Goal: Information Seeking & Learning: Find specific fact

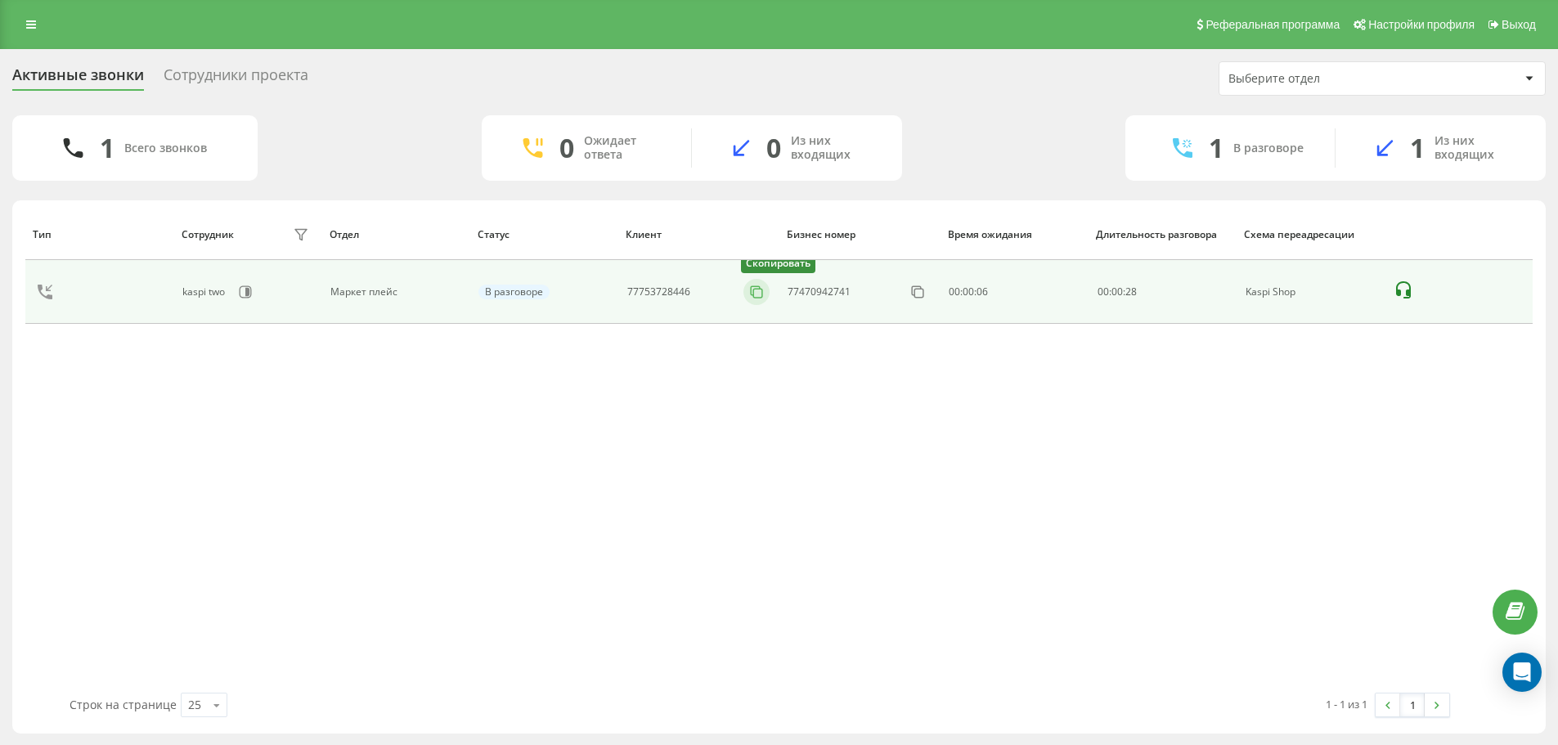
click at [751, 289] on icon at bounding box center [756, 292] width 16 height 16
click at [753, 290] on icon at bounding box center [756, 292] width 16 height 16
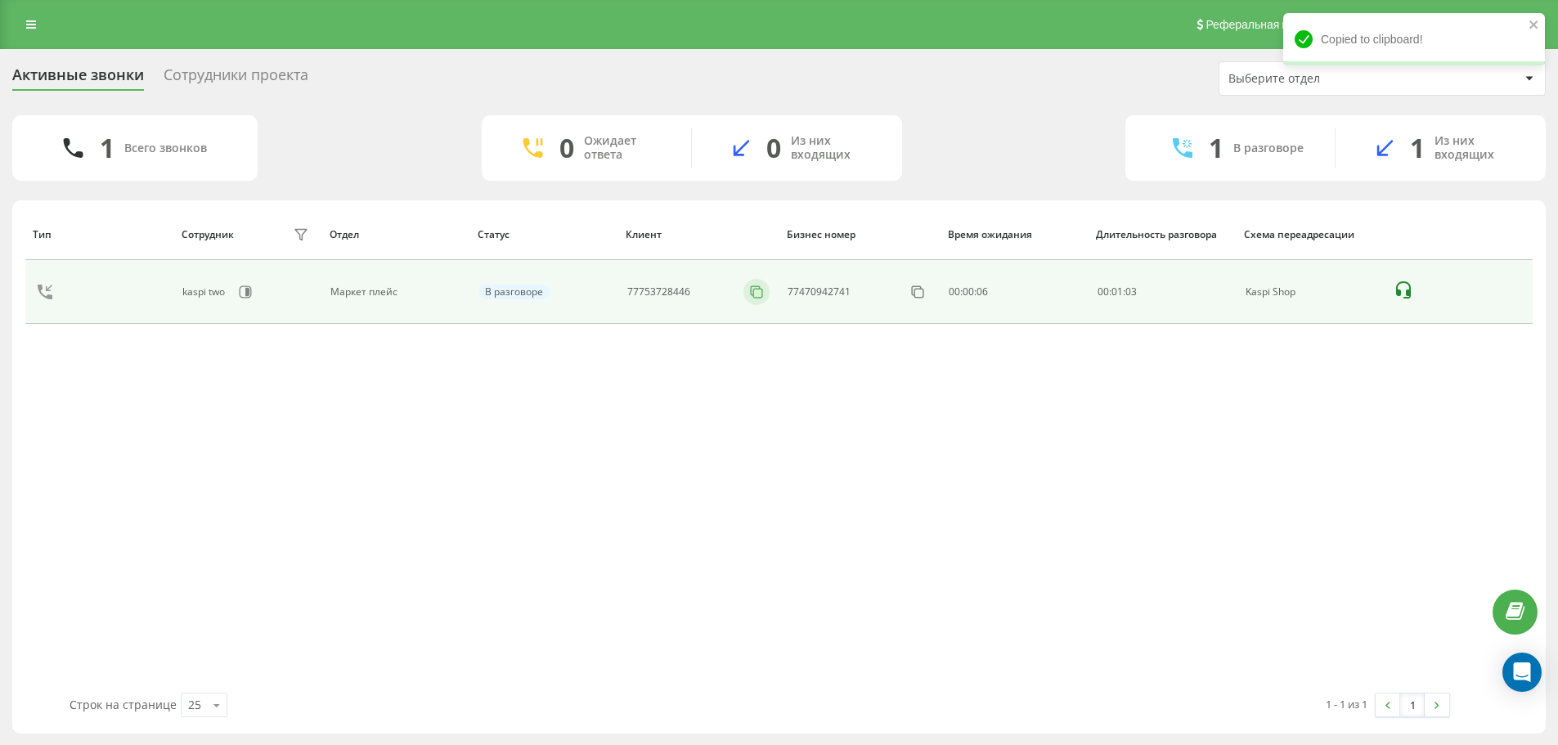
click at [758, 290] on icon at bounding box center [756, 292] width 16 height 16
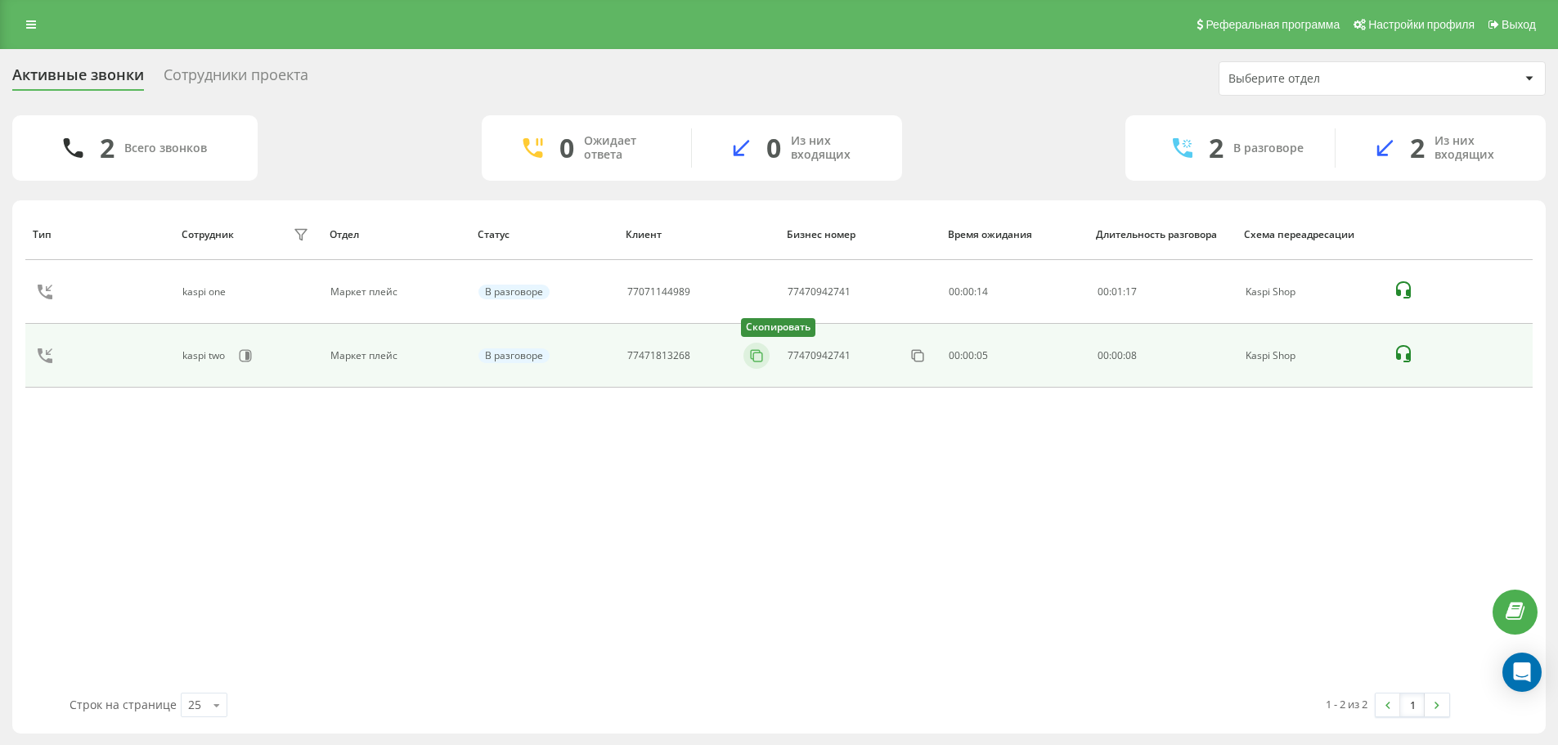
click at [759, 355] on icon at bounding box center [756, 356] width 16 height 16
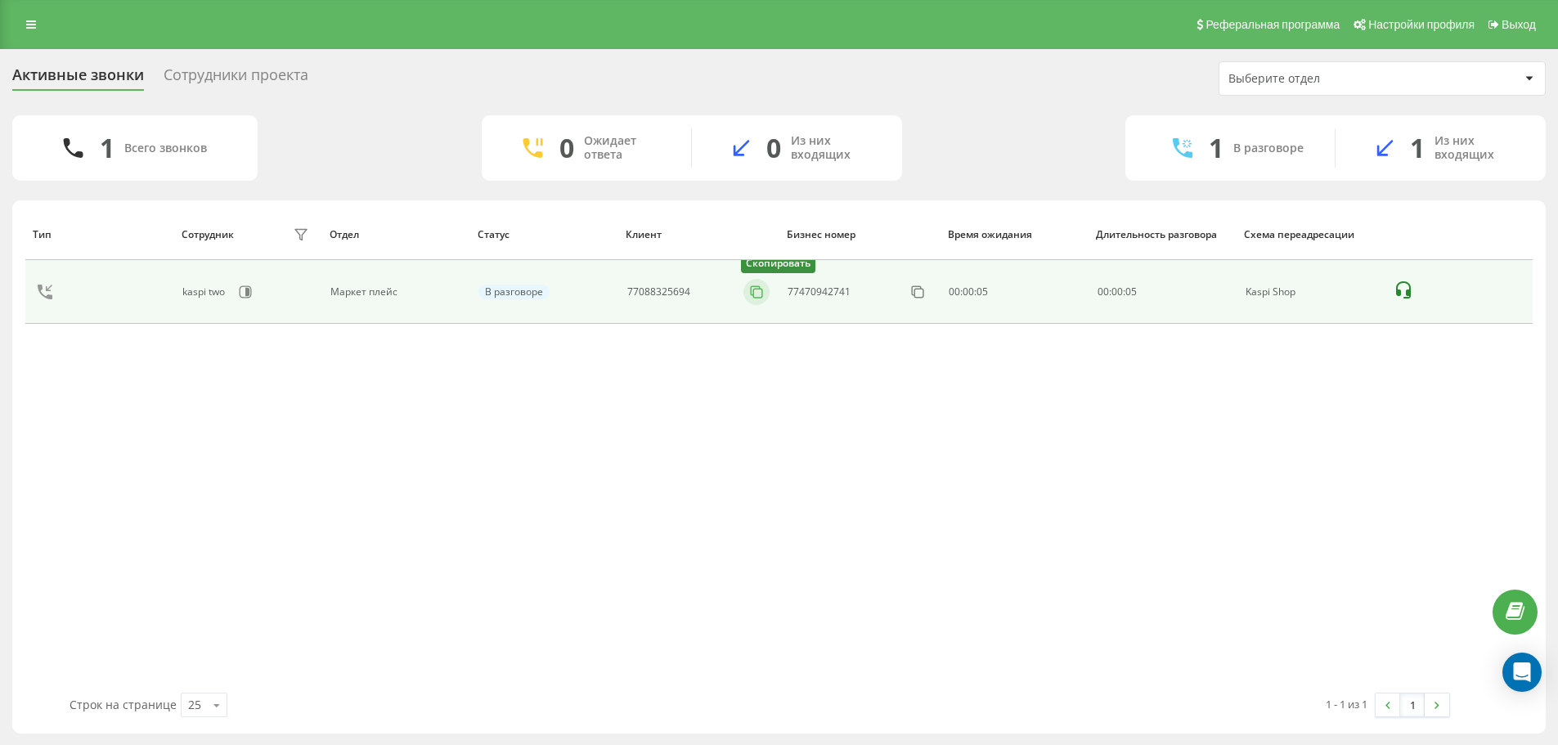
click at [755, 285] on icon at bounding box center [756, 292] width 16 height 16
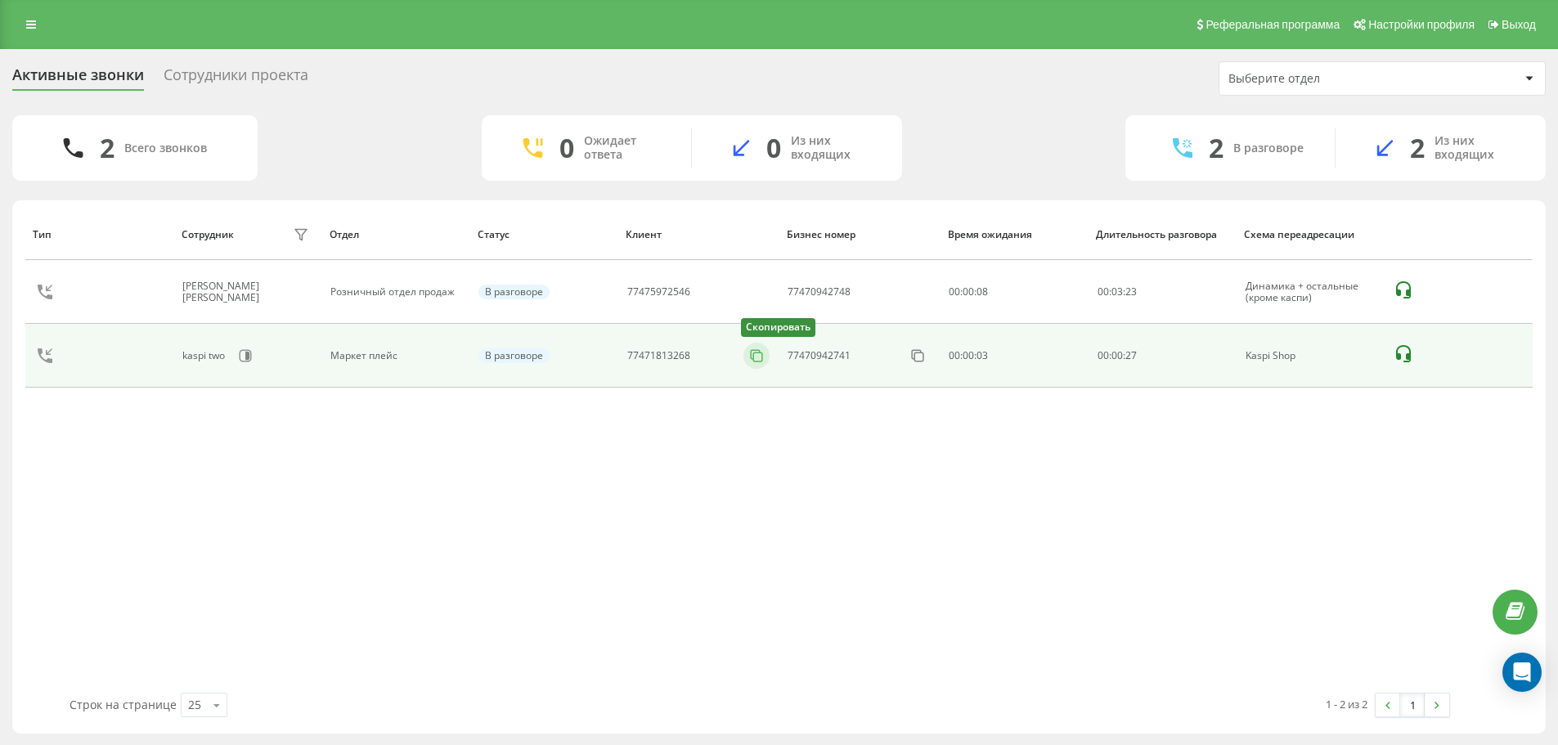
click at [754, 353] on rect at bounding box center [758, 357] width 9 height 9
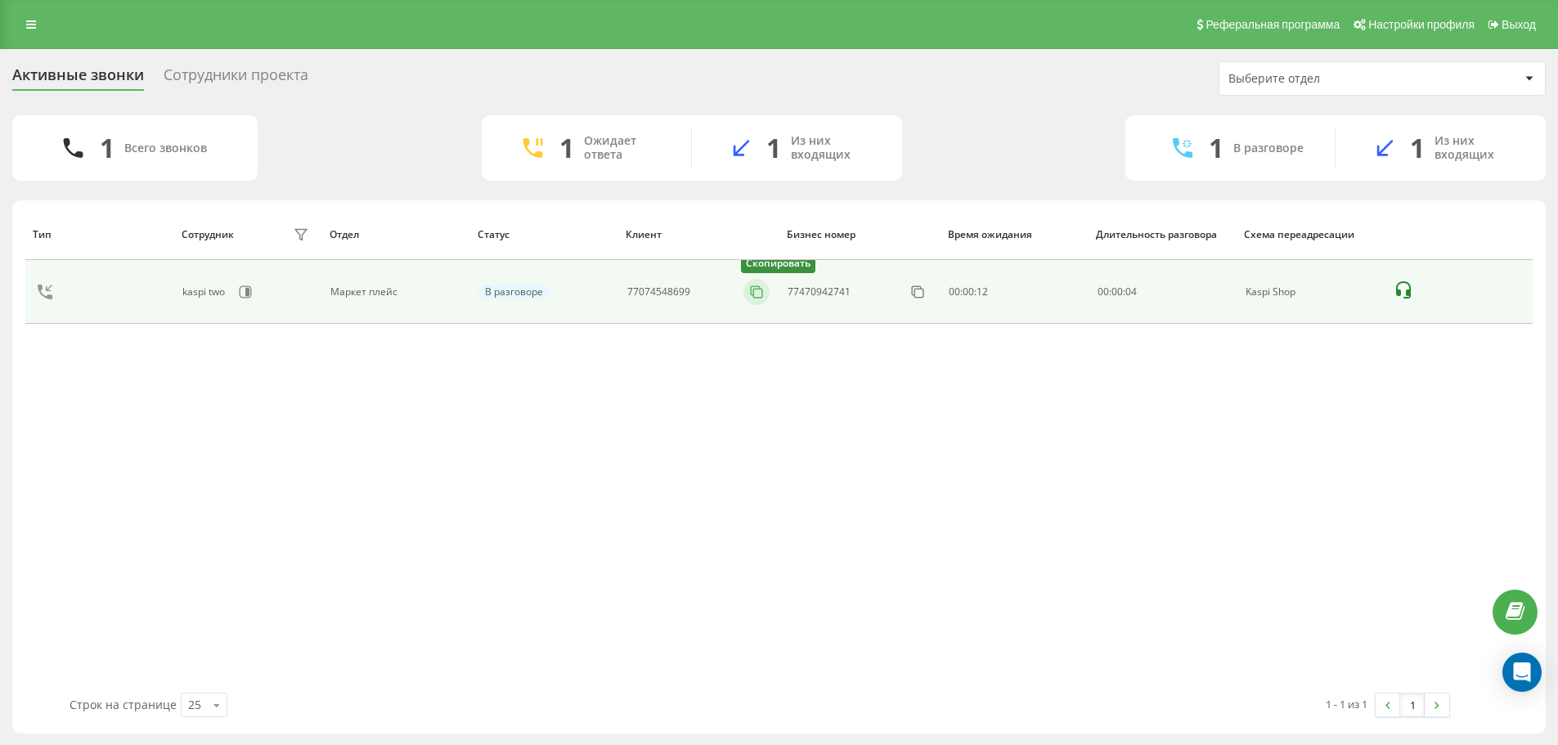
click at [756, 290] on icon at bounding box center [756, 292] width 16 height 16
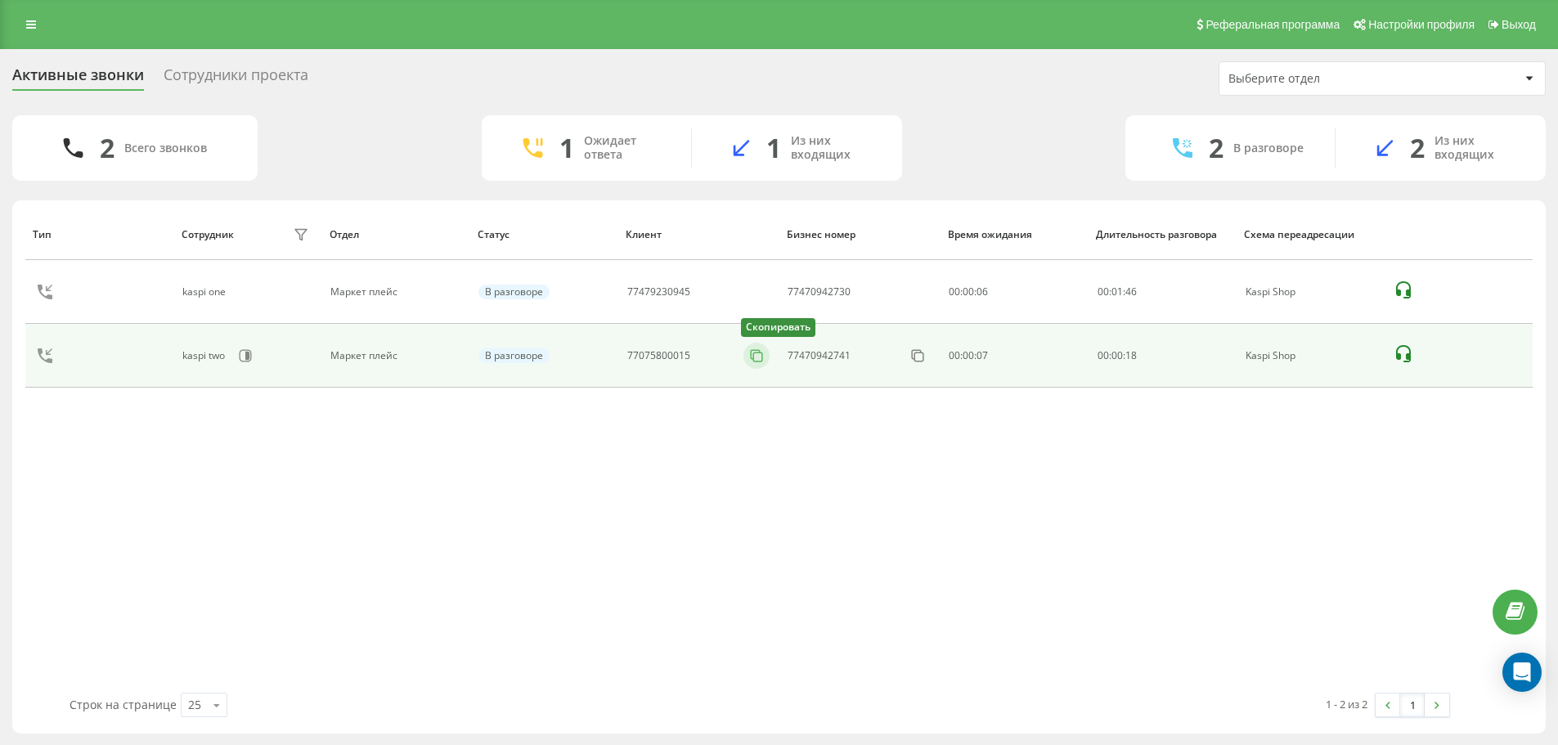
click at [757, 359] on icon at bounding box center [756, 356] width 16 height 16
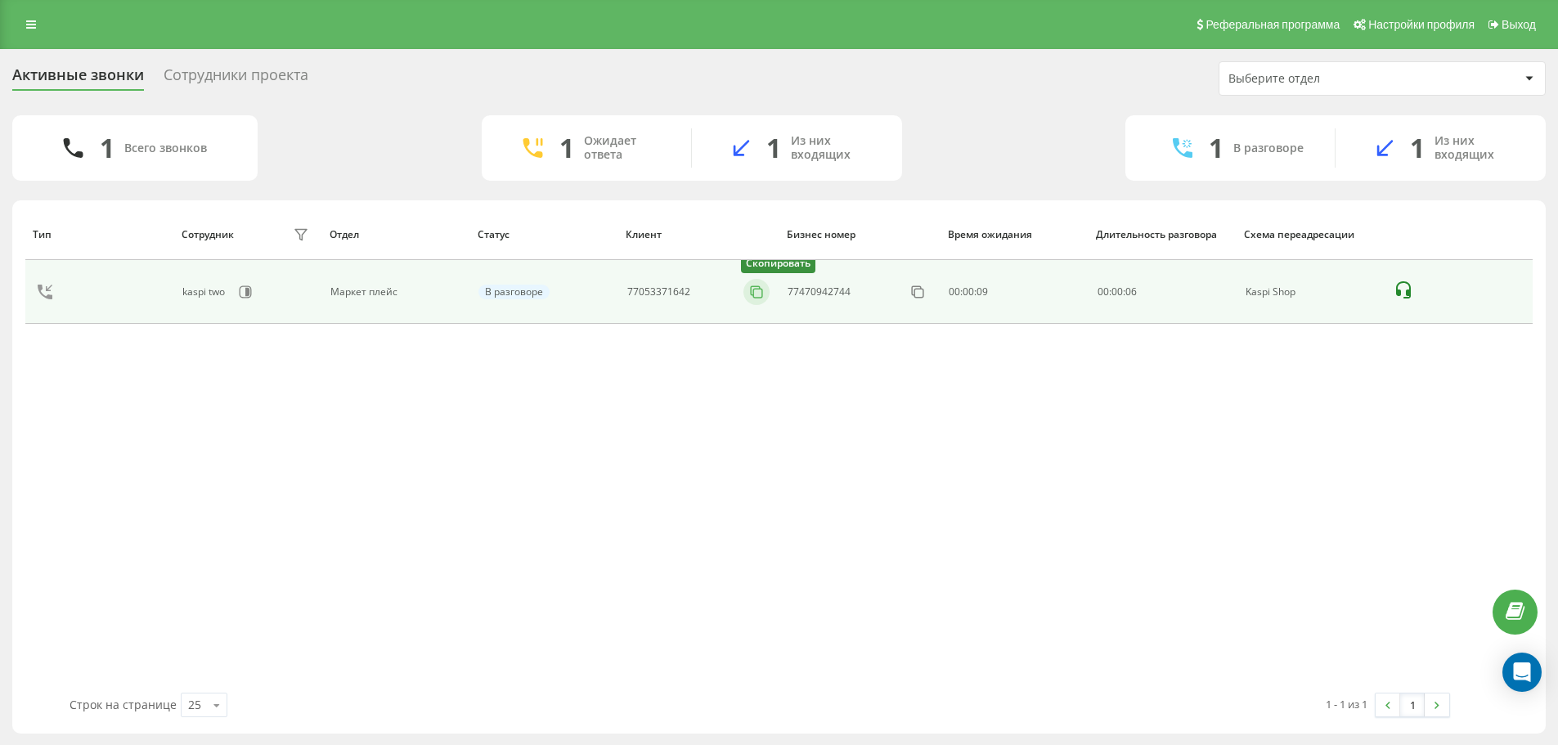
drag, startPoint x: 755, startPoint y: 292, endPoint x: 748, endPoint y: 288, distance: 8.4
click at [756, 292] on icon at bounding box center [756, 292] width 16 height 16
click at [758, 297] on icon at bounding box center [756, 292] width 16 height 16
click at [762, 297] on rect at bounding box center [758, 293] width 9 height 9
click at [745, 291] on button at bounding box center [757, 292] width 26 height 18
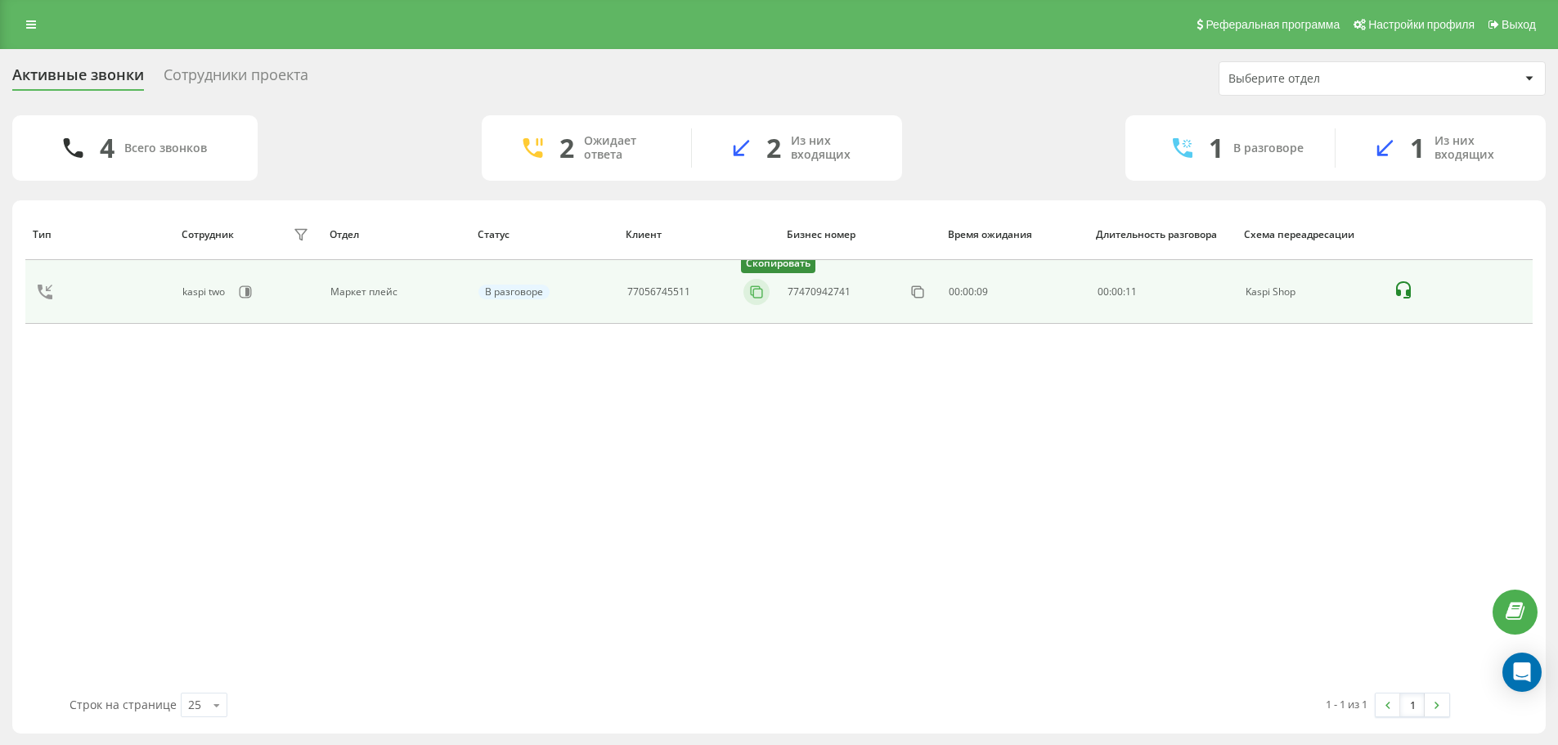
click at [761, 292] on icon at bounding box center [756, 292] width 16 height 16
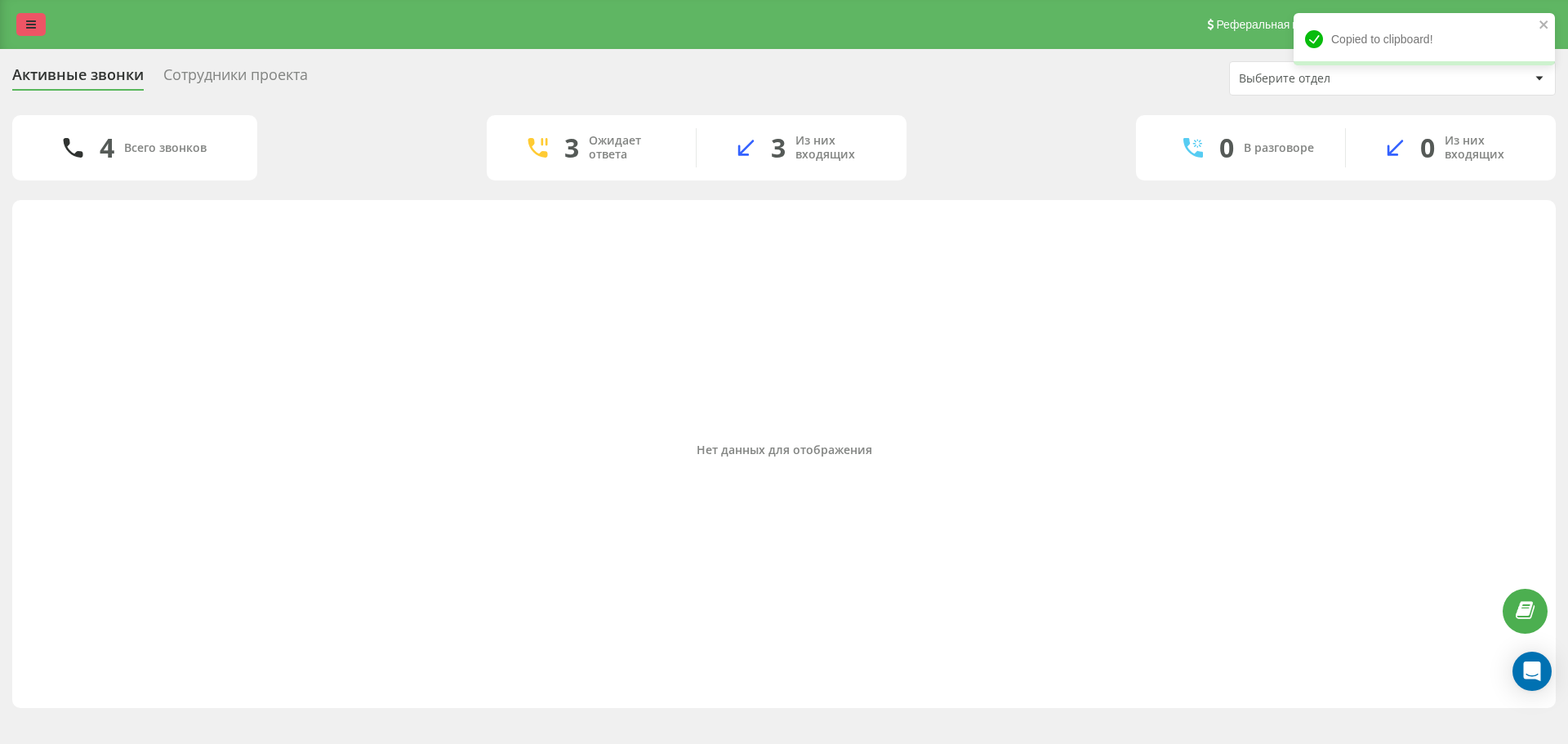
click at [41, 29] on link at bounding box center [30, 24] width 29 height 23
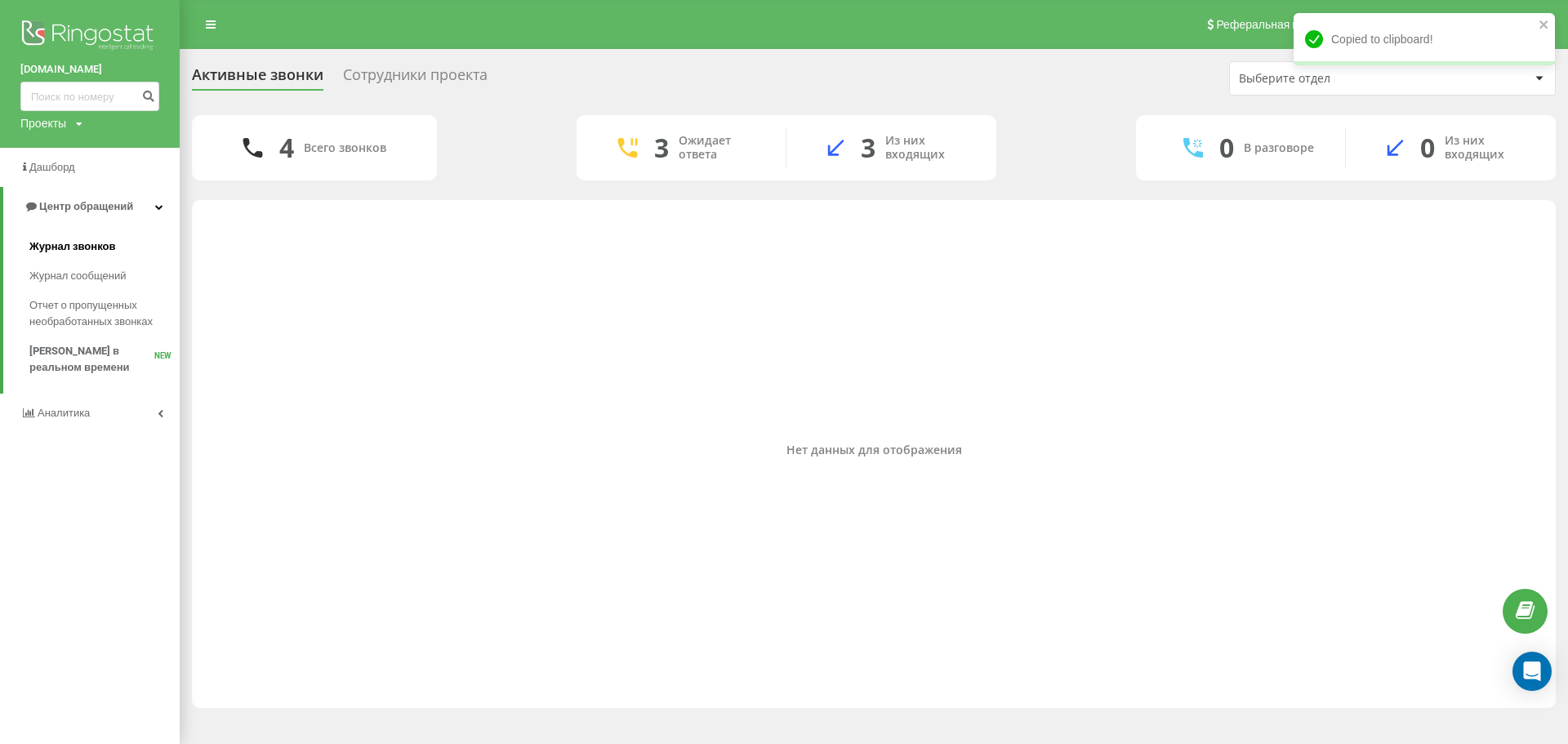
click at [123, 258] on link "Журнал звонков" at bounding box center [104, 246] width 151 height 29
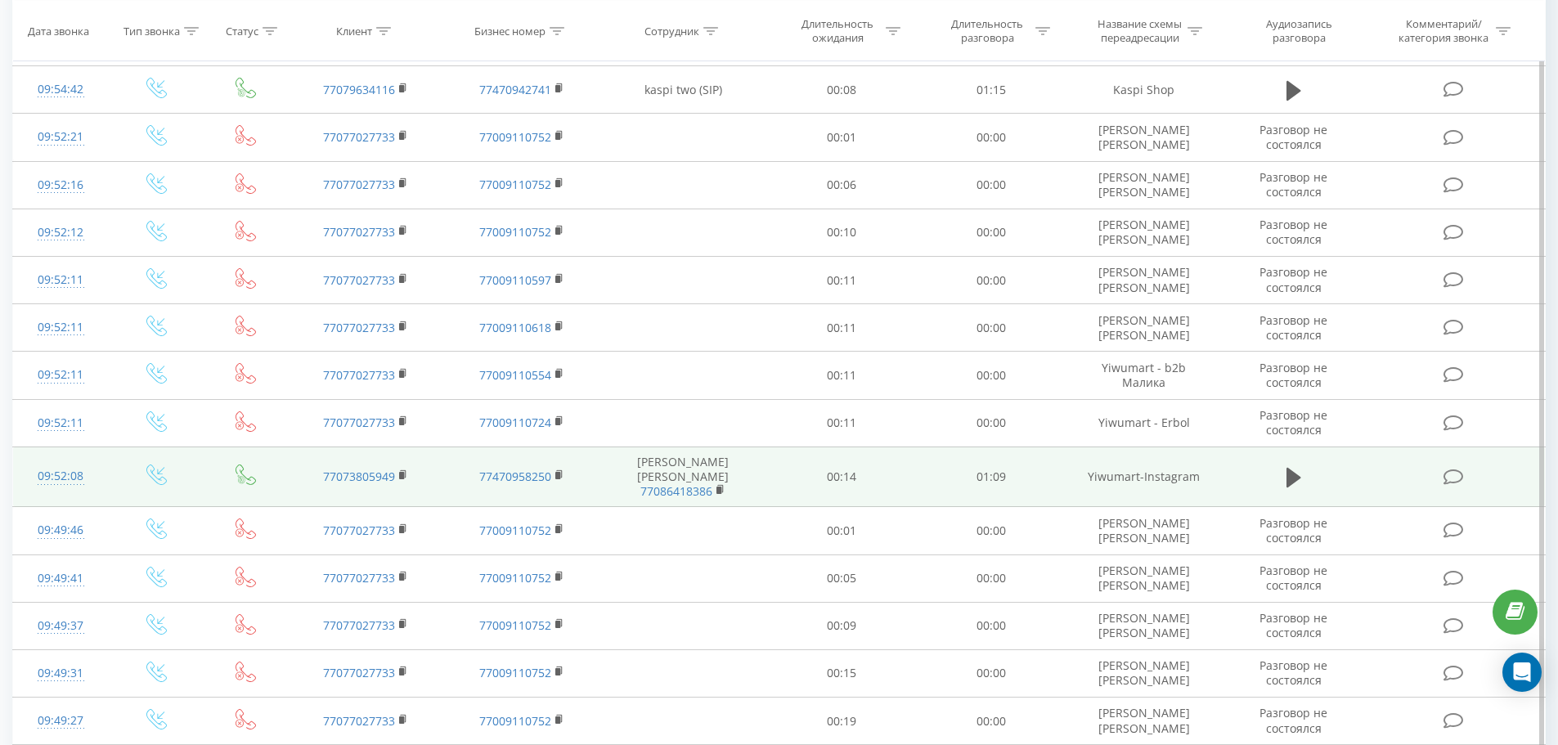
scroll to position [751, 0]
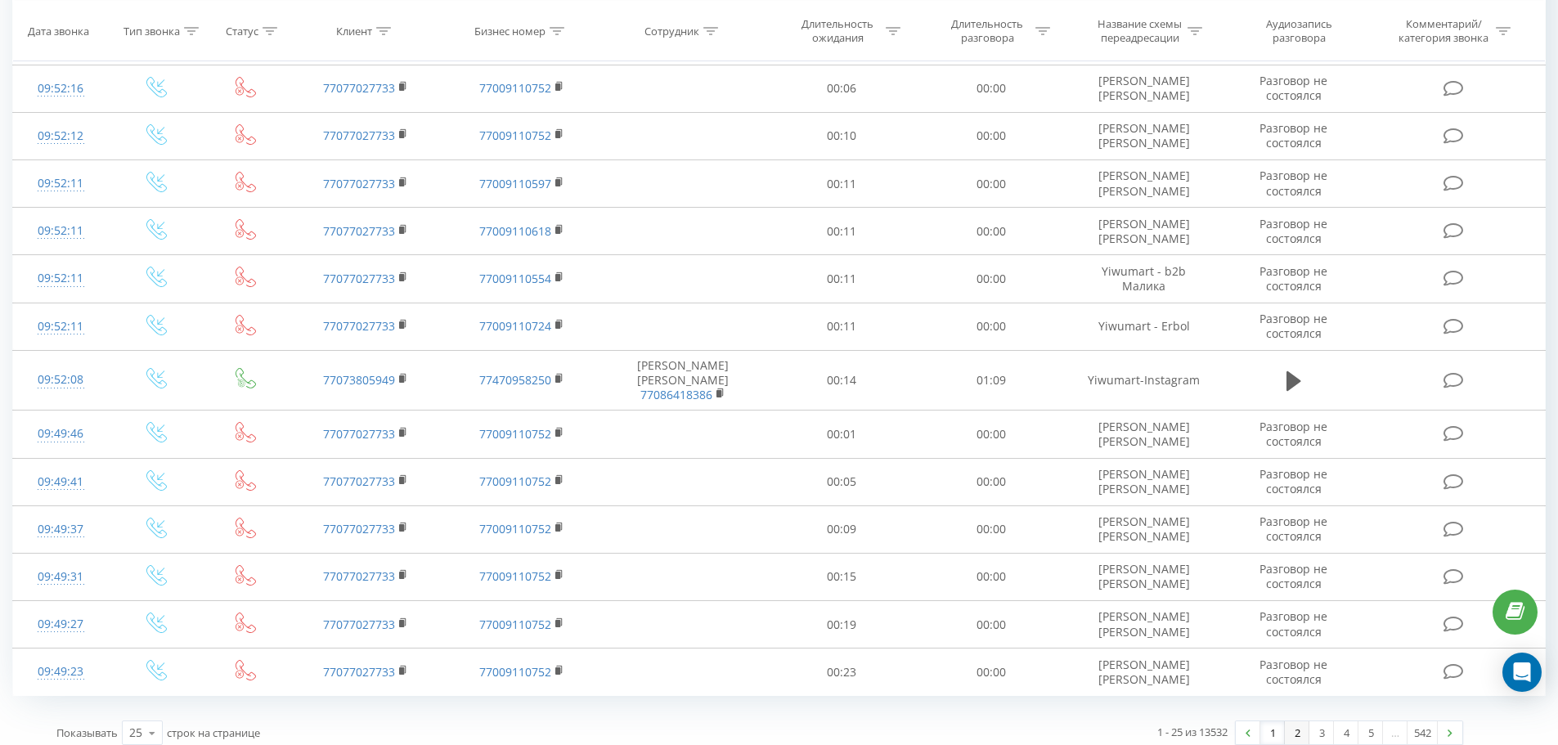
click at [1298, 721] on link "2" at bounding box center [1297, 732] width 25 height 23
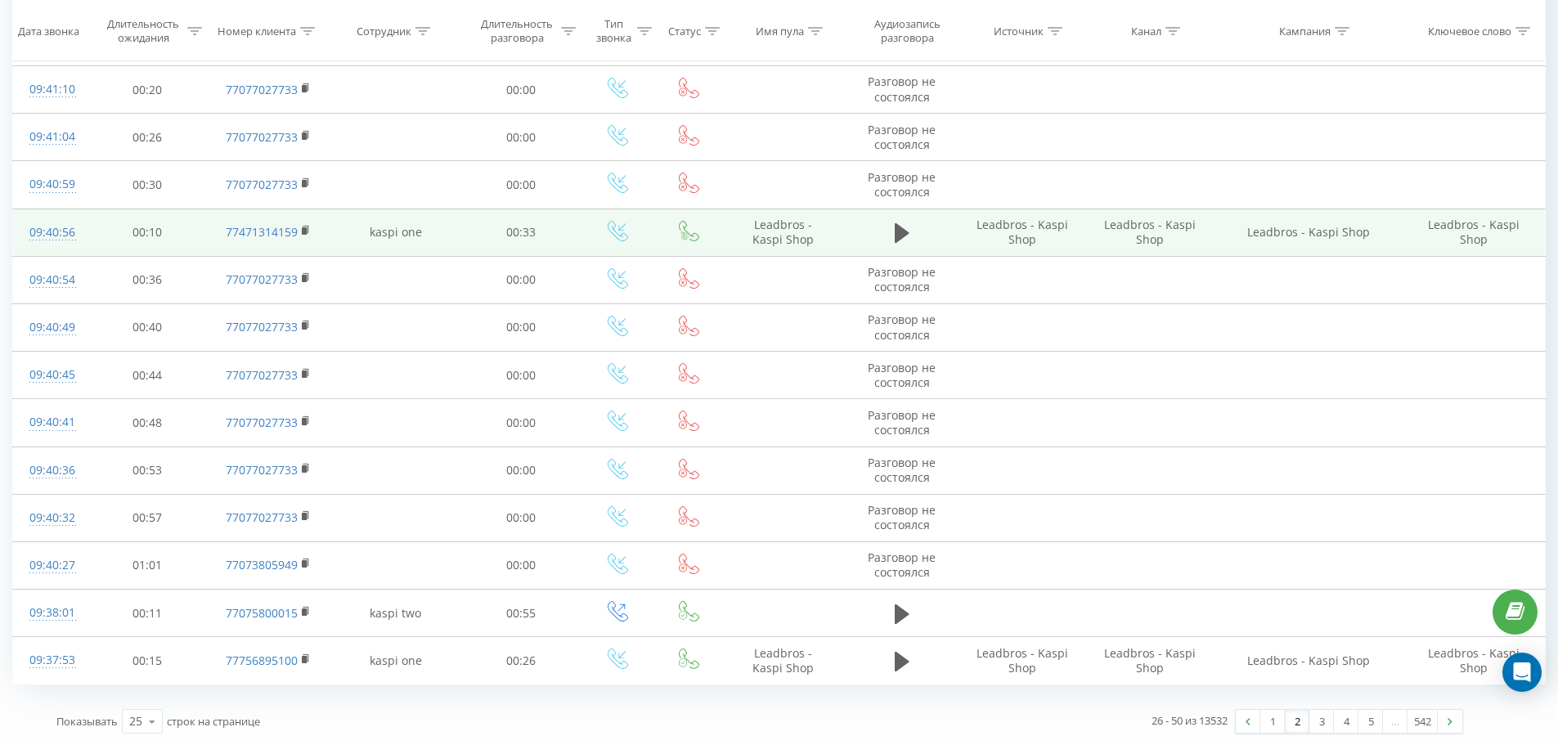
scroll to position [763, 0]
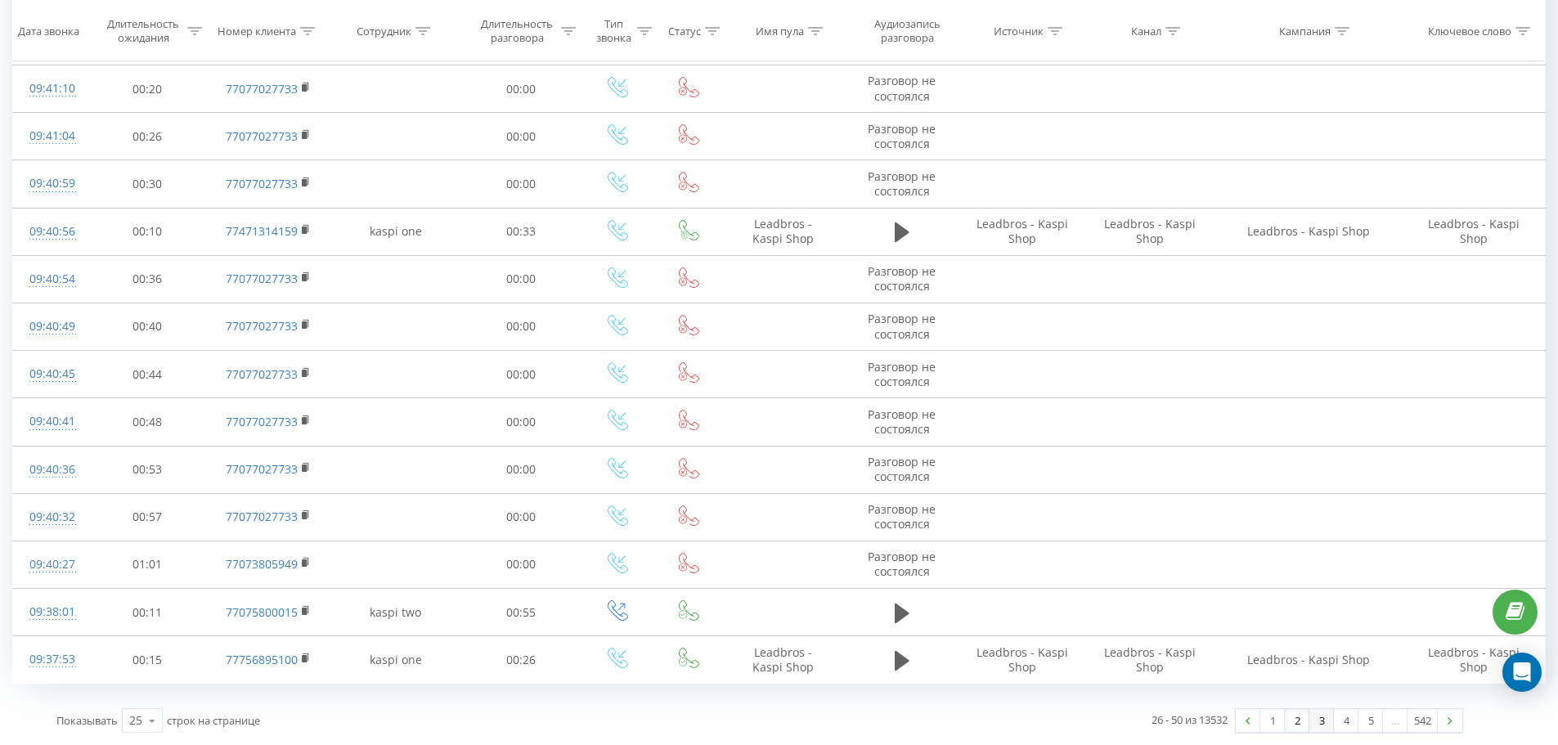
click at [1316, 717] on link "3" at bounding box center [1322, 720] width 25 height 23
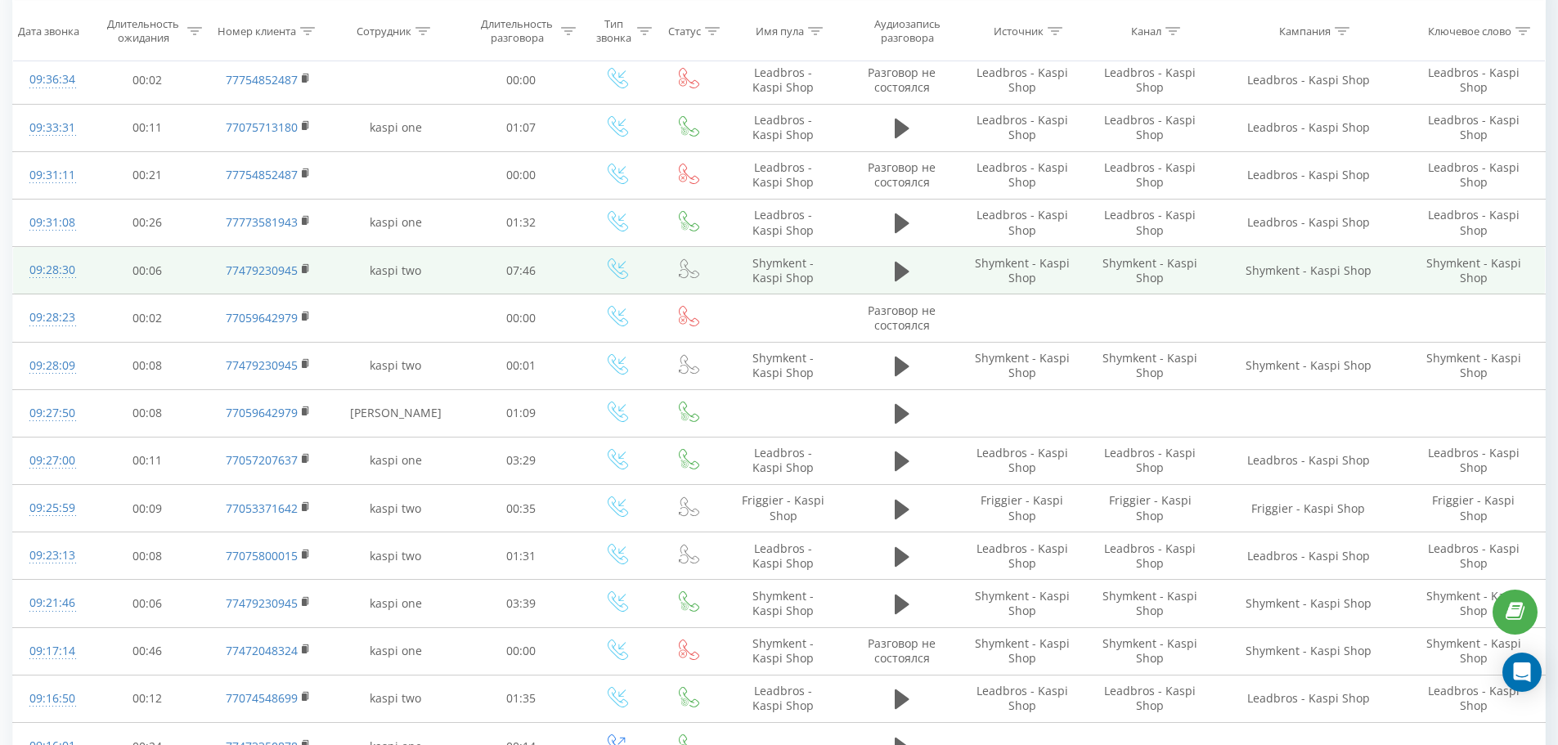
scroll to position [190, 0]
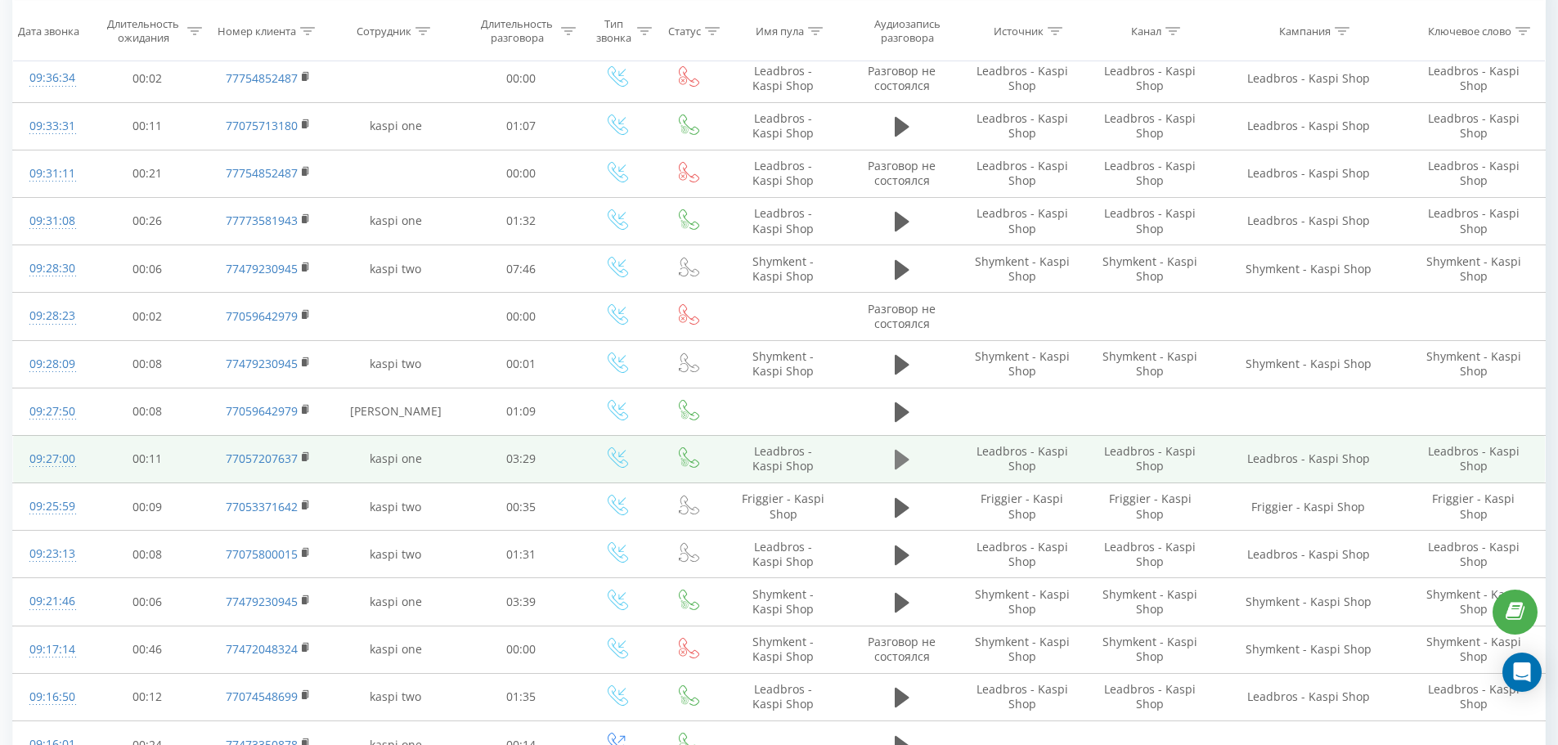
click at [901, 455] on icon at bounding box center [902, 460] width 15 height 20
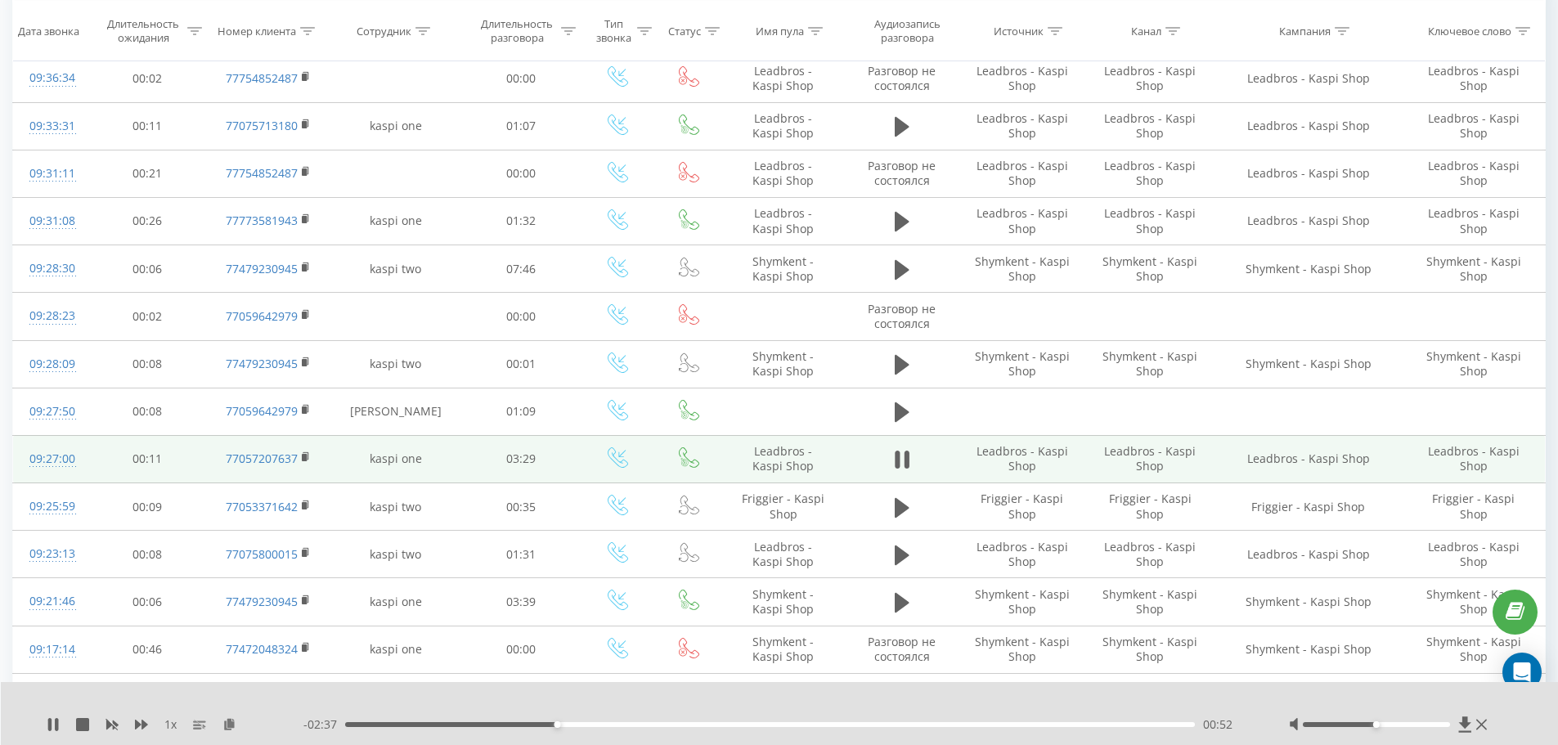
click at [582, 721] on div "- 02:37 00:52 00:52" at bounding box center [775, 725] width 945 height 16
click at [639, 728] on div "- 02:36 00:52 00:52" at bounding box center [775, 725] width 945 height 16
click at [653, 724] on div "01:16" at bounding box center [770, 724] width 851 height 5
click at [724, 724] on div "01:33" at bounding box center [770, 724] width 851 height 5
click at [774, 724] on div "01:45" at bounding box center [770, 724] width 851 height 5
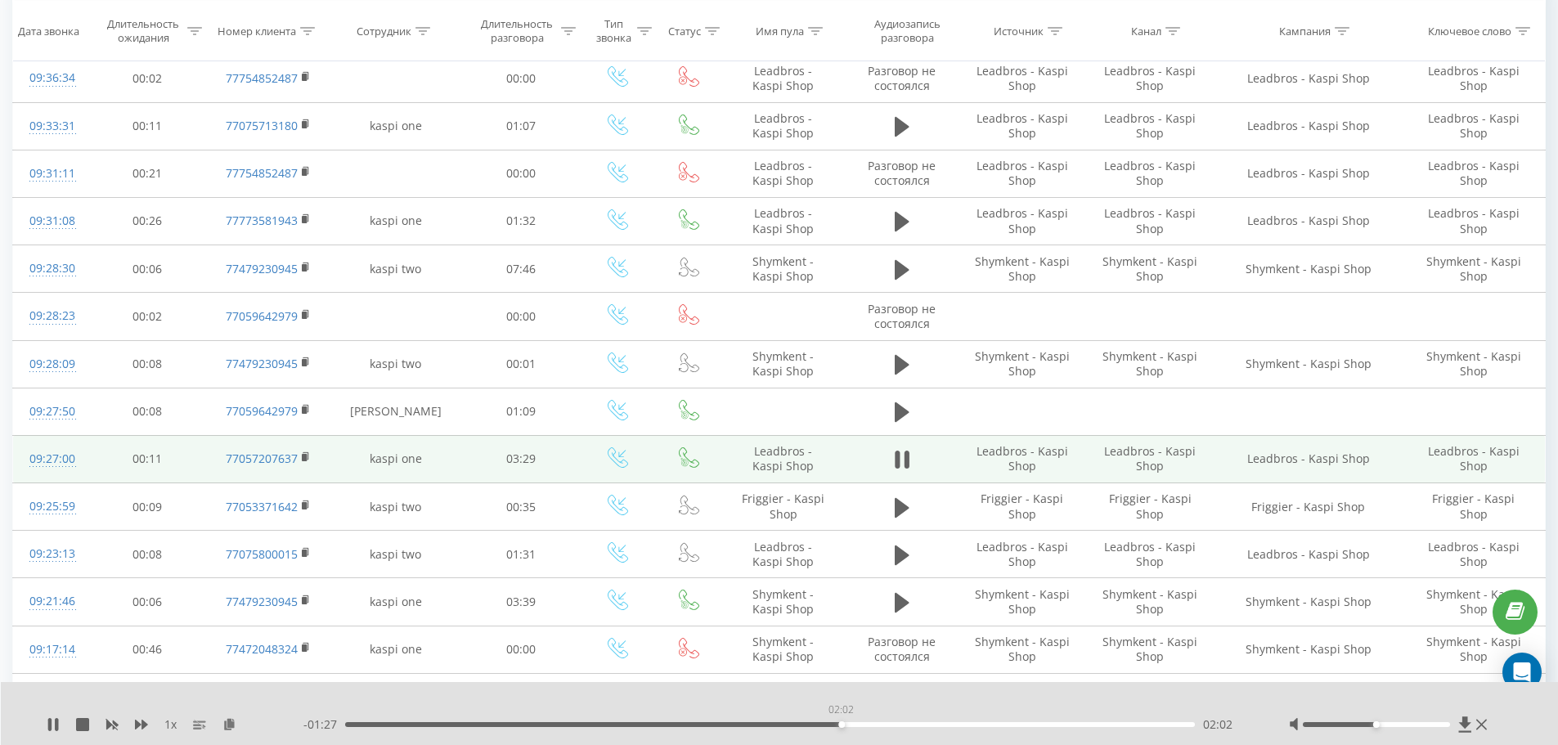
click at [841, 724] on div "02:02" at bounding box center [770, 724] width 851 height 5
click at [922, 724] on div "02:22" at bounding box center [770, 724] width 851 height 5
click at [1007, 723] on div "02:43" at bounding box center [770, 724] width 851 height 5
click at [1096, 724] on div "03:05" at bounding box center [770, 724] width 851 height 5
click at [1477, 723] on icon at bounding box center [1482, 724] width 11 height 13
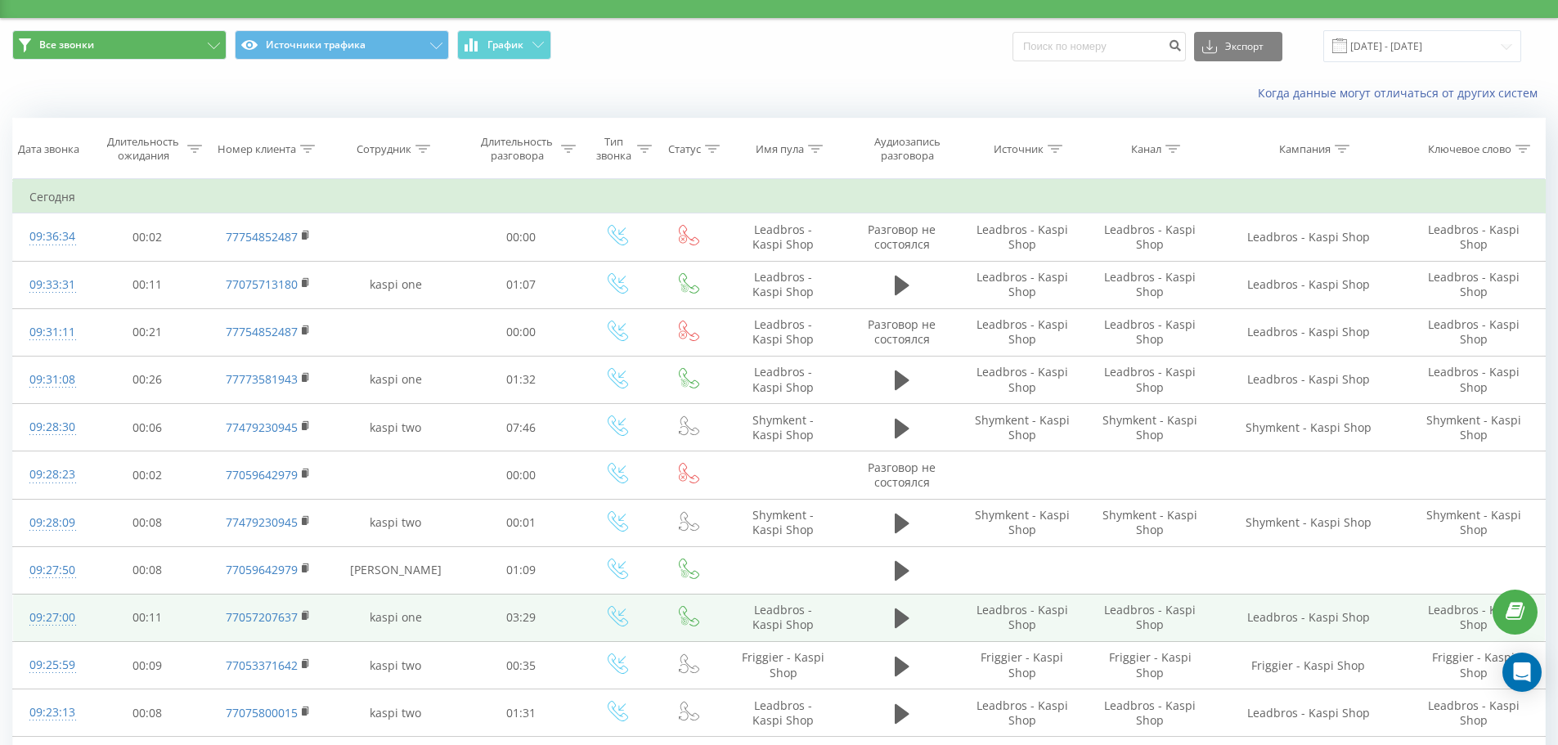
scroll to position [0, 0]
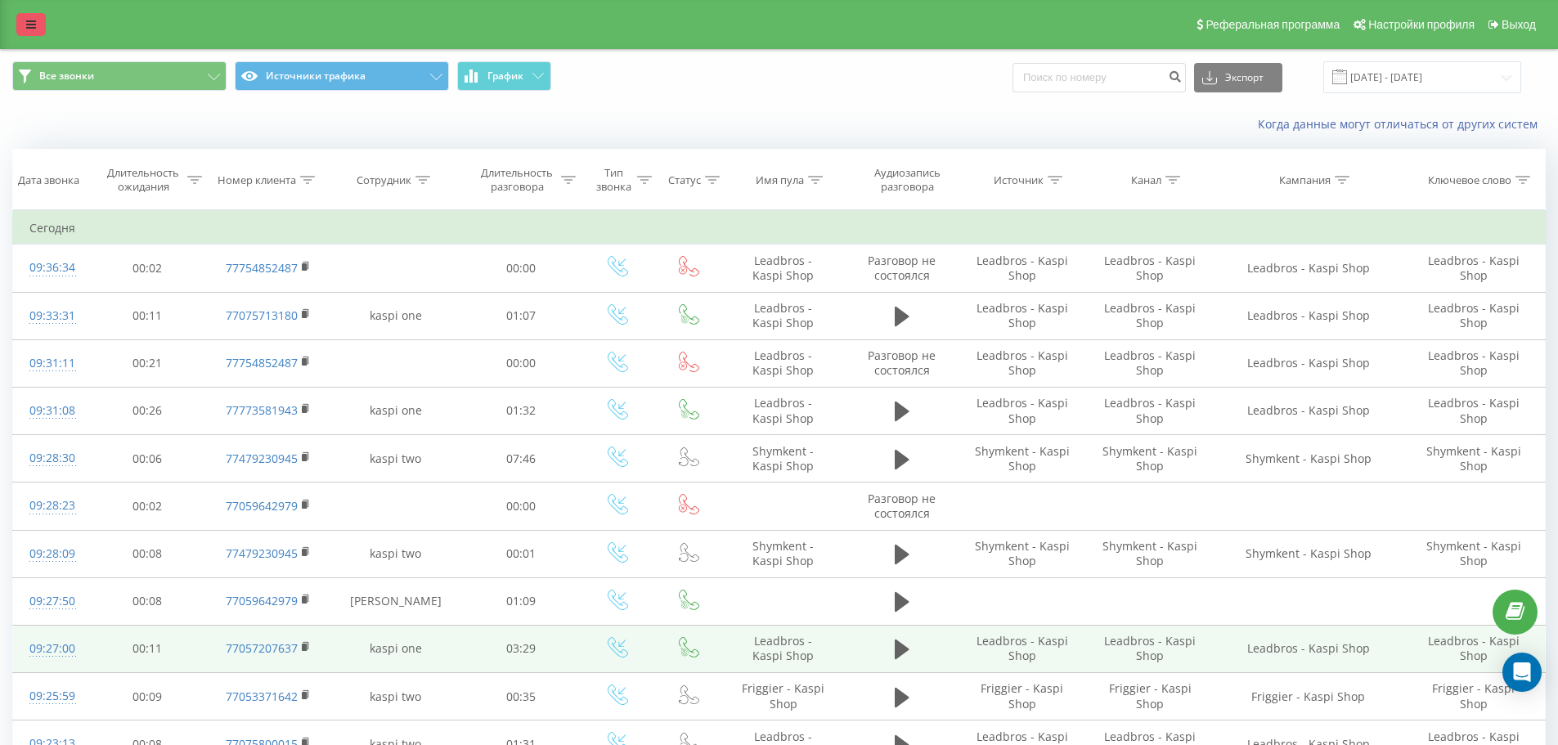
click at [35, 32] on link at bounding box center [30, 24] width 29 height 23
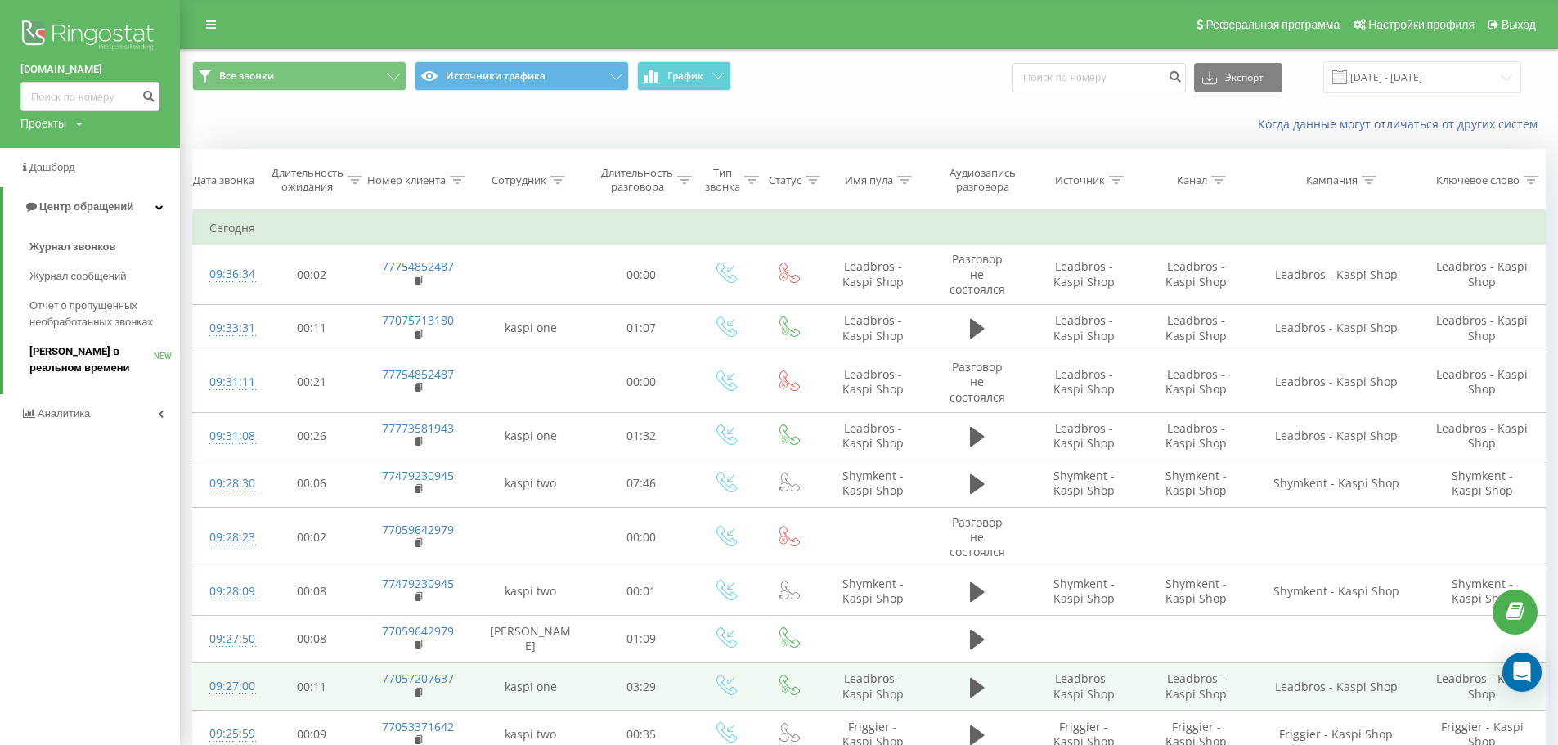
click at [55, 366] on span "[PERSON_NAME] в реальном времени" at bounding box center [91, 360] width 124 height 33
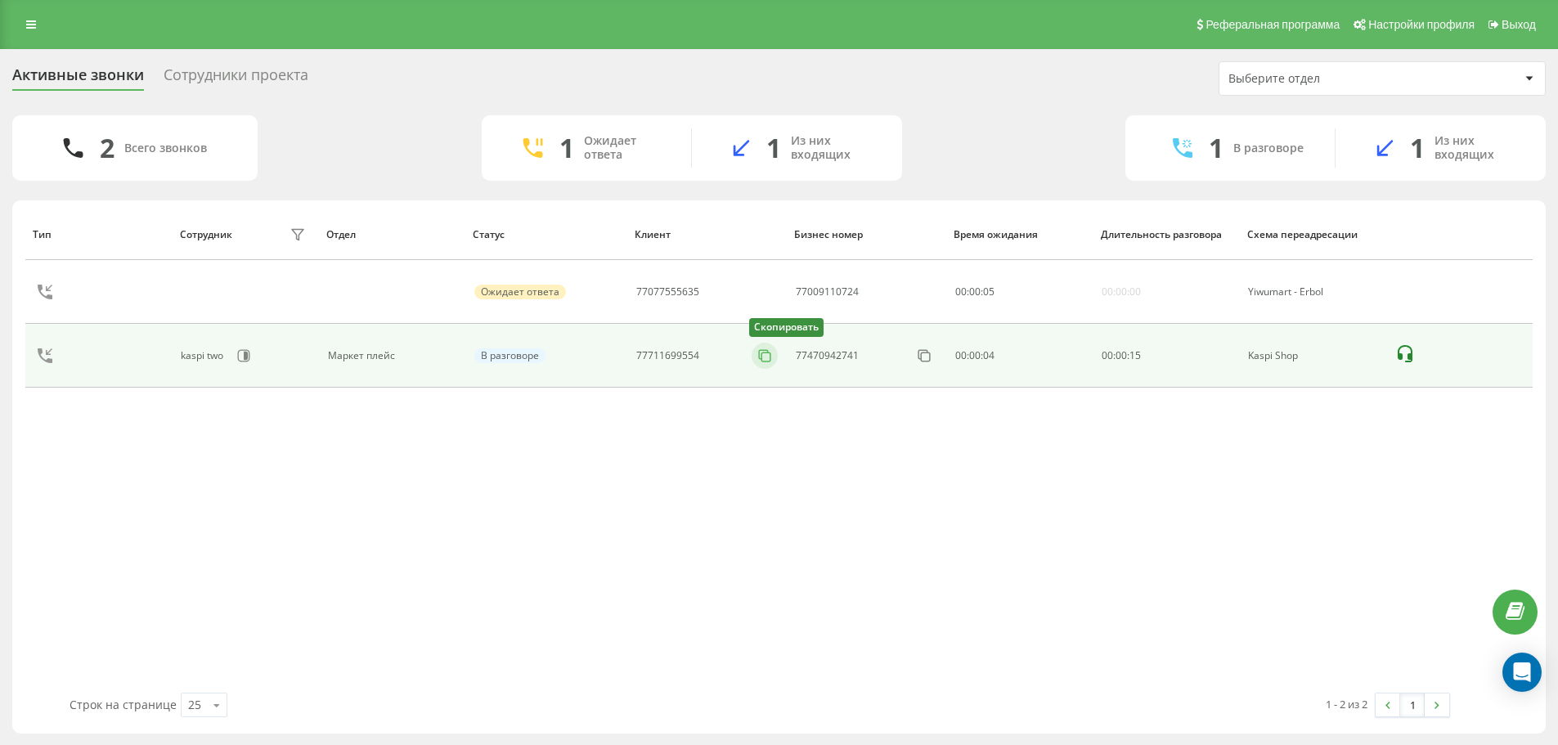
click at [770, 356] on rect at bounding box center [766, 357] width 9 height 9
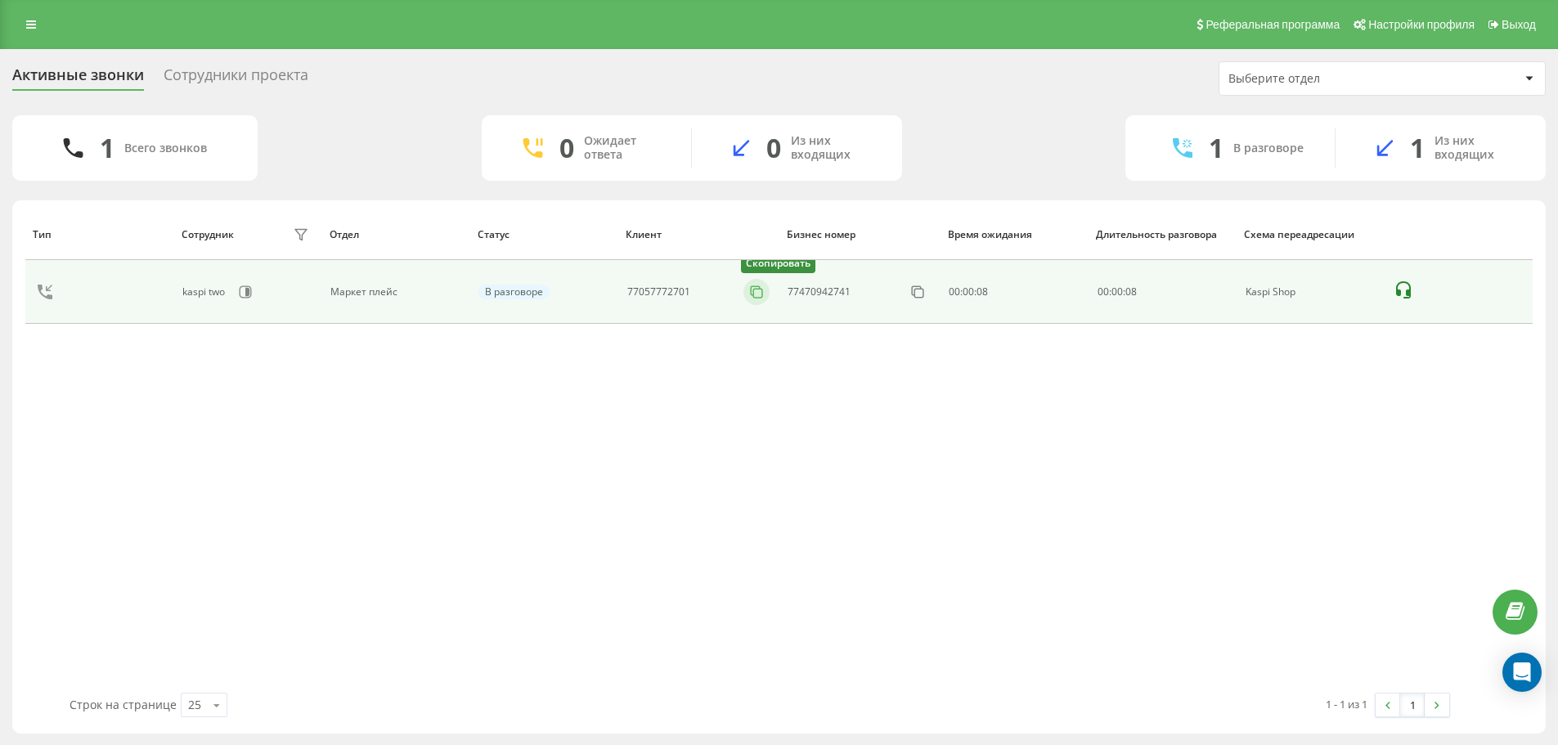
click at [757, 296] on icon at bounding box center [756, 292] width 16 height 16
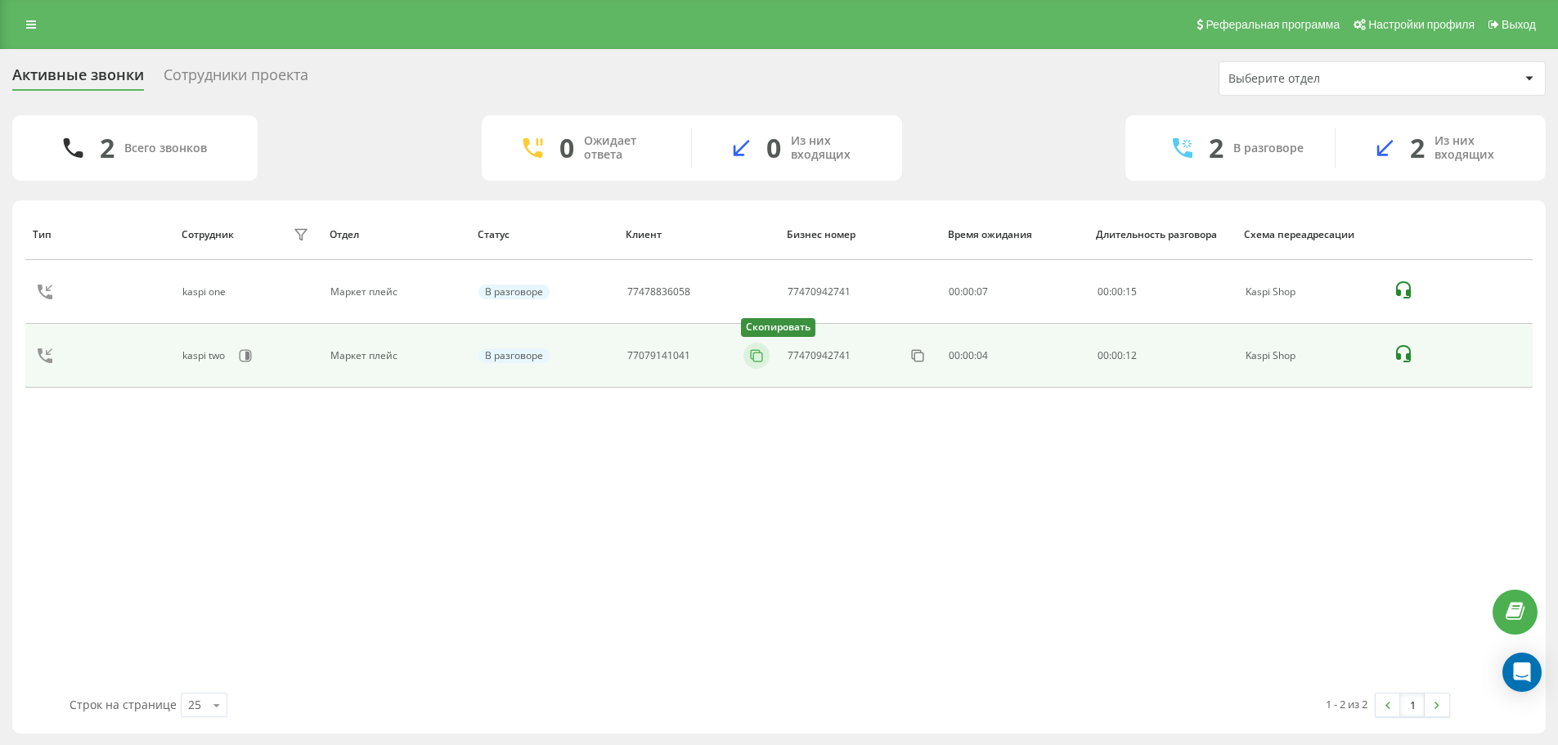
click at [752, 352] on icon at bounding box center [756, 354] width 9 height 9
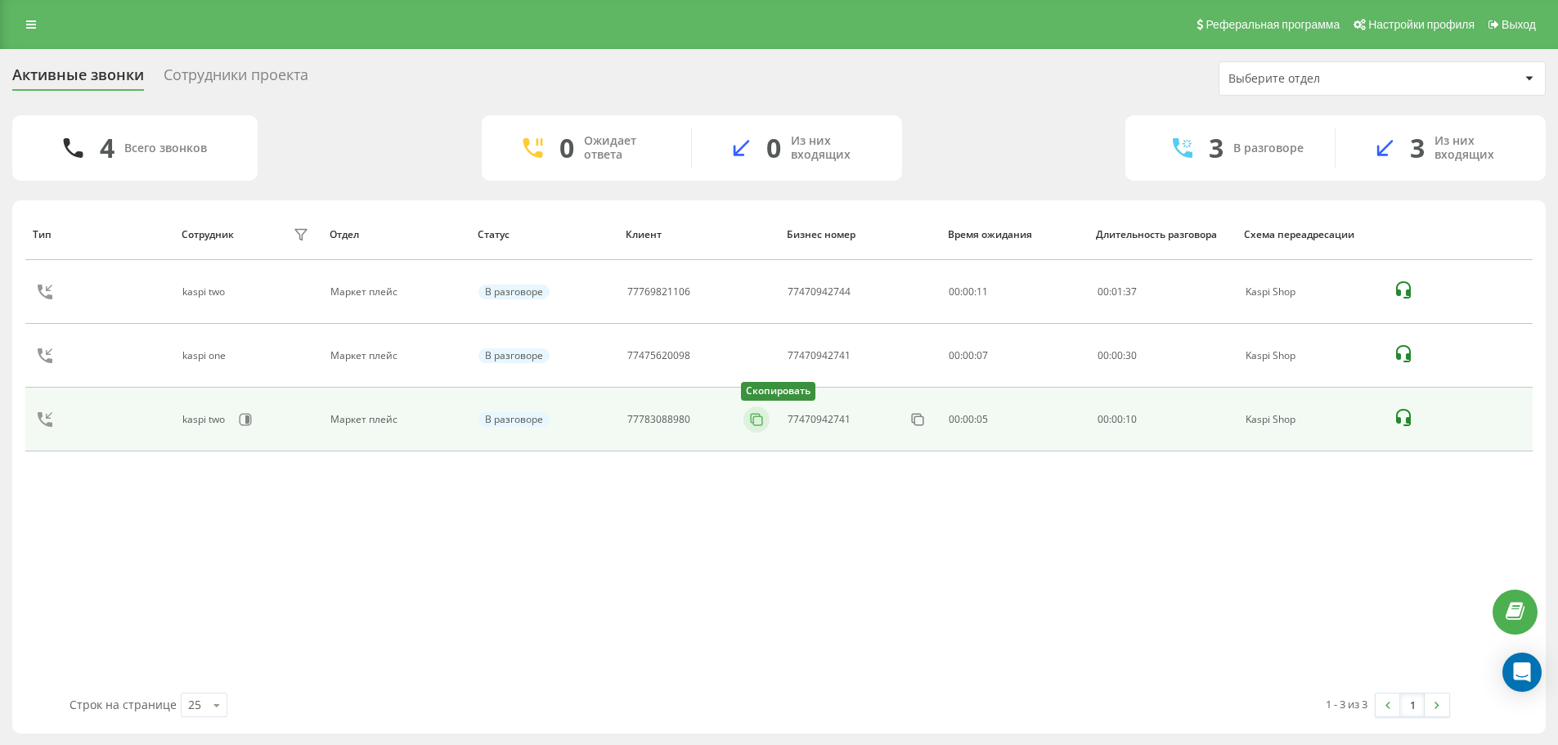
click at [760, 425] on rect at bounding box center [758, 420] width 9 height 9
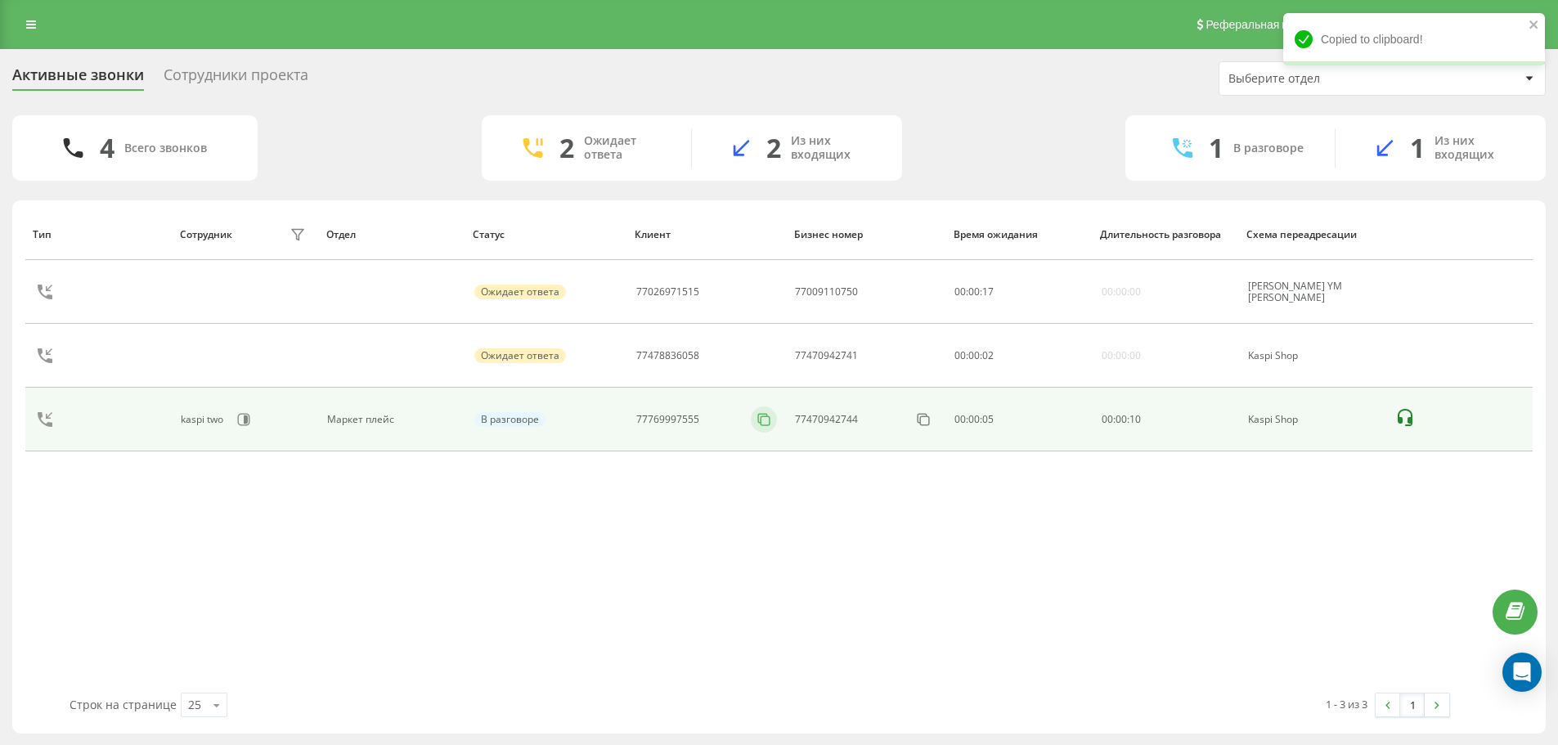
click at [0, 0] on icon at bounding box center [0, 0] width 0 height 0
click at [771, 423] on icon at bounding box center [764, 419] width 16 height 16
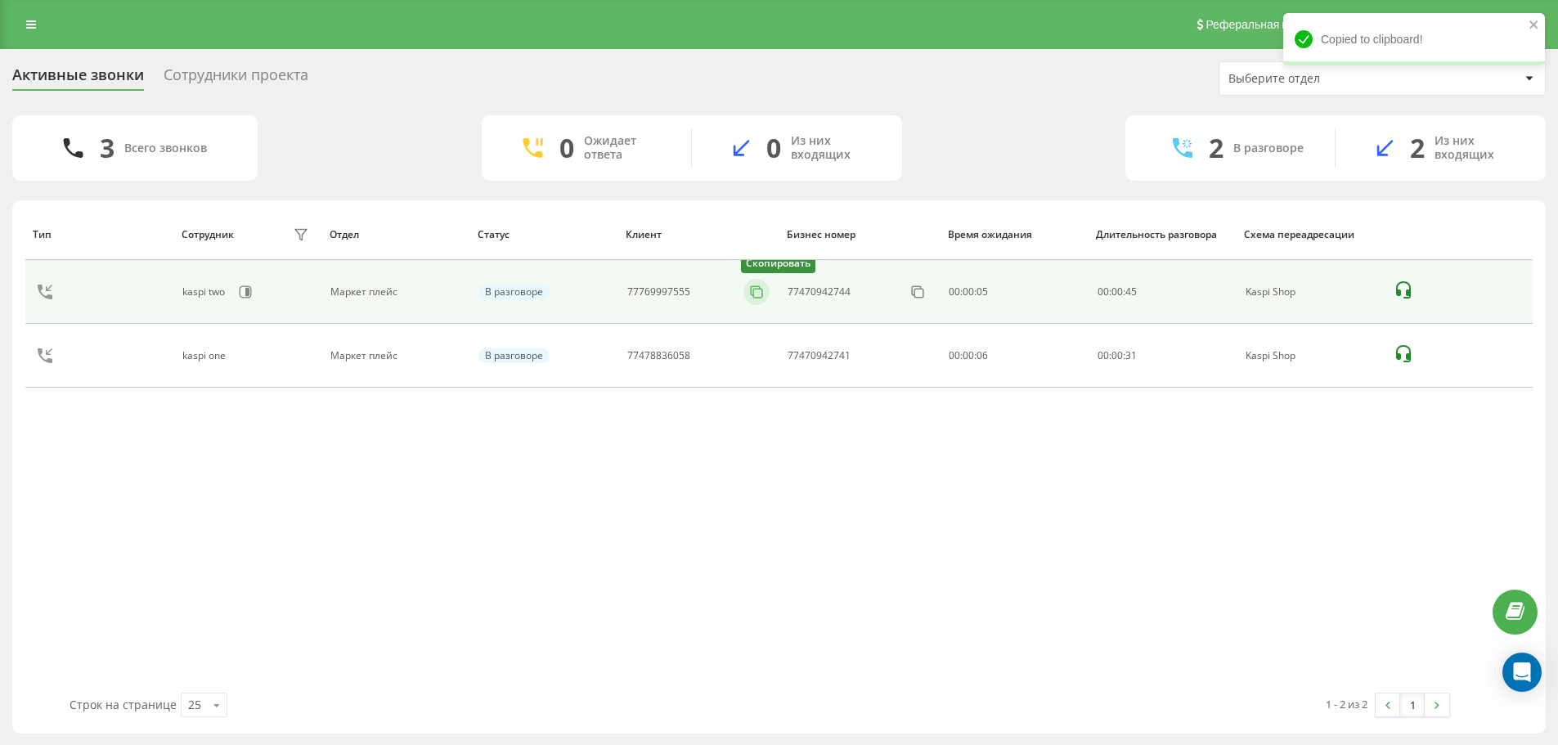
click at [757, 292] on icon at bounding box center [756, 292] width 16 height 16
click at [760, 294] on icon at bounding box center [756, 292] width 16 height 16
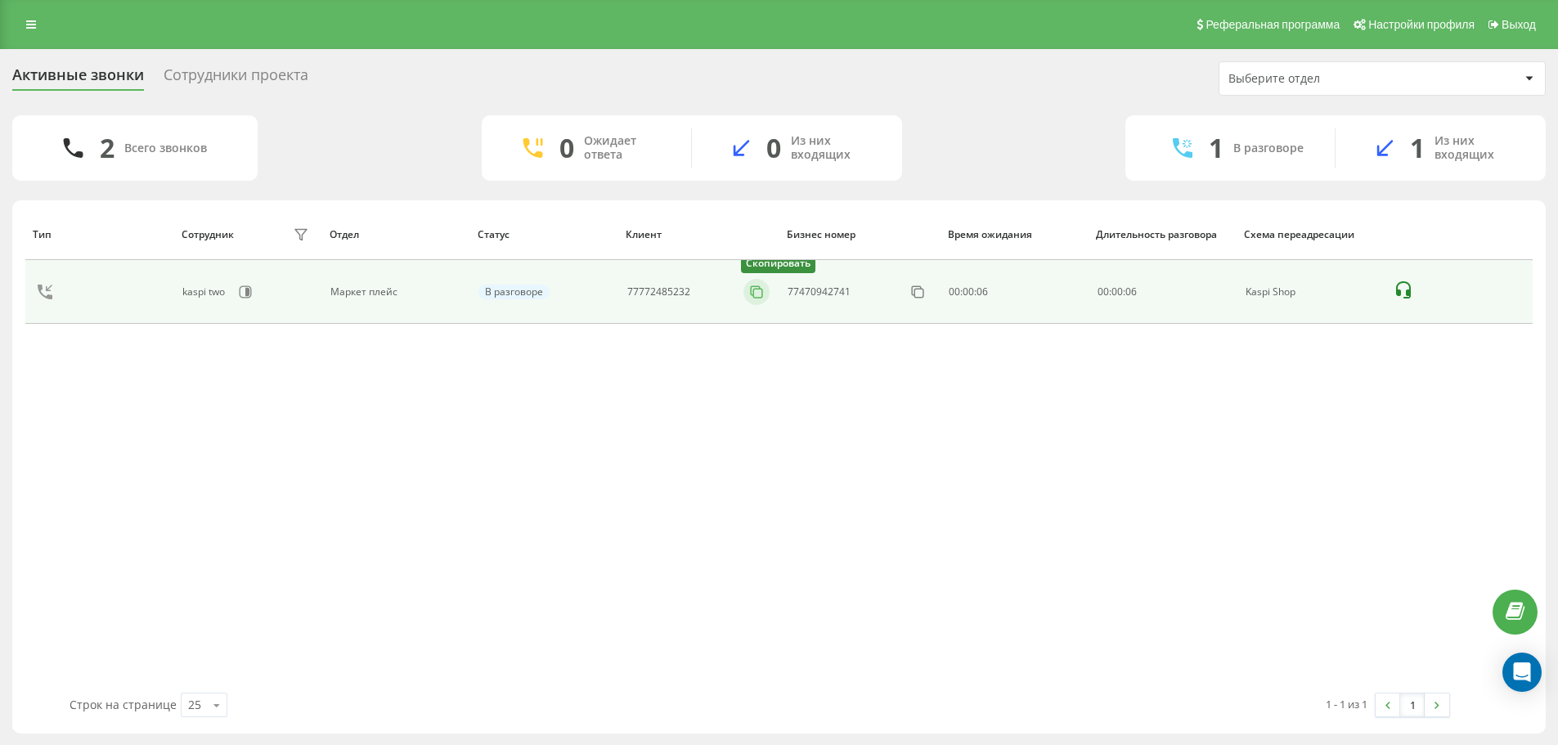
click at [754, 288] on icon at bounding box center [756, 292] width 16 height 16
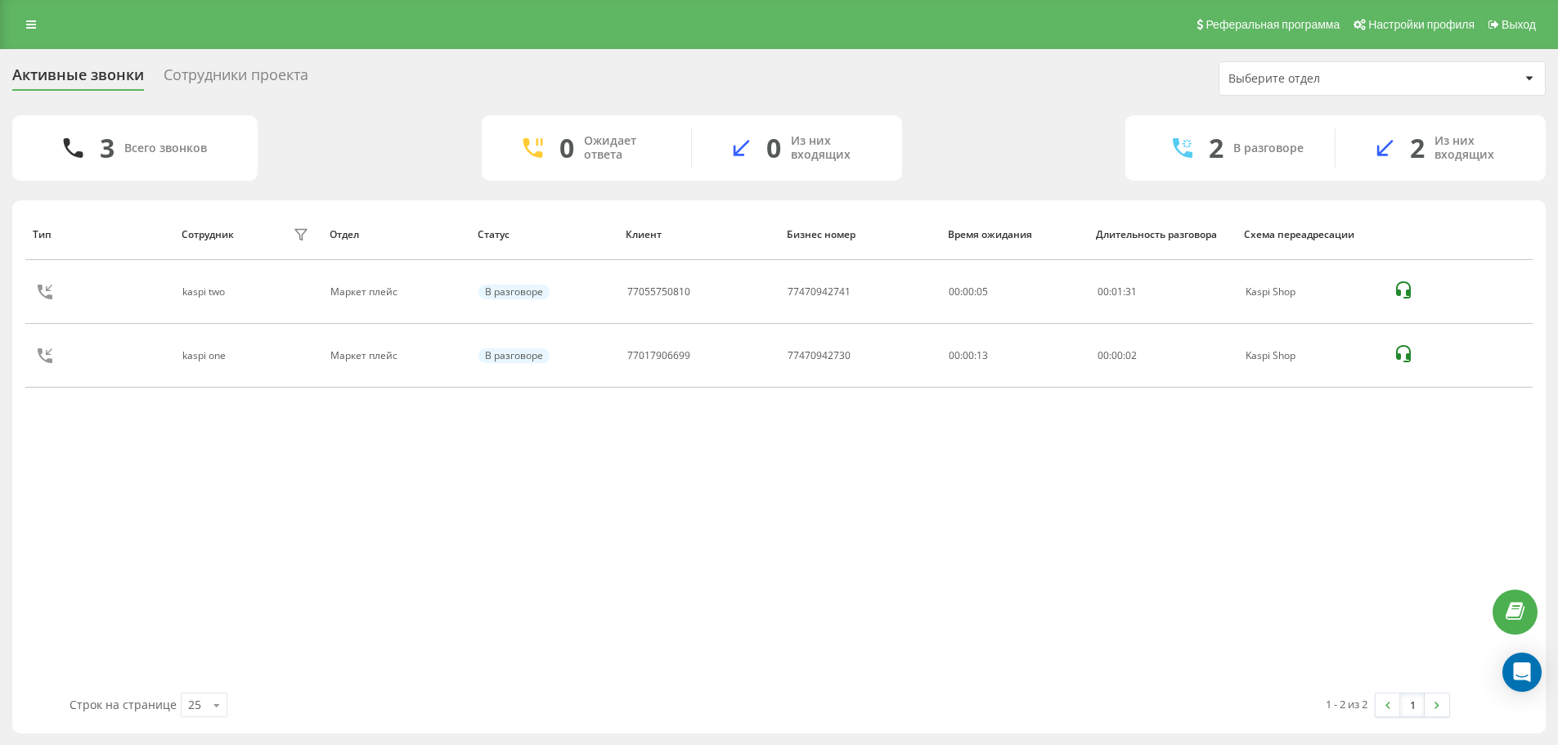
click at [0, 0] on button at bounding box center [0, 0] width 0 height 0
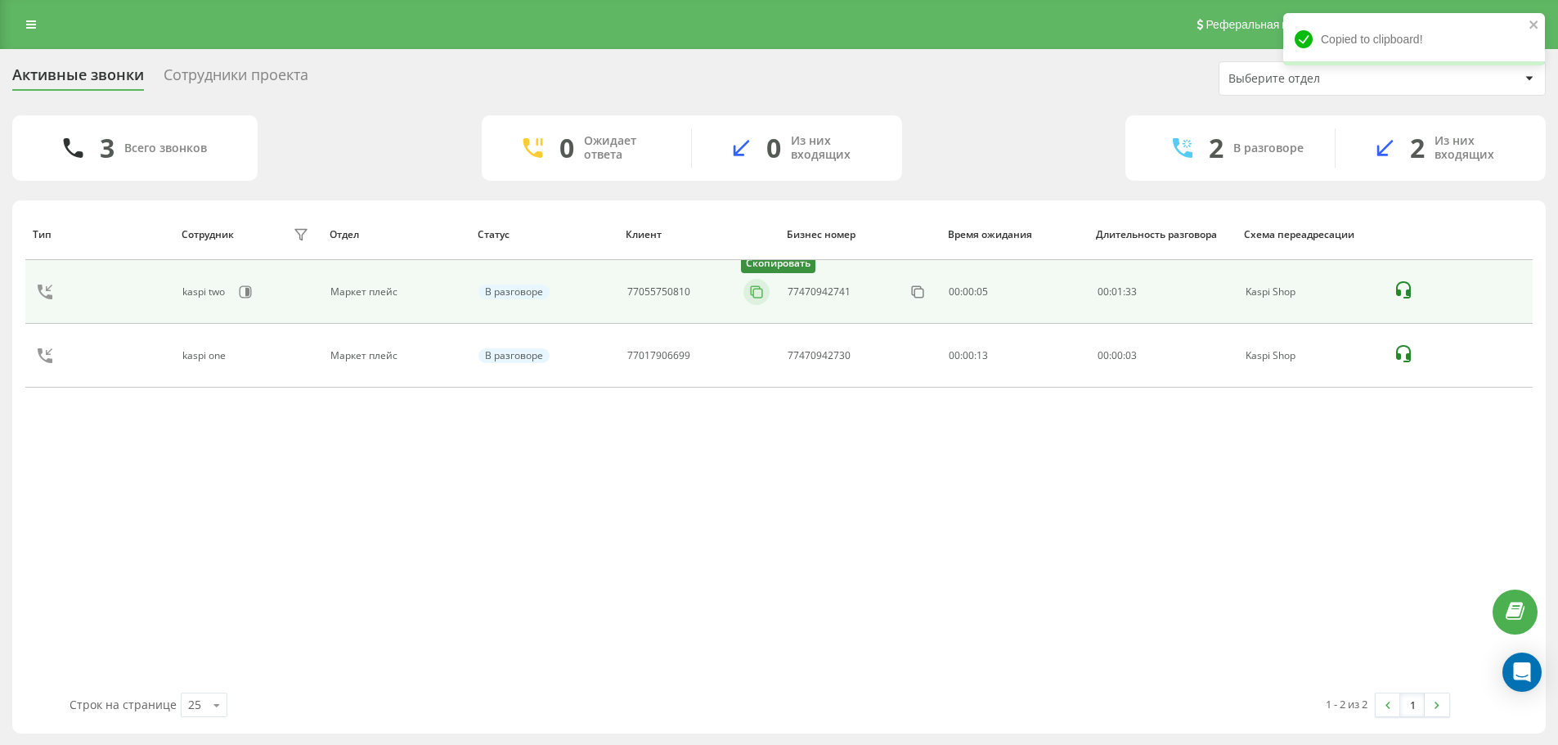
click at [751, 289] on icon at bounding box center [756, 292] width 16 height 16
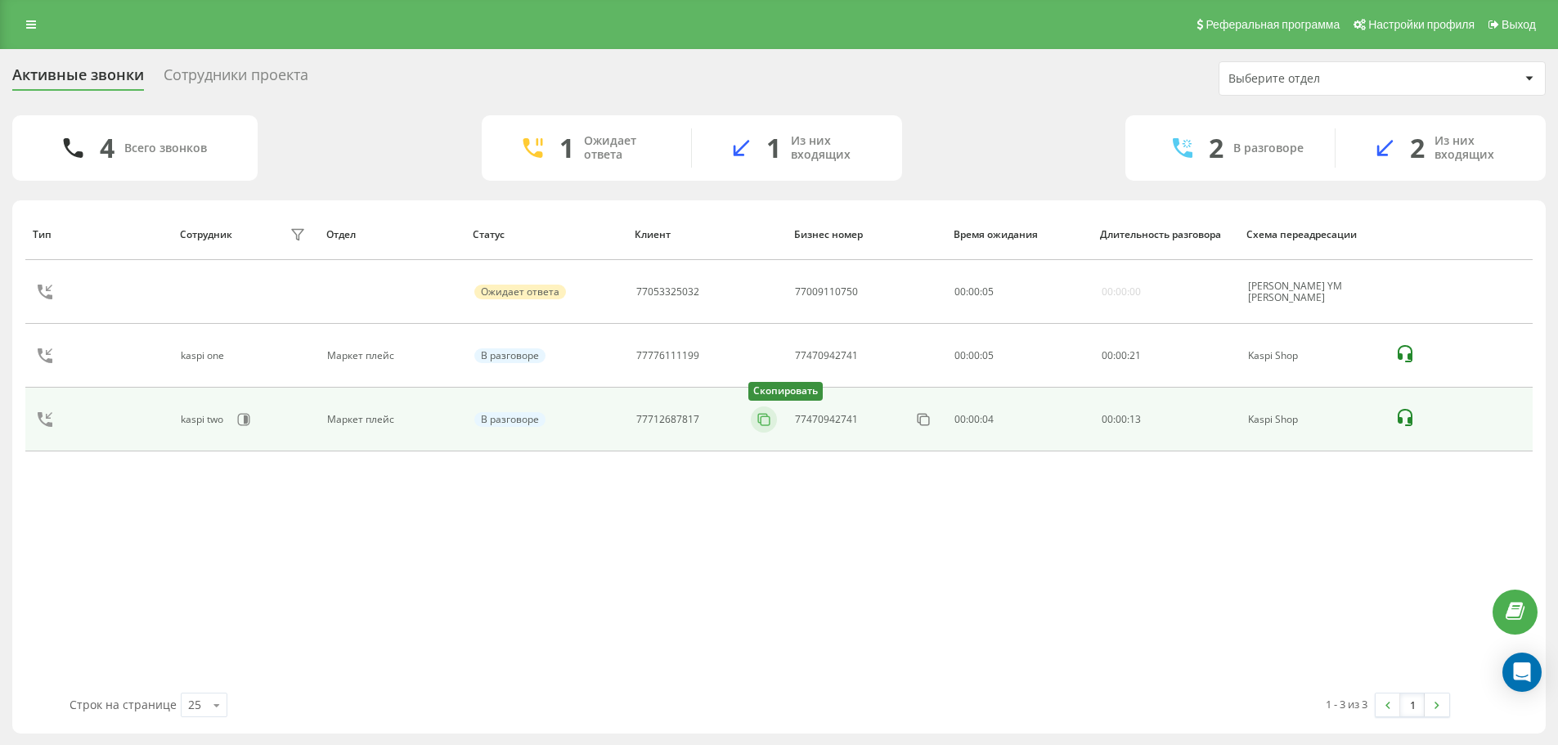
click at [761, 423] on icon at bounding box center [763, 418] width 9 height 9
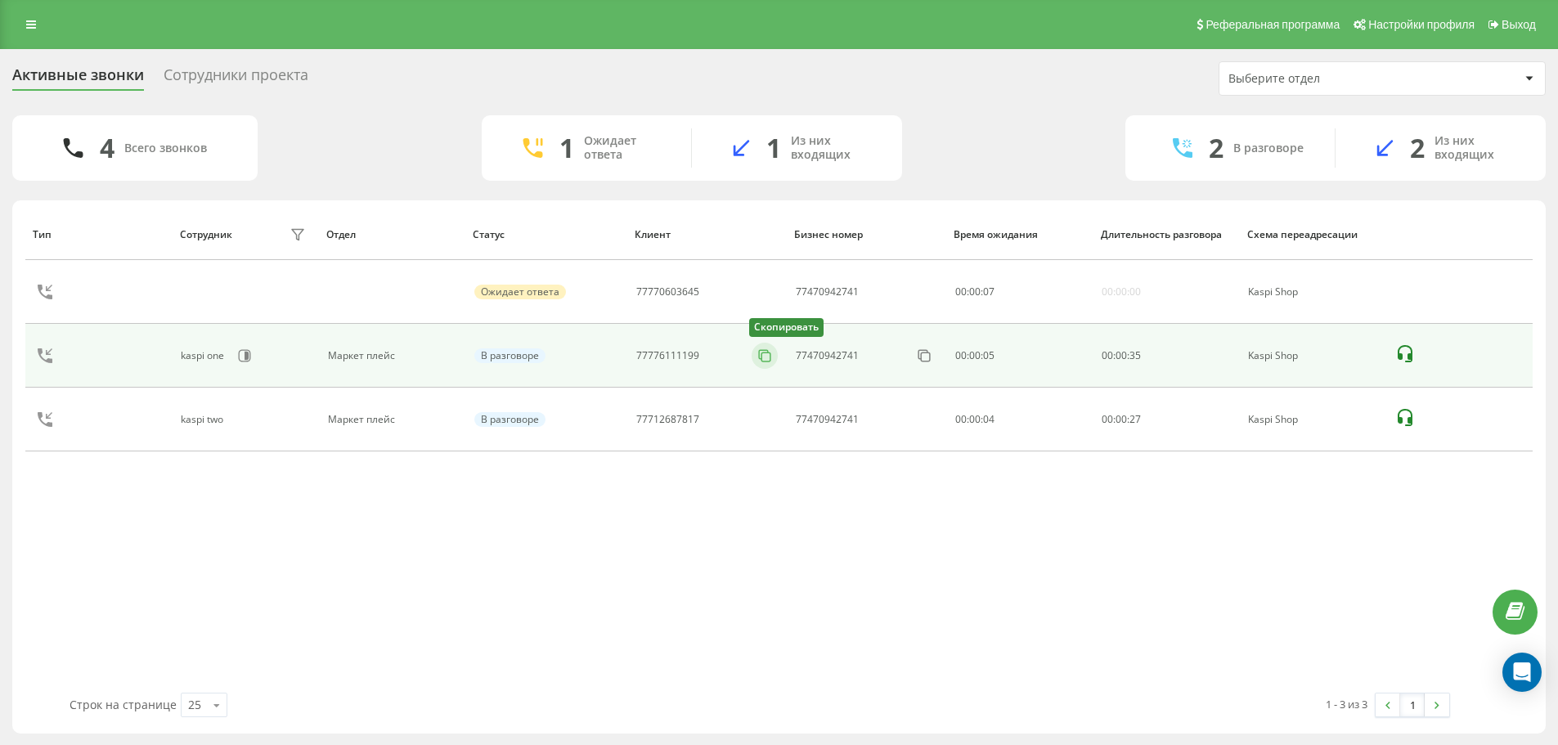
click at [762, 356] on icon at bounding box center [765, 356] width 16 height 16
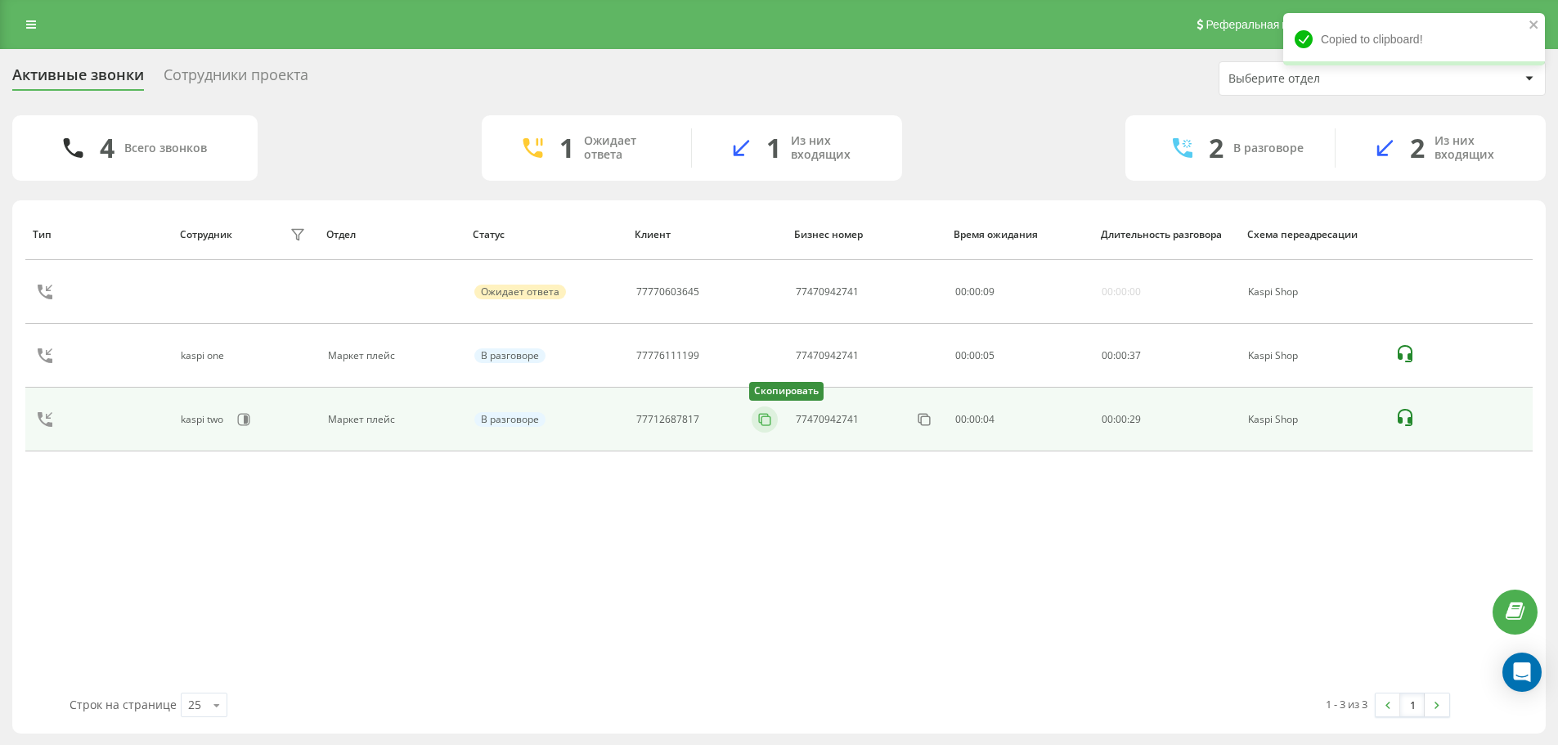
click at [759, 419] on icon at bounding box center [765, 419] width 16 height 16
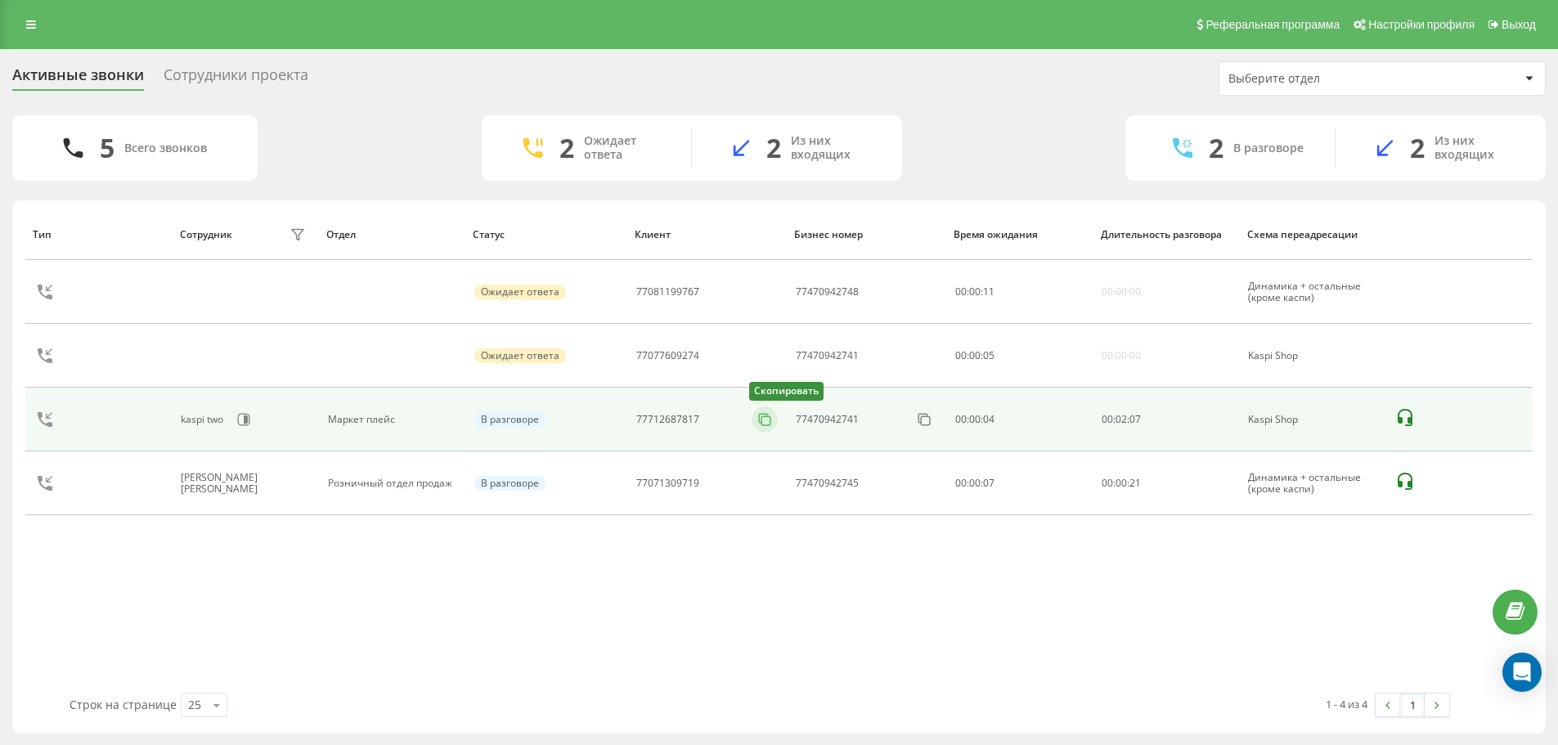
click at [759, 416] on icon at bounding box center [763, 418] width 9 height 9
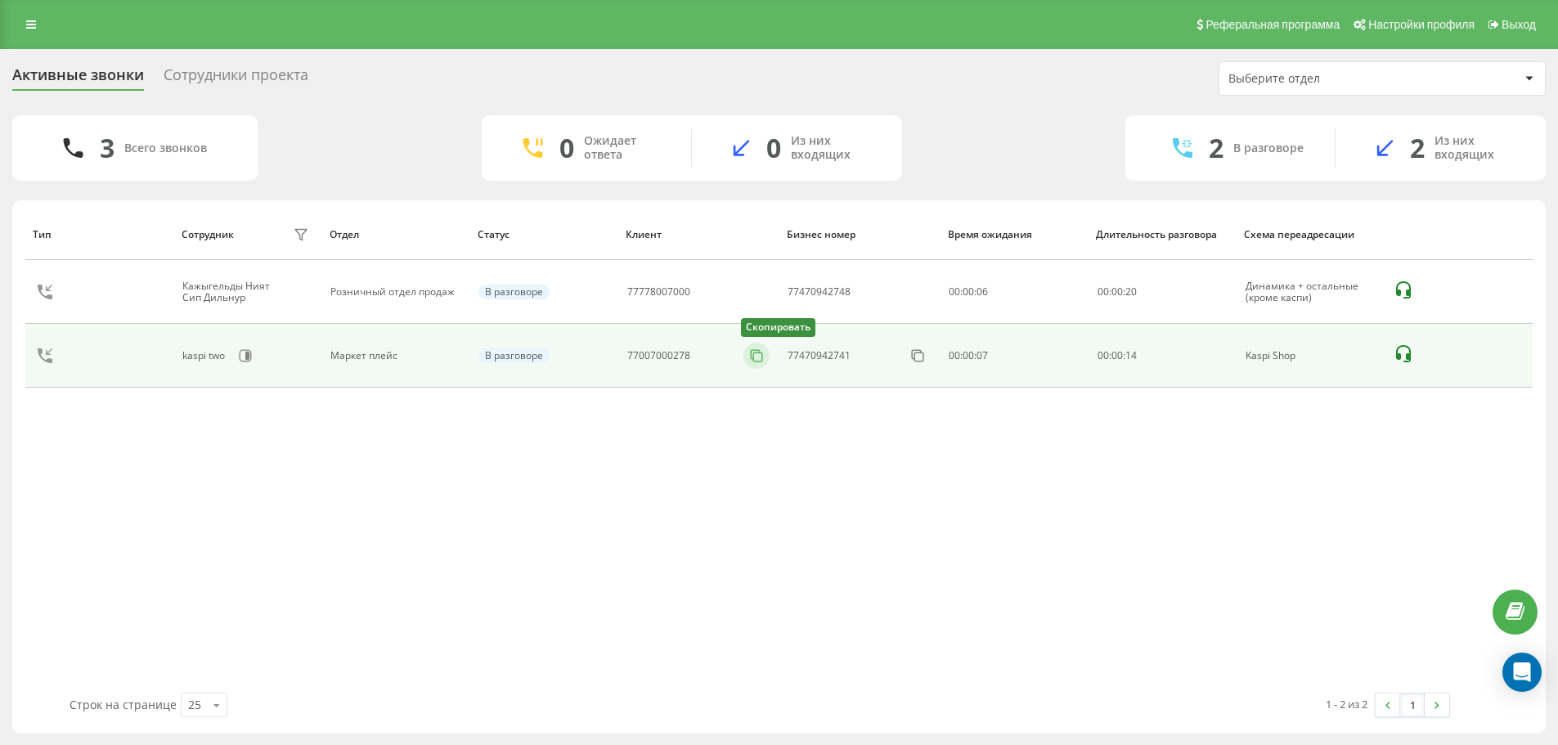
click at [748, 357] on button at bounding box center [757, 356] width 26 height 18
click at [762, 349] on icon at bounding box center [765, 356] width 16 height 16
click at [752, 353] on icon at bounding box center [756, 354] width 9 height 9
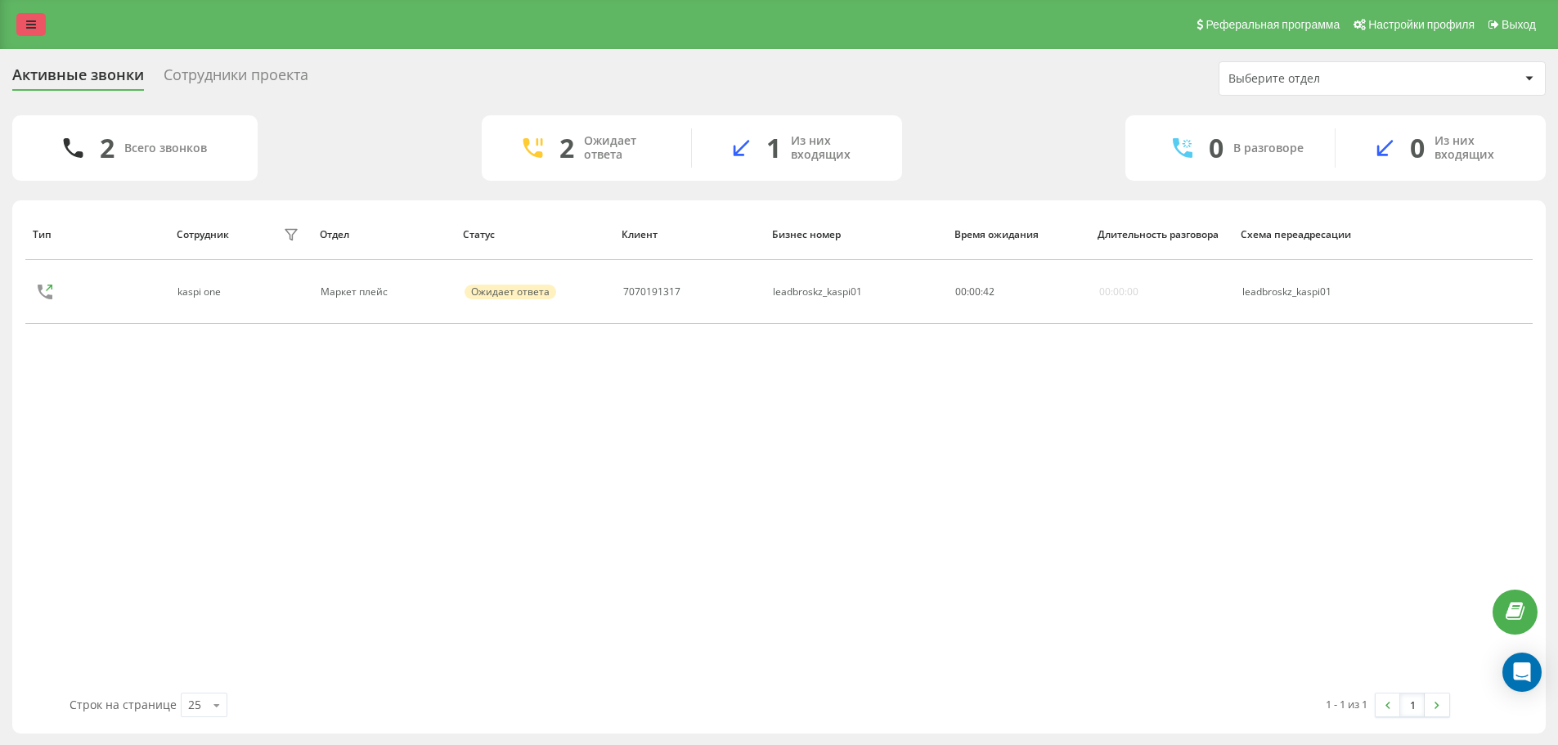
click at [25, 26] on link at bounding box center [30, 24] width 29 height 23
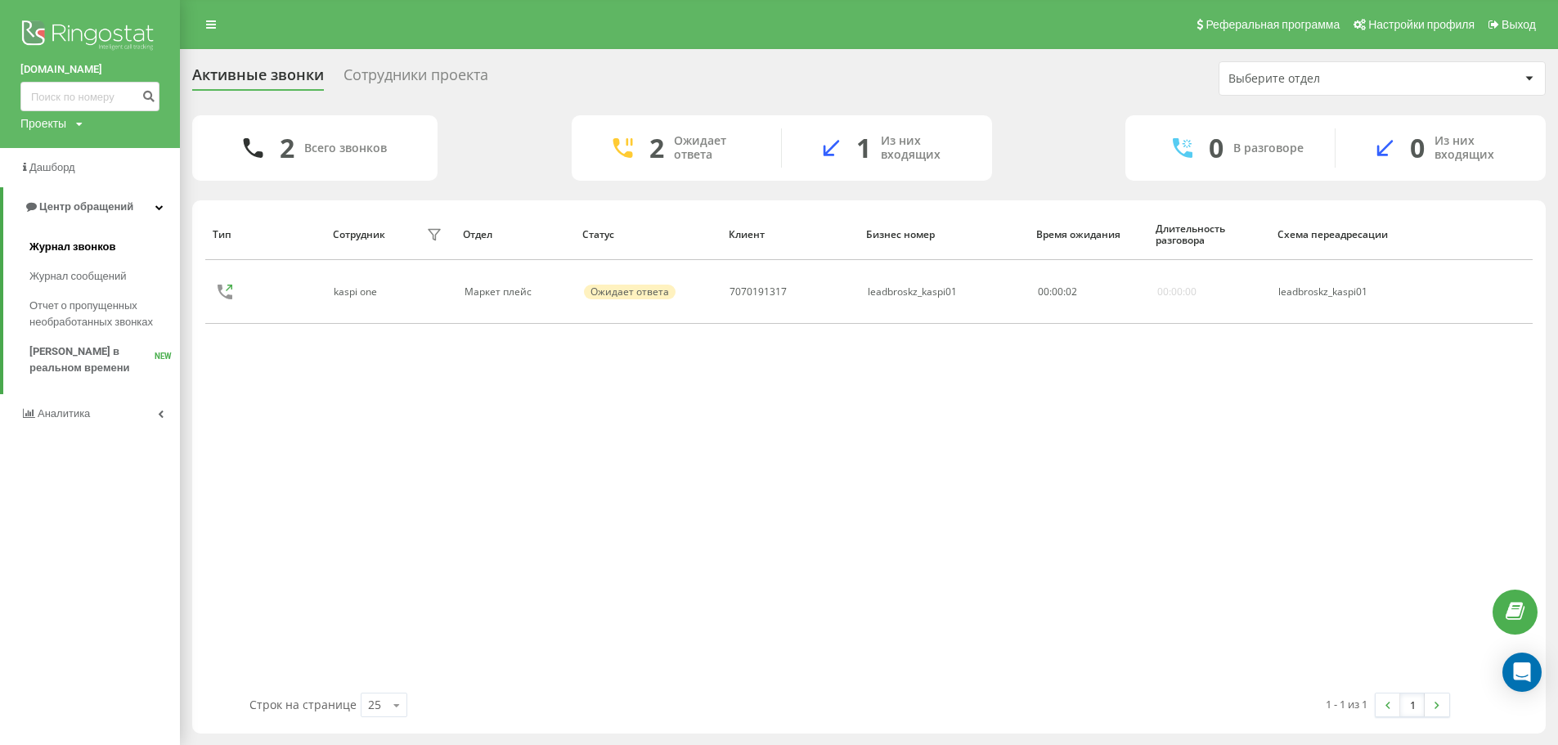
click at [115, 244] on link "Журнал звонков" at bounding box center [104, 246] width 151 height 29
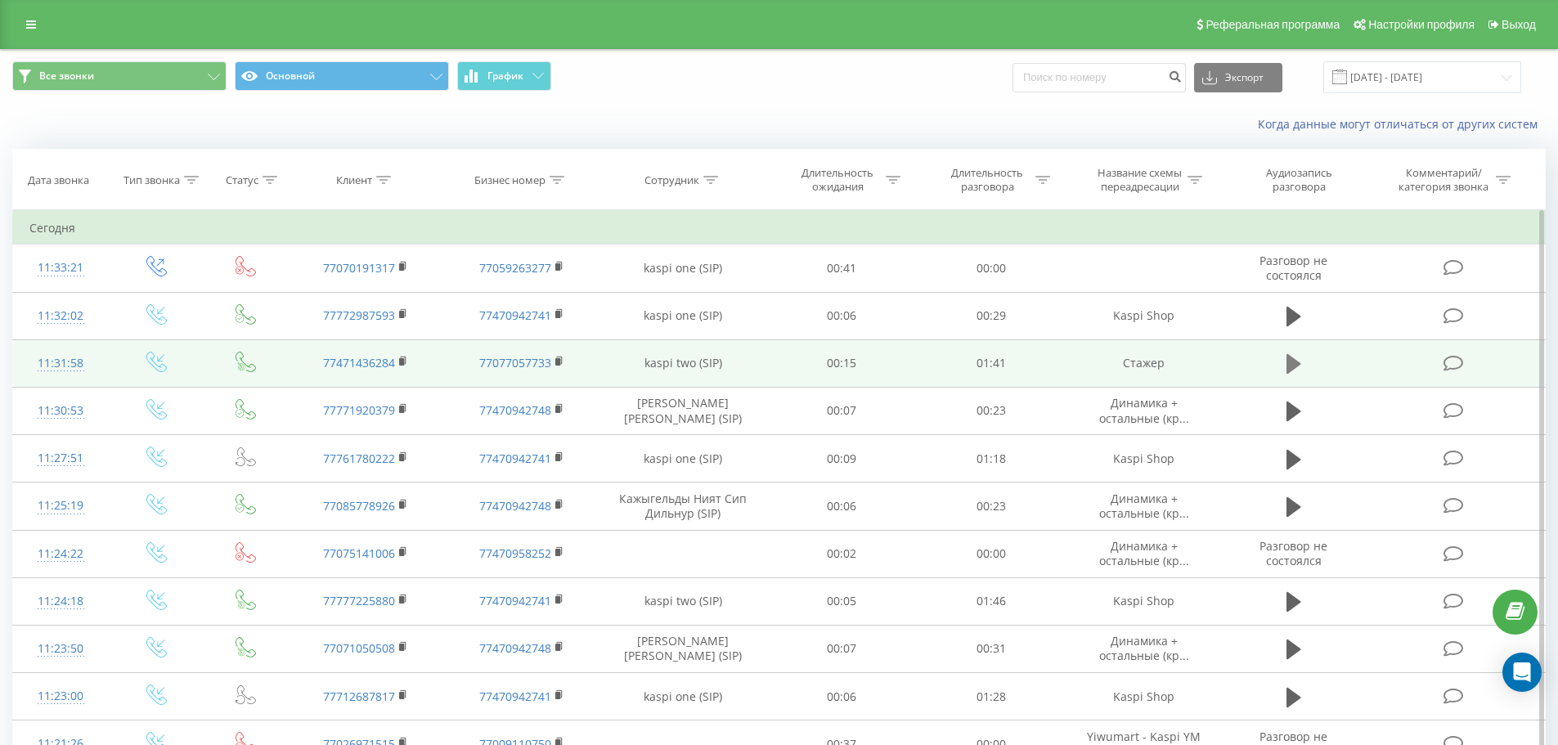
click at [1297, 362] on icon at bounding box center [1294, 364] width 15 height 20
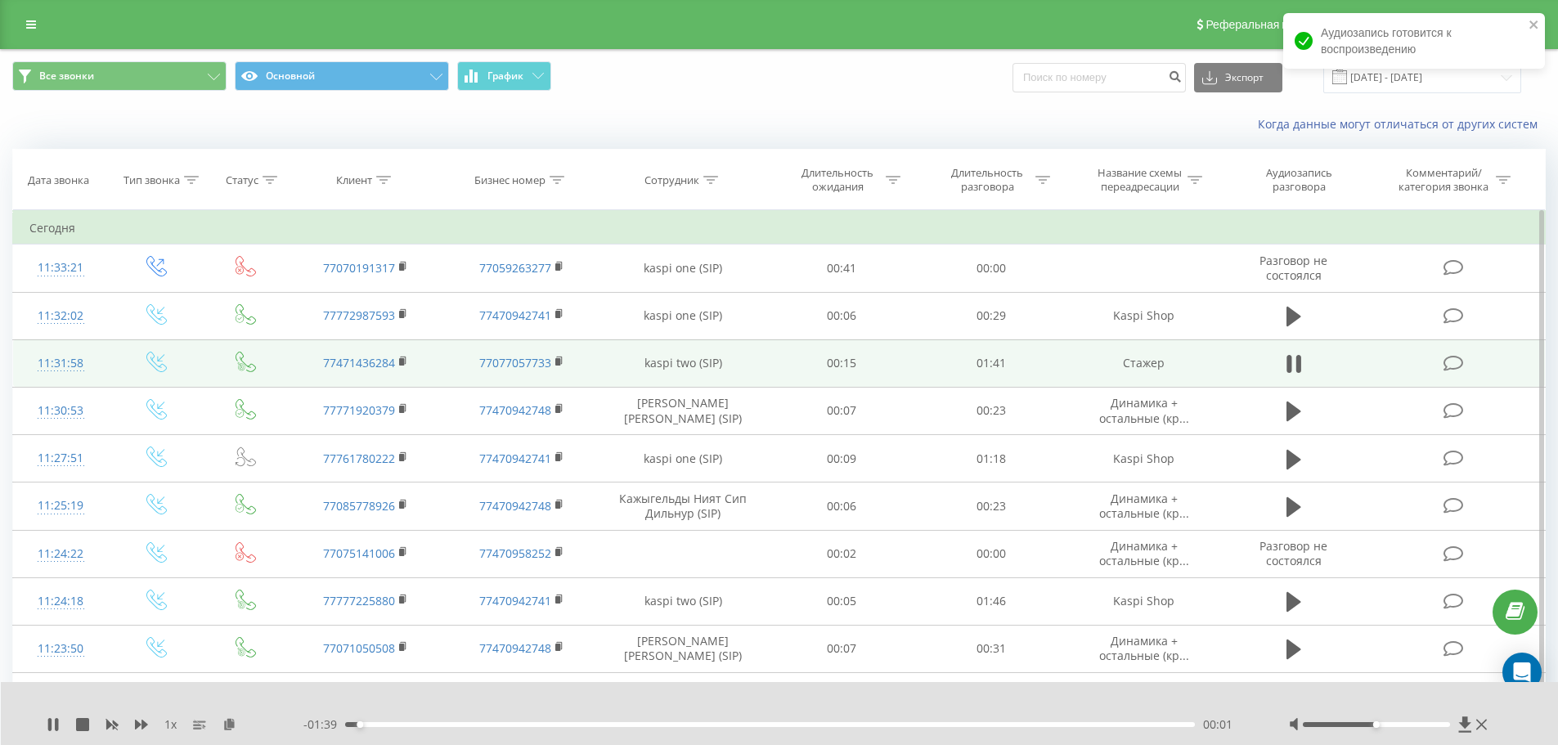
click at [396, 362] on td "77471436284" at bounding box center [365, 362] width 155 height 47
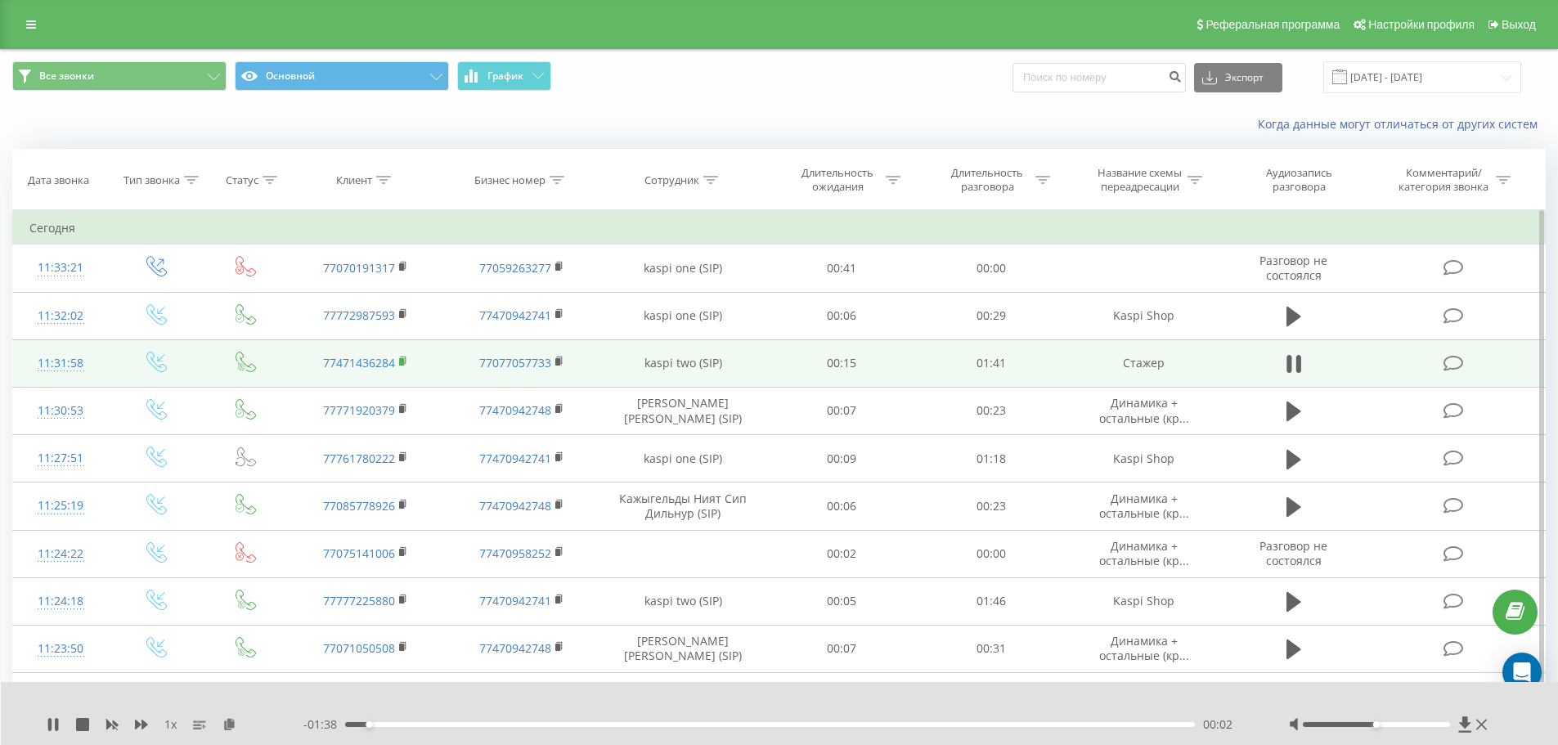
click at [401, 360] on rect at bounding box center [401, 361] width 5 height 7
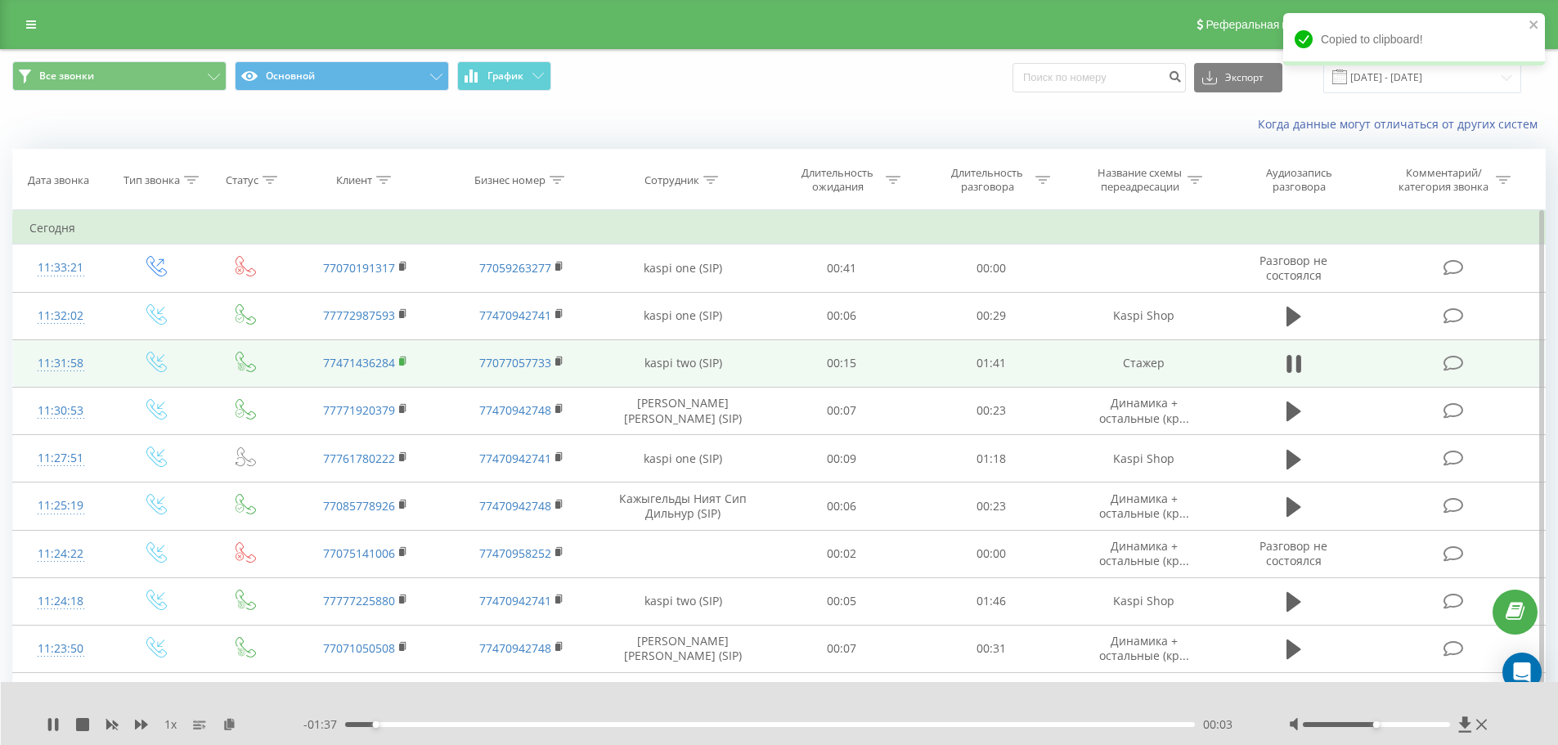
click at [401, 360] on rect at bounding box center [401, 361] width 5 height 7
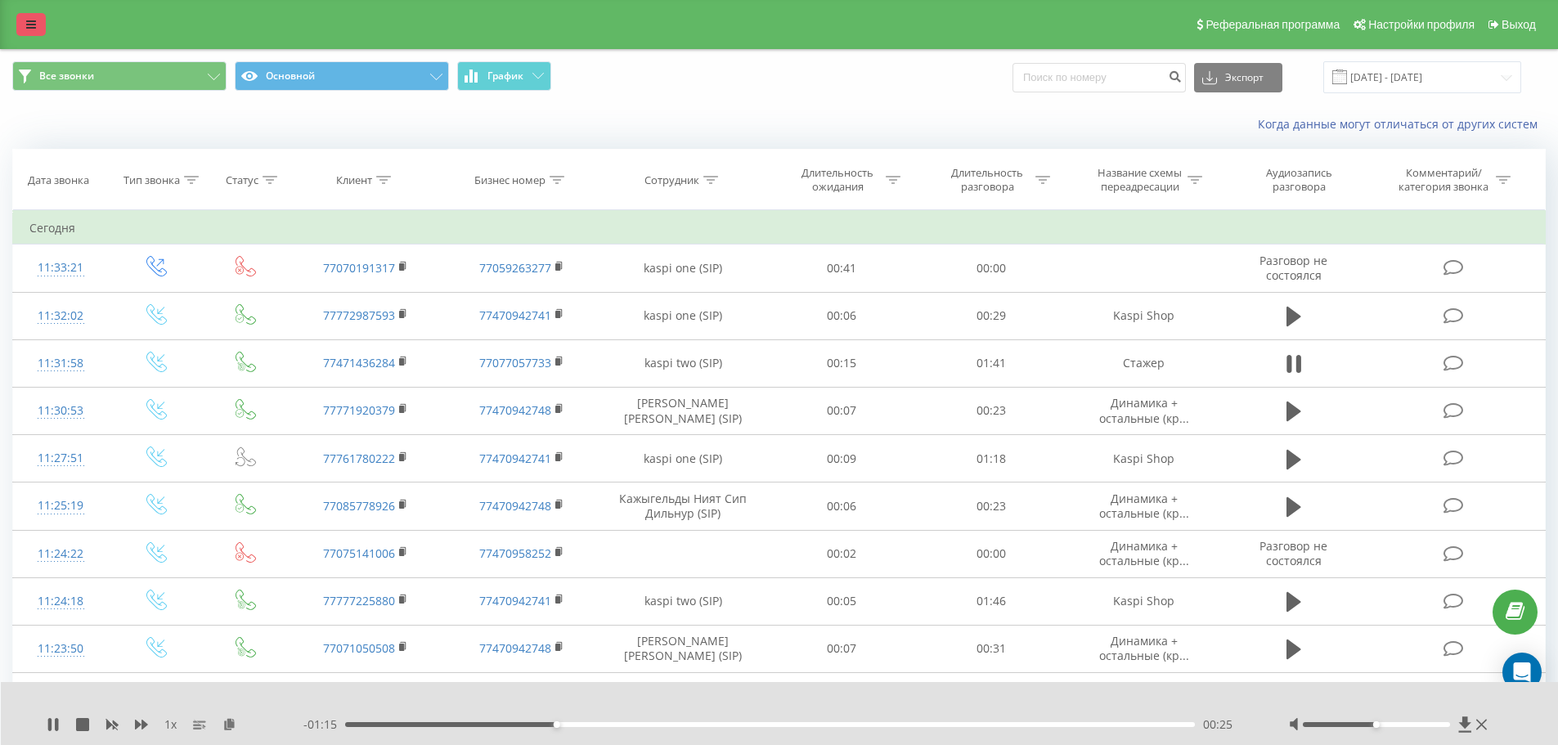
click at [34, 15] on link at bounding box center [30, 24] width 29 height 23
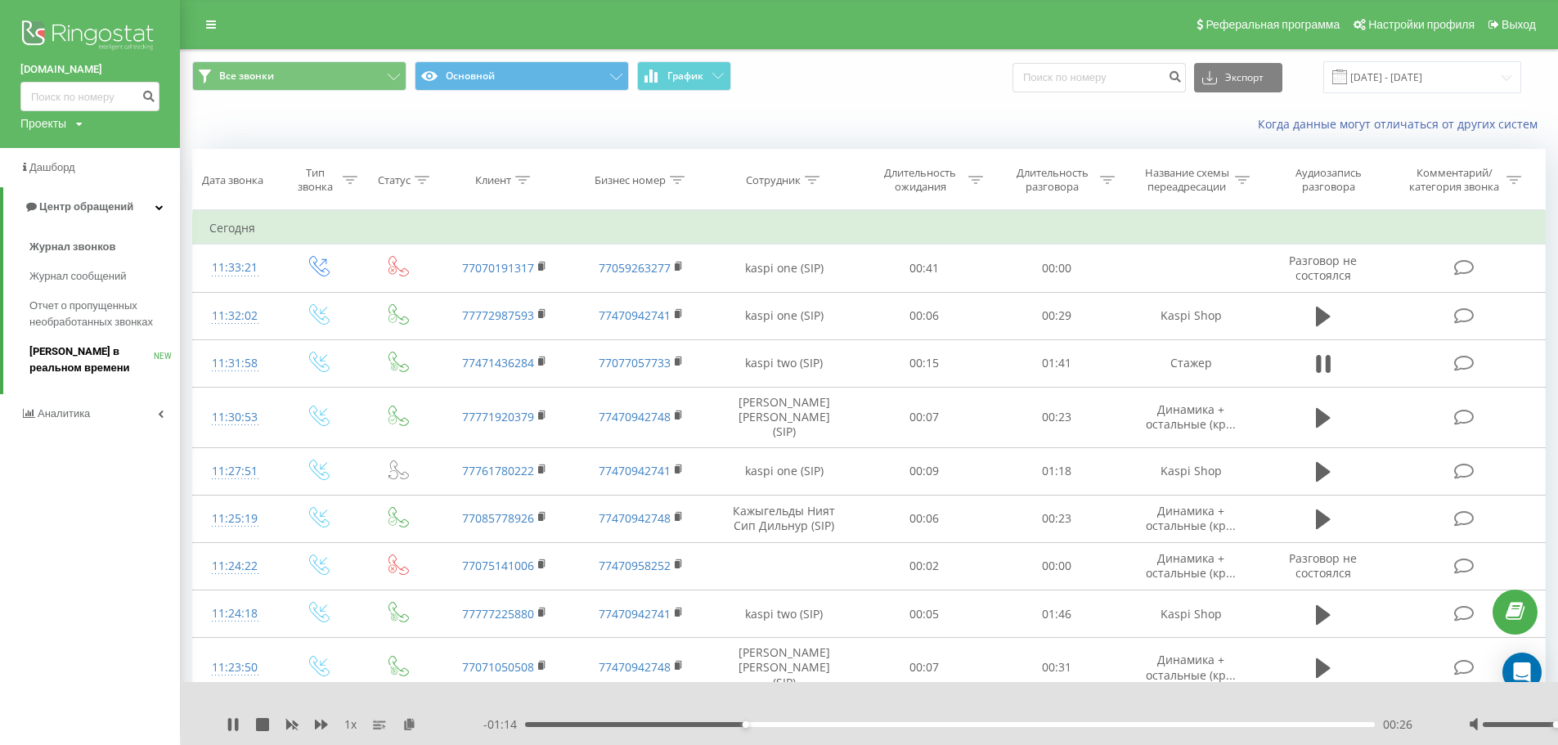
drag, startPoint x: 97, startPoint y: 372, endPoint x: 93, endPoint y: 362, distance: 11.1
click at [96, 371] on span "[PERSON_NAME] в реальном времени" at bounding box center [91, 360] width 124 height 33
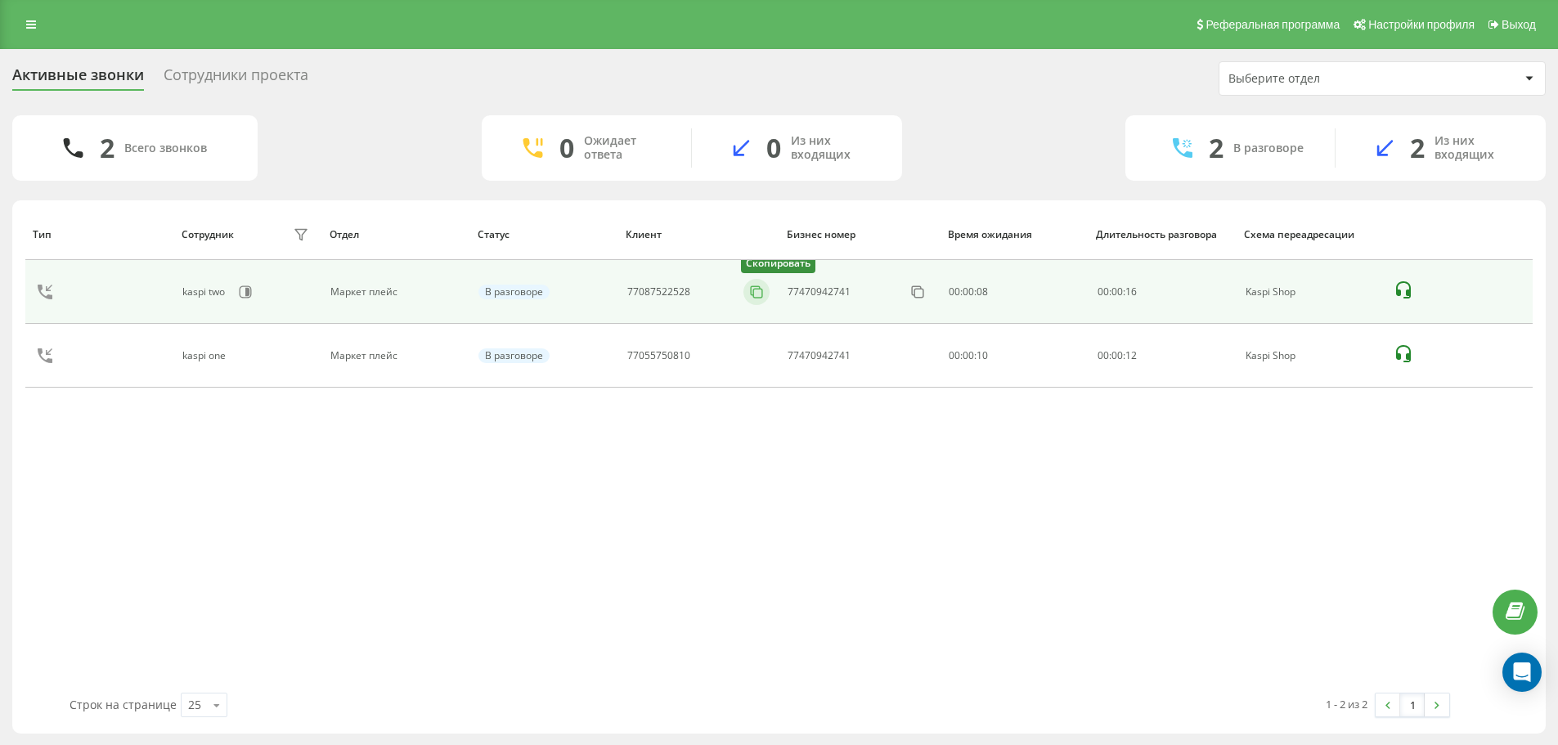
click at [755, 290] on rect at bounding box center [758, 293] width 9 height 9
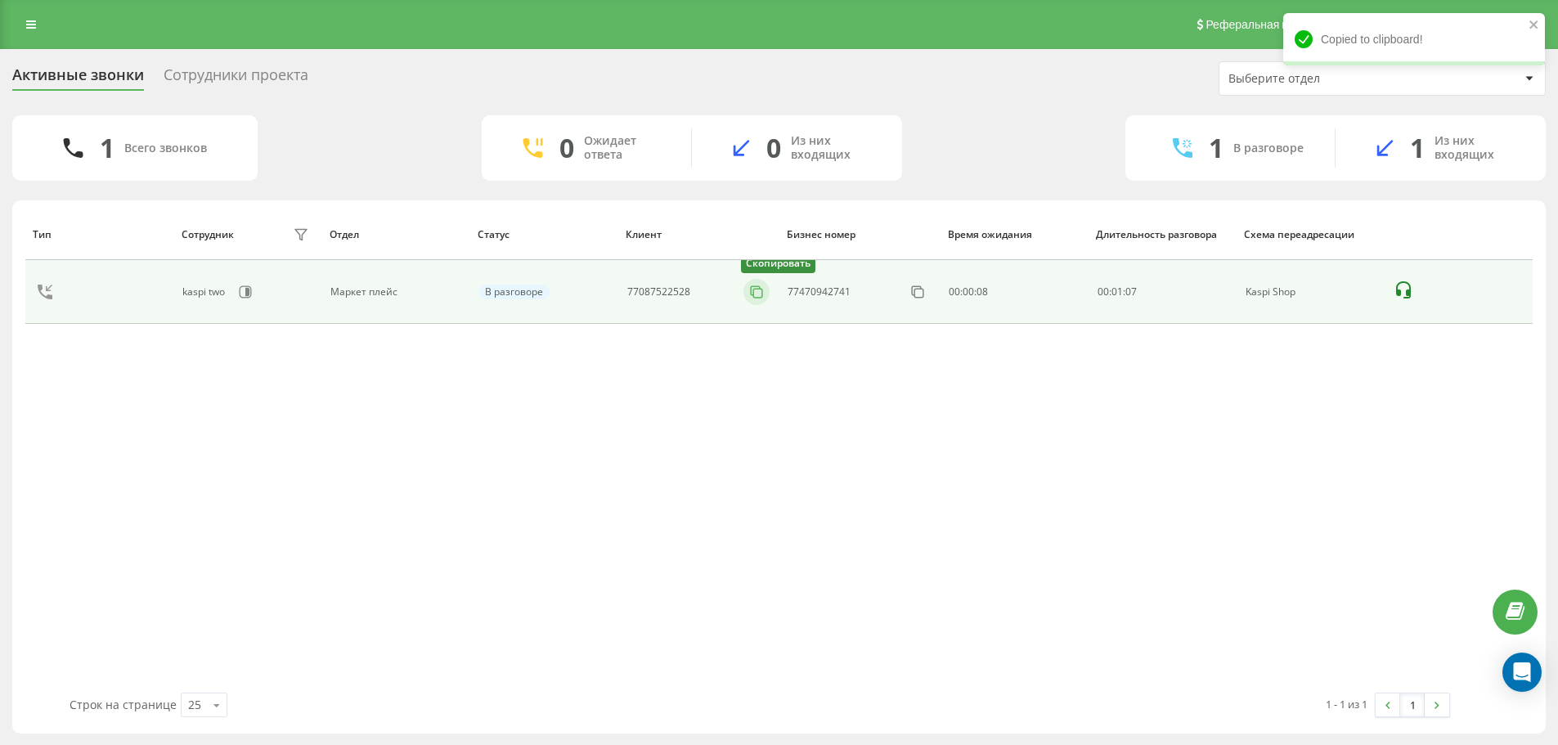
click at [762, 292] on icon at bounding box center [756, 292] width 16 height 16
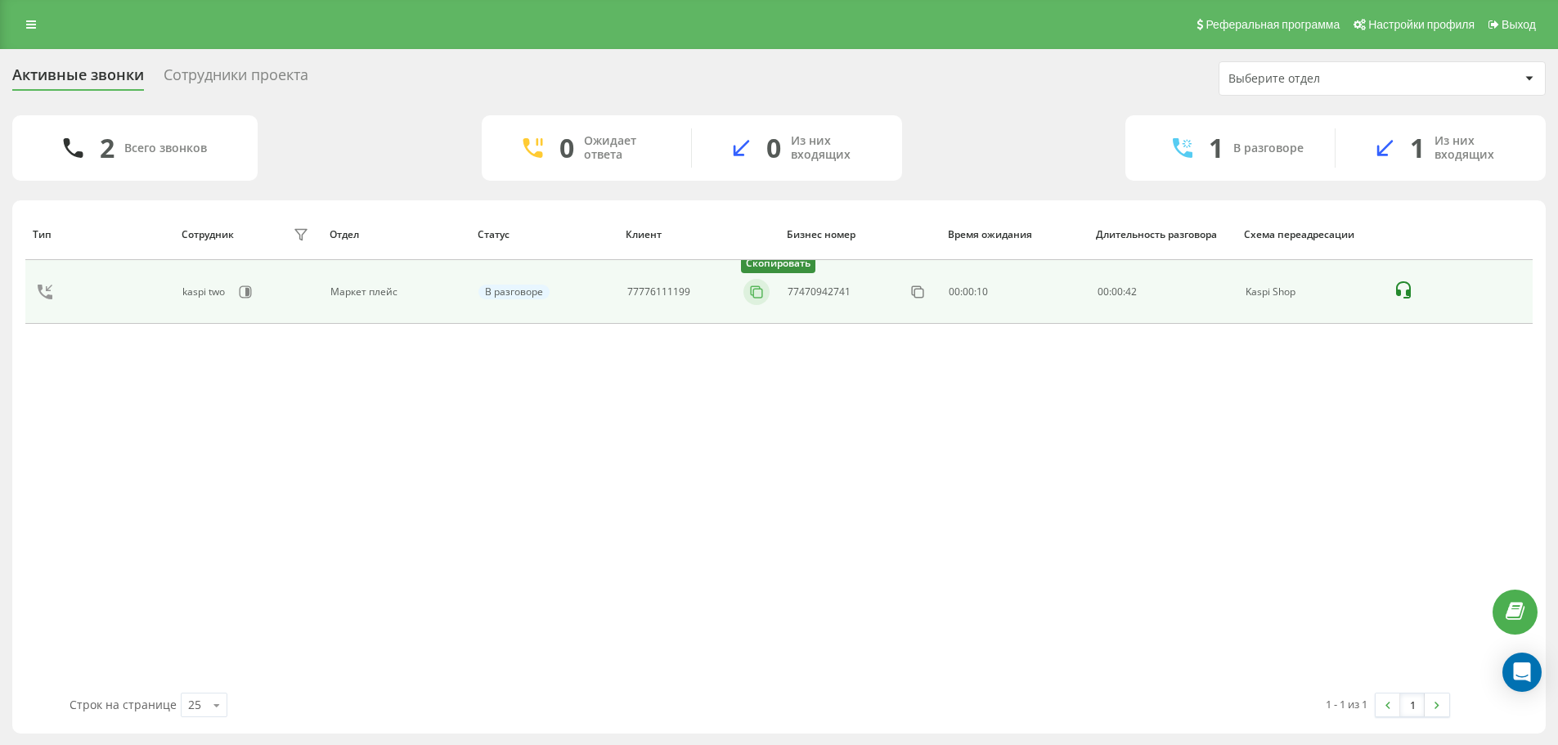
click at [763, 298] on icon at bounding box center [756, 292] width 16 height 16
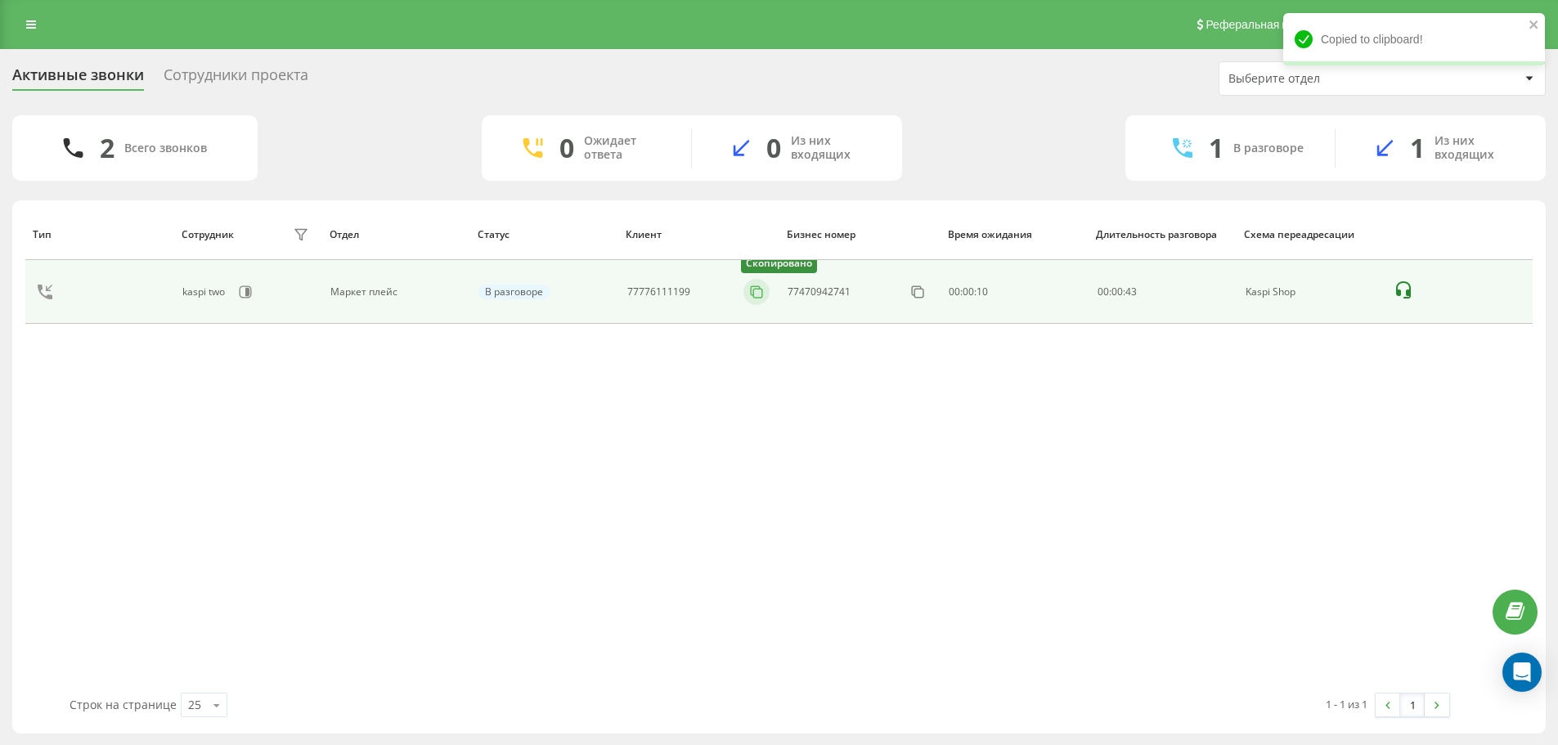
click at [753, 289] on icon at bounding box center [756, 292] width 16 height 16
click at [751, 291] on icon at bounding box center [756, 292] width 16 height 16
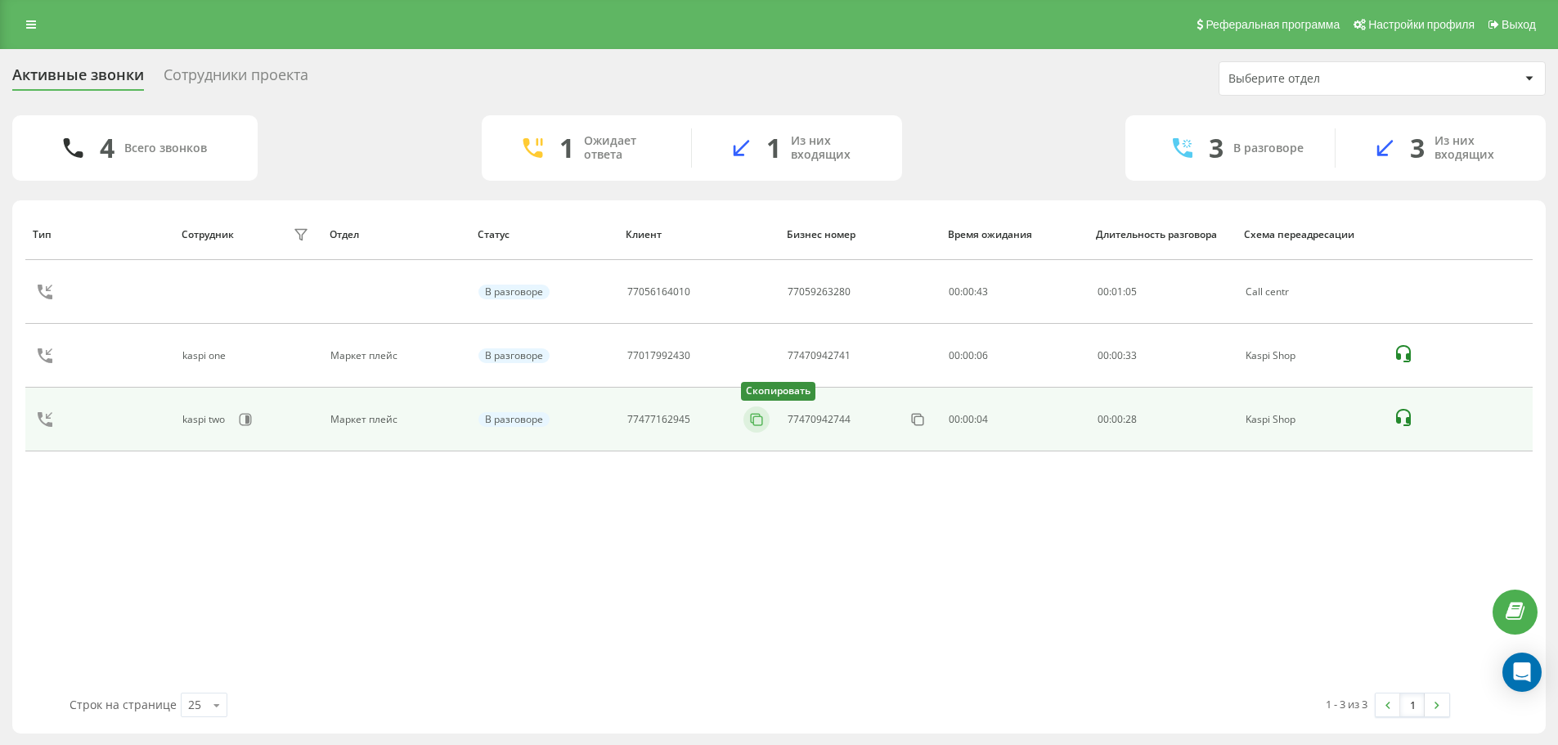
click at [760, 420] on icon at bounding box center [756, 419] width 16 height 16
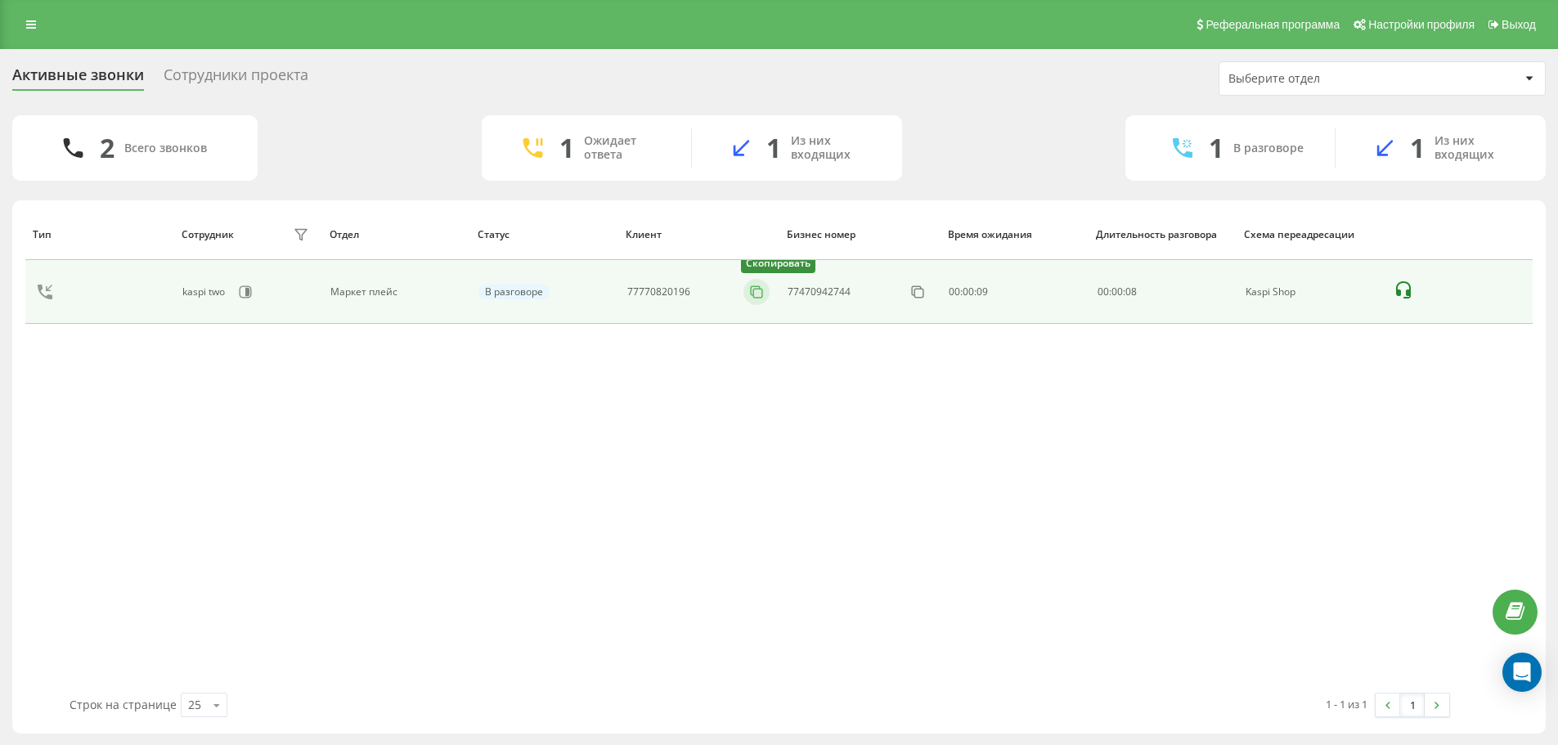
click at [757, 294] on icon at bounding box center [756, 292] width 16 height 16
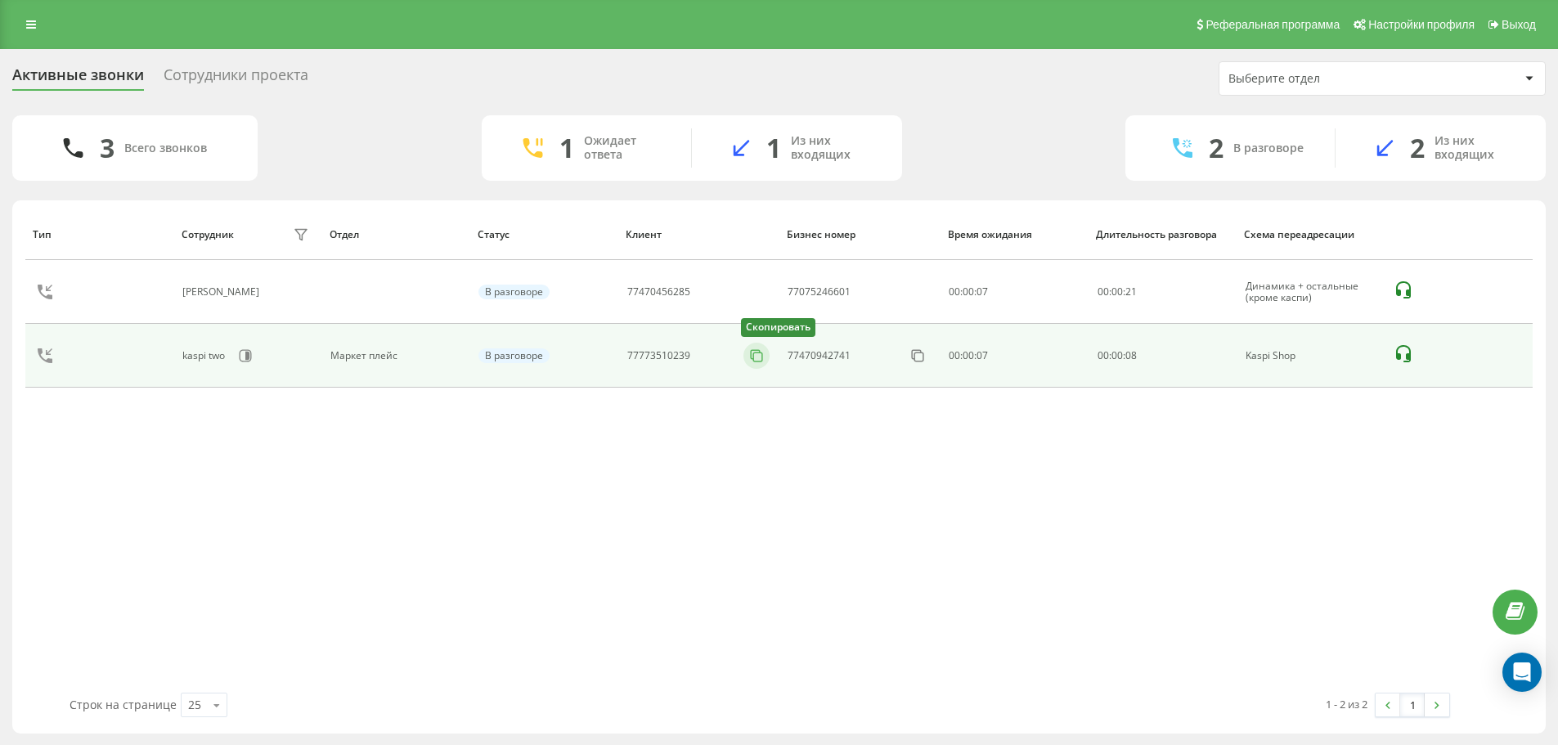
click at [757, 354] on icon at bounding box center [756, 356] width 16 height 16
click at [757, 353] on icon at bounding box center [756, 356] width 16 height 16
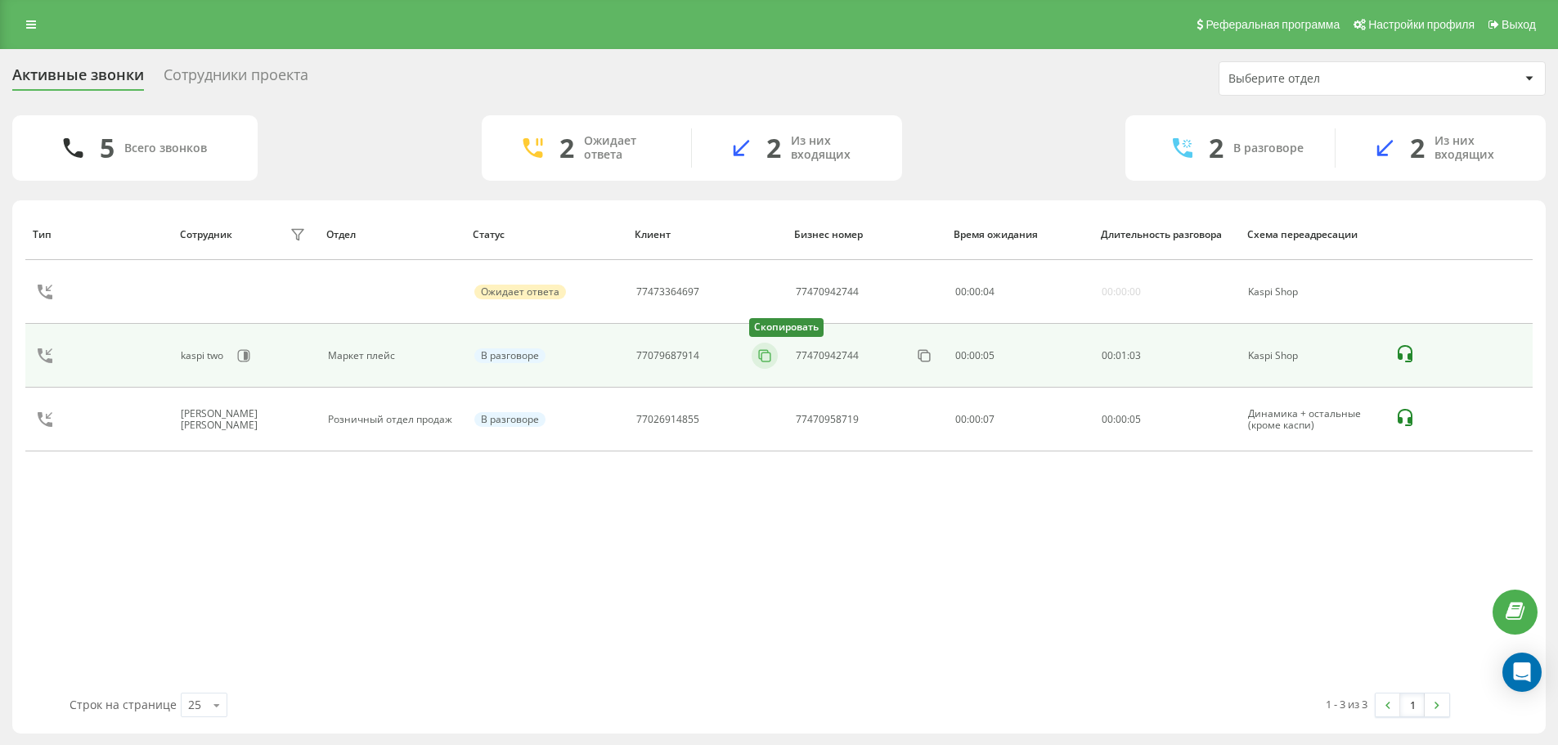
click at [764, 357] on icon at bounding box center [765, 356] width 16 height 16
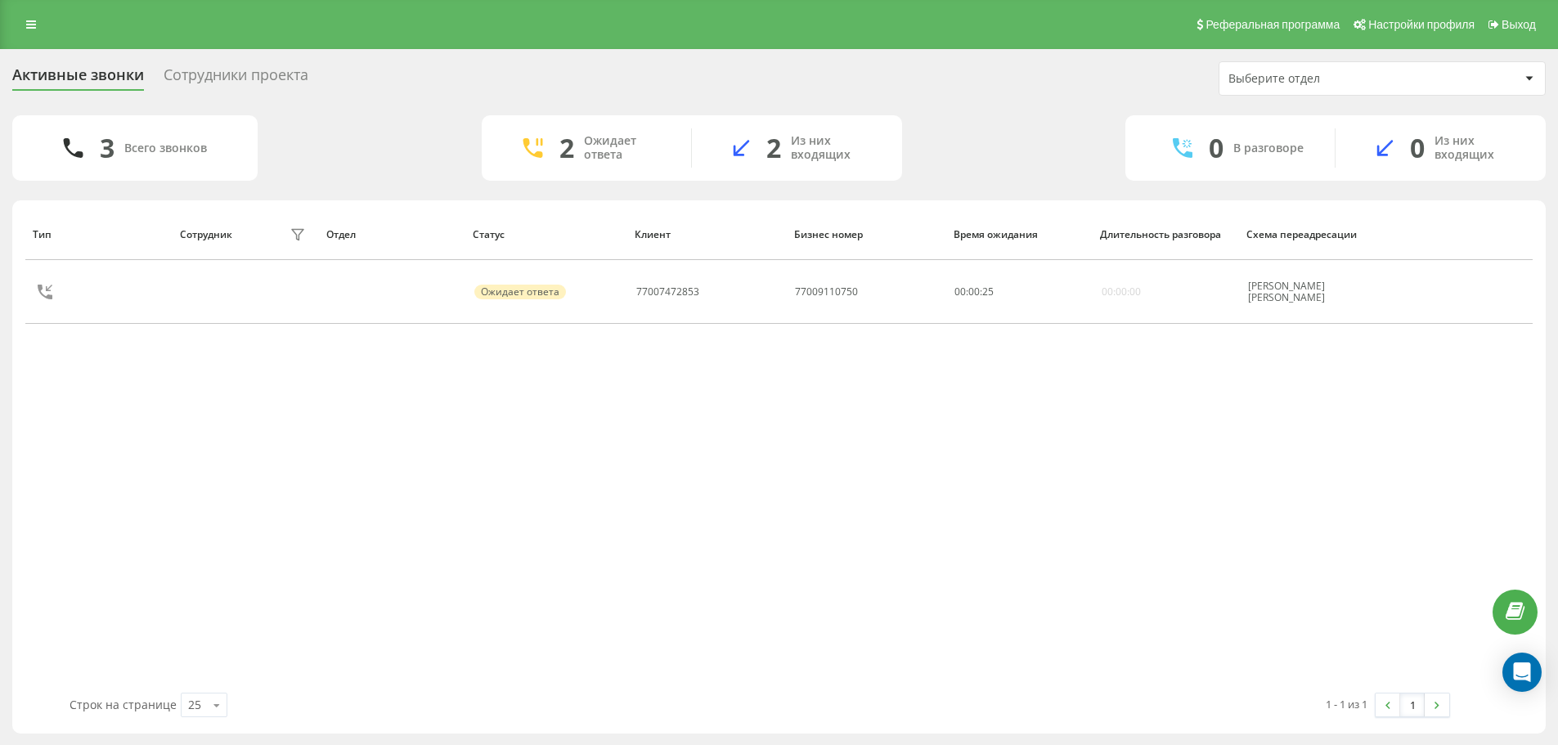
click at [13, 30] on div "Реферальная программа Настройки профиля Выход" at bounding box center [779, 24] width 1558 height 49
click at [29, 19] on icon at bounding box center [31, 24] width 10 height 11
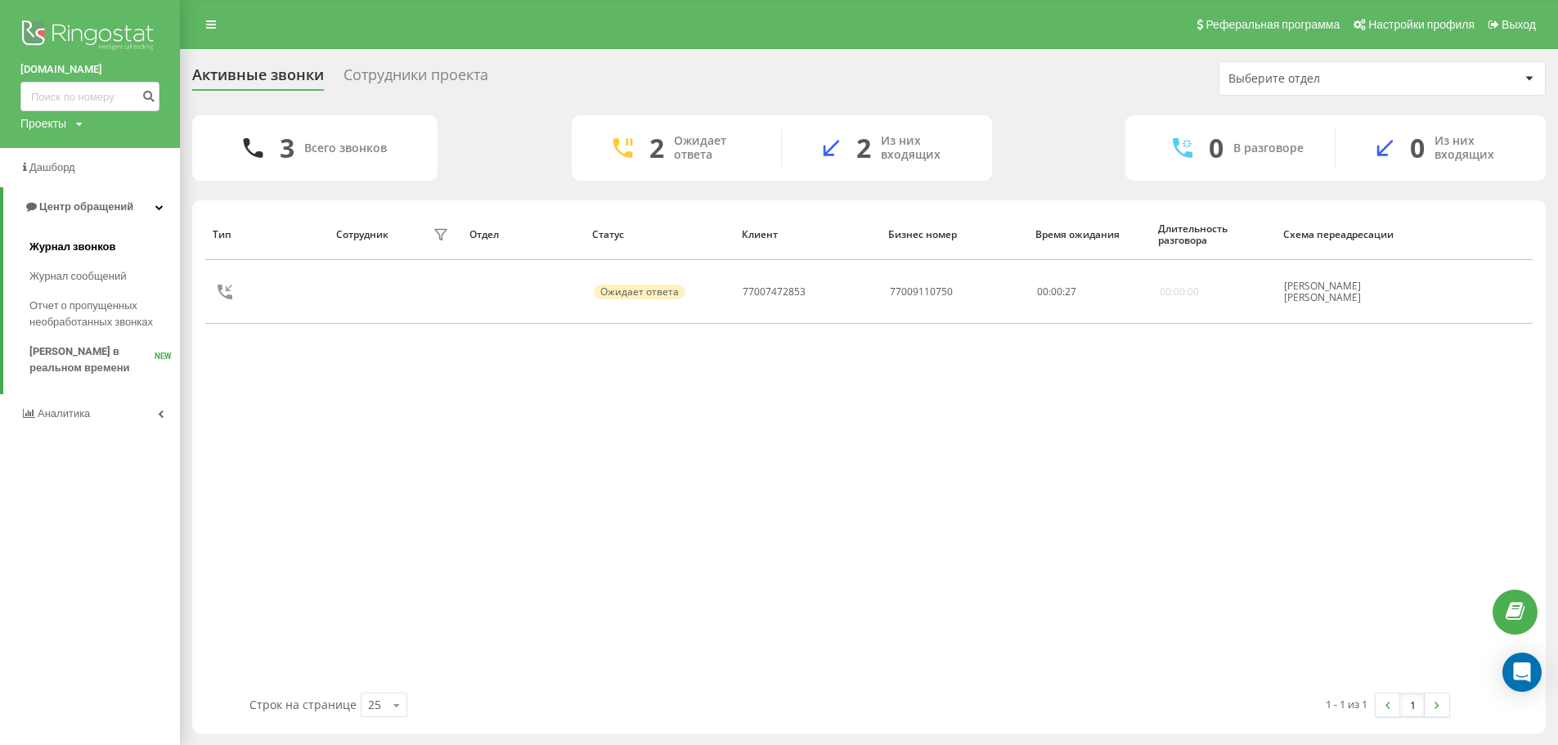
click at [120, 245] on link "Журнал звонков" at bounding box center [104, 246] width 151 height 29
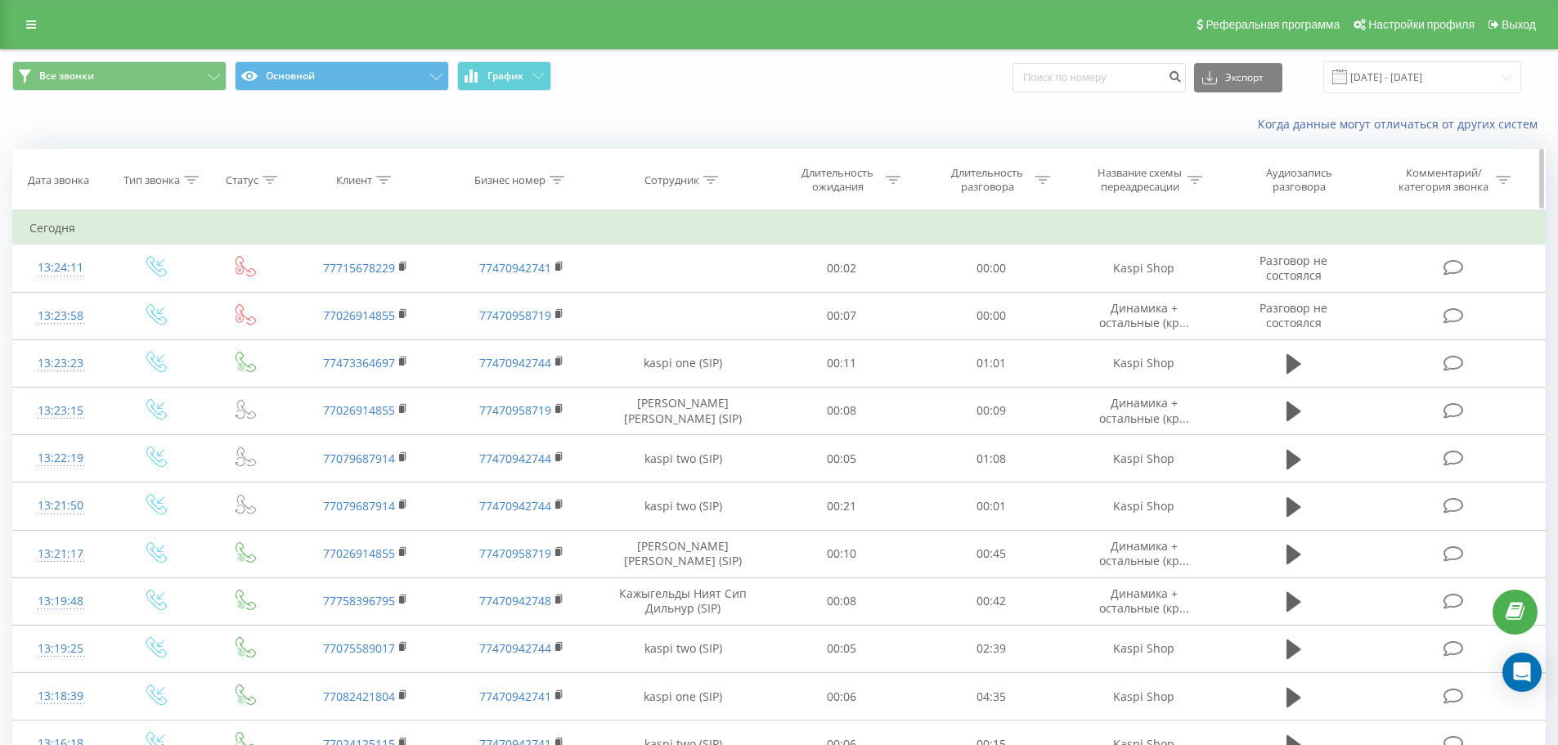
click at [336, 192] on th "Клиент" at bounding box center [365, 180] width 155 height 61
click at [348, 182] on div "Клиент" at bounding box center [354, 180] width 36 height 14
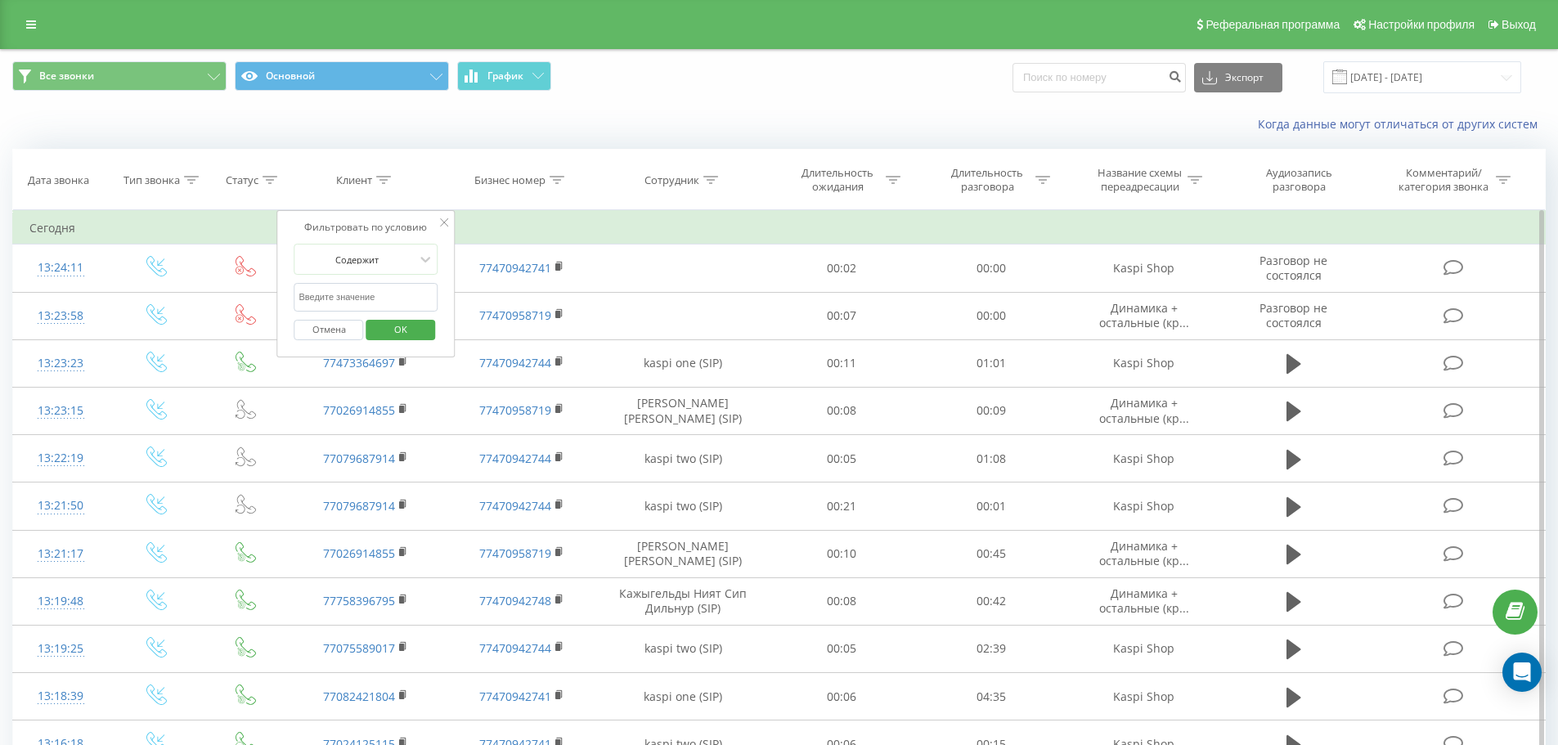
click at [365, 305] on input "text" at bounding box center [366, 297] width 144 height 29
paste input "+7 (708) 303-41-42"
type input "77083034142"
click at [391, 329] on span "OK" at bounding box center [401, 329] width 46 height 25
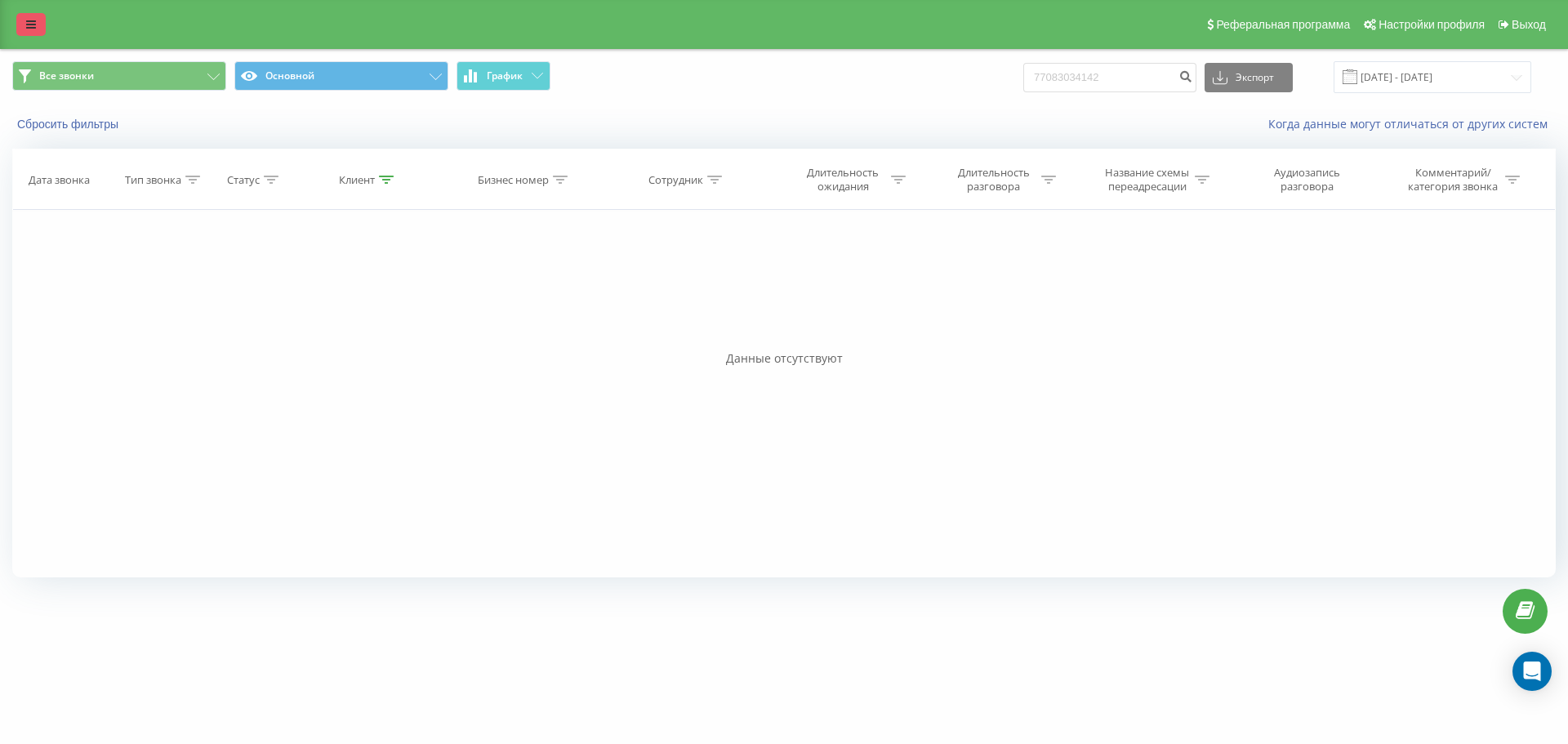
click at [44, 20] on link at bounding box center [30, 24] width 29 height 23
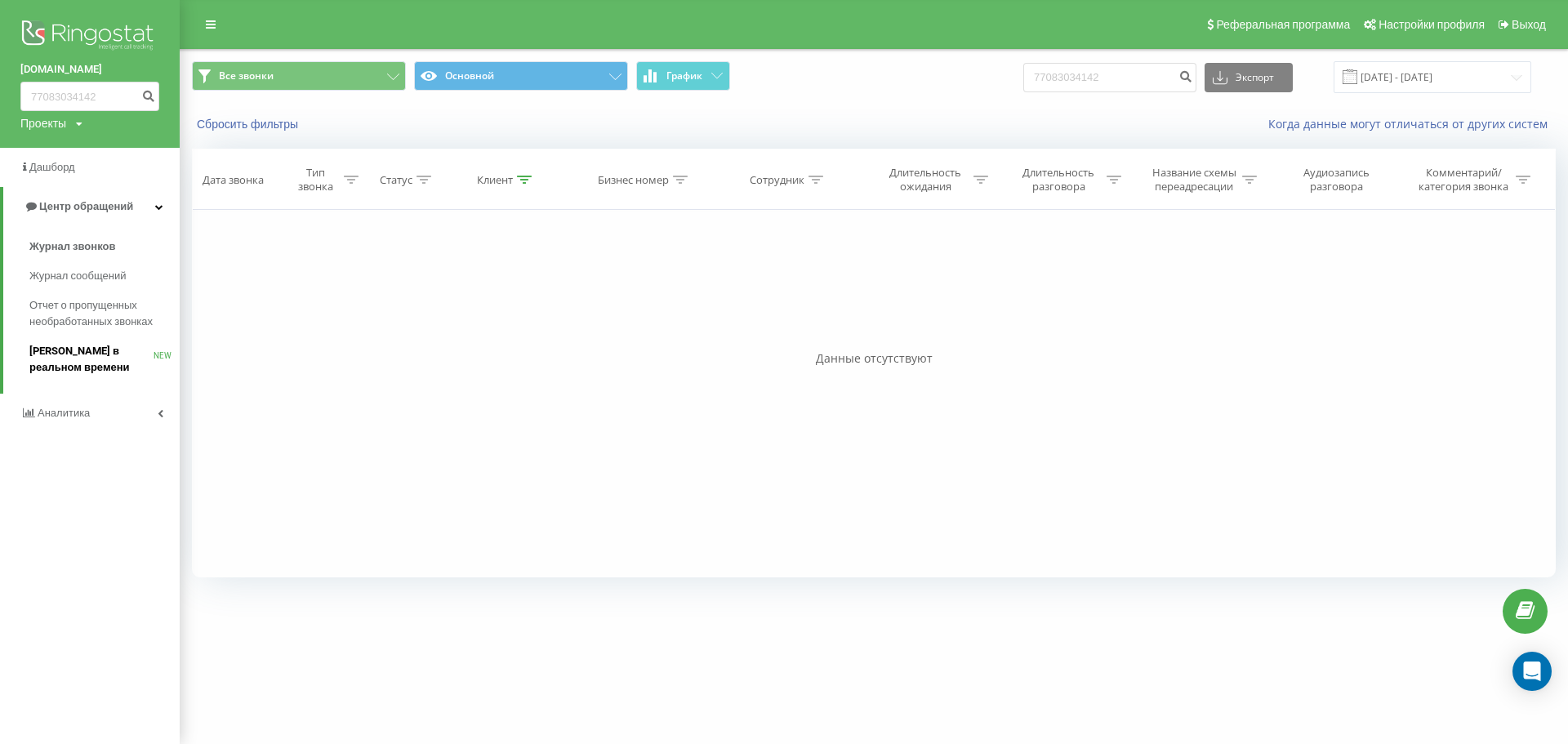
click at [83, 353] on span "[PERSON_NAME] в реальном времени" at bounding box center [91, 360] width 124 height 33
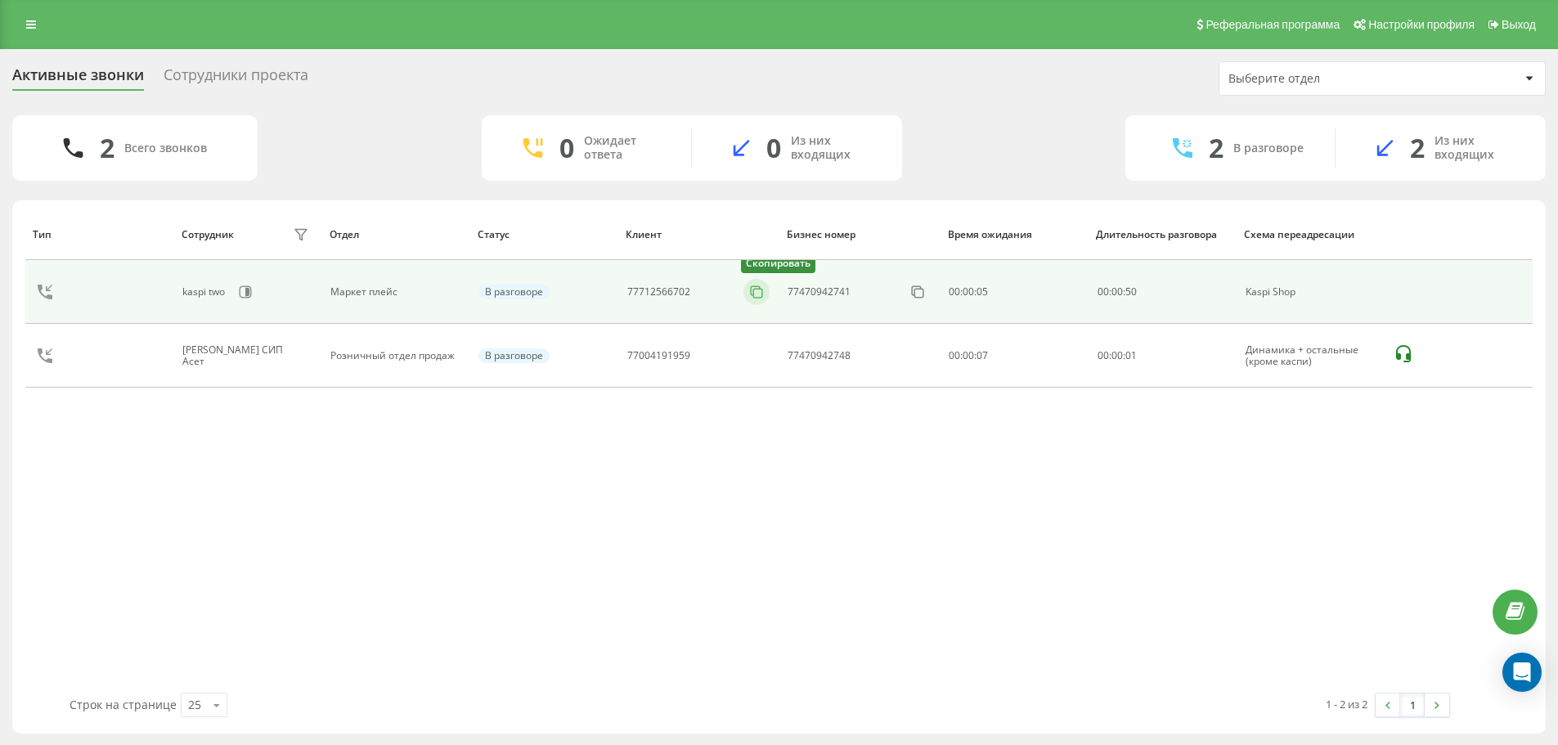
click at [757, 353] on tbody "kaspi two Маркет плейс В разговоре 77712566702 Скопировать 77470942741 00:00:05…" at bounding box center [779, 324] width 1508 height 128
click at [758, 298] on rect at bounding box center [758, 293] width 9 height 9
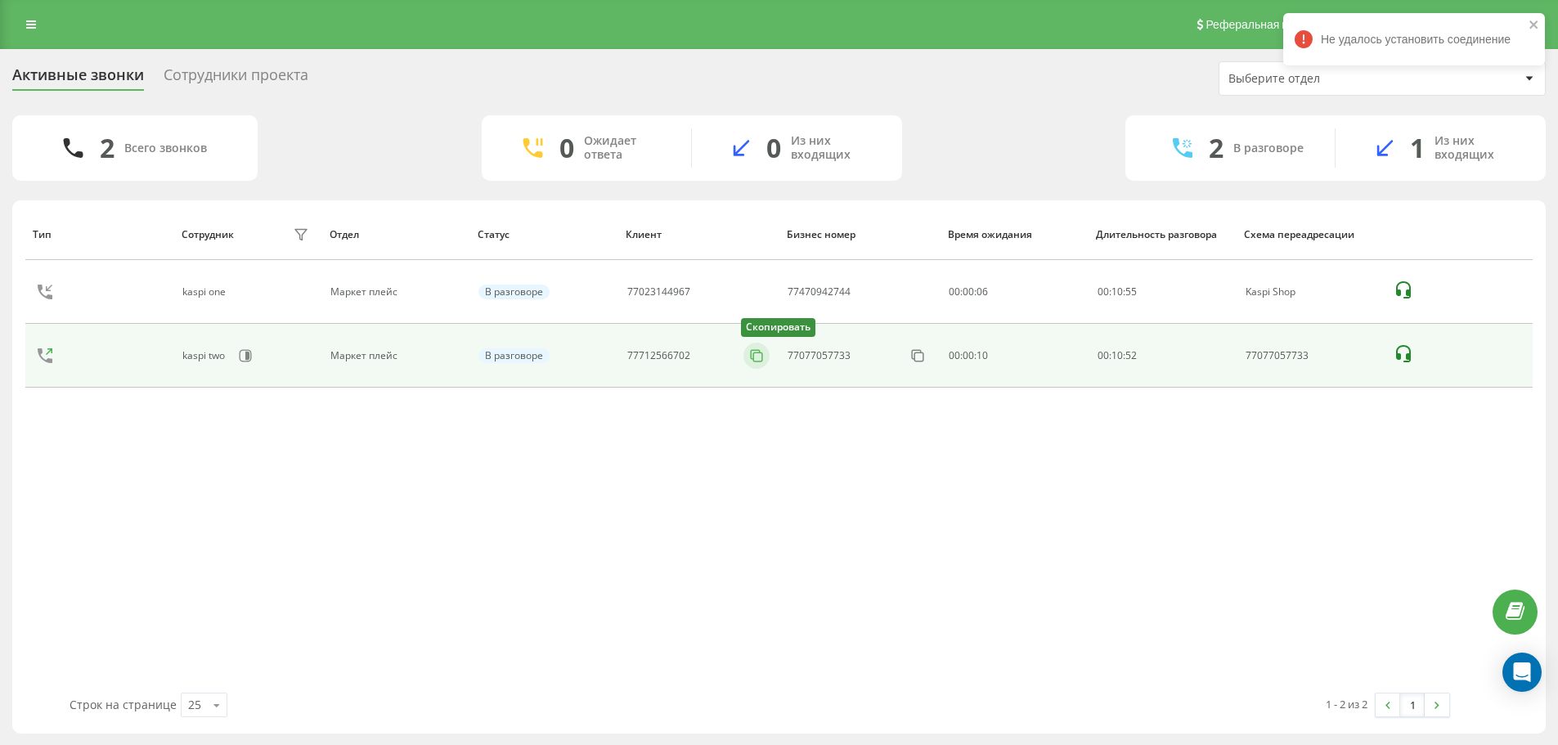
click at [753, 352] on icon at bounding box center [756, 356] width 16 height 16
click at [758, 359] on icon at bounding box center [756, 356] width 16 height 16
click at [754, 352] on icon at bounding box center [756, 356] width 16 height 16
click at [748, 353] on icon at bounding box center [756, 356] width 16 height 16
click at [754, 355] on rect at bounding box center [758, 357] width 9 height 9
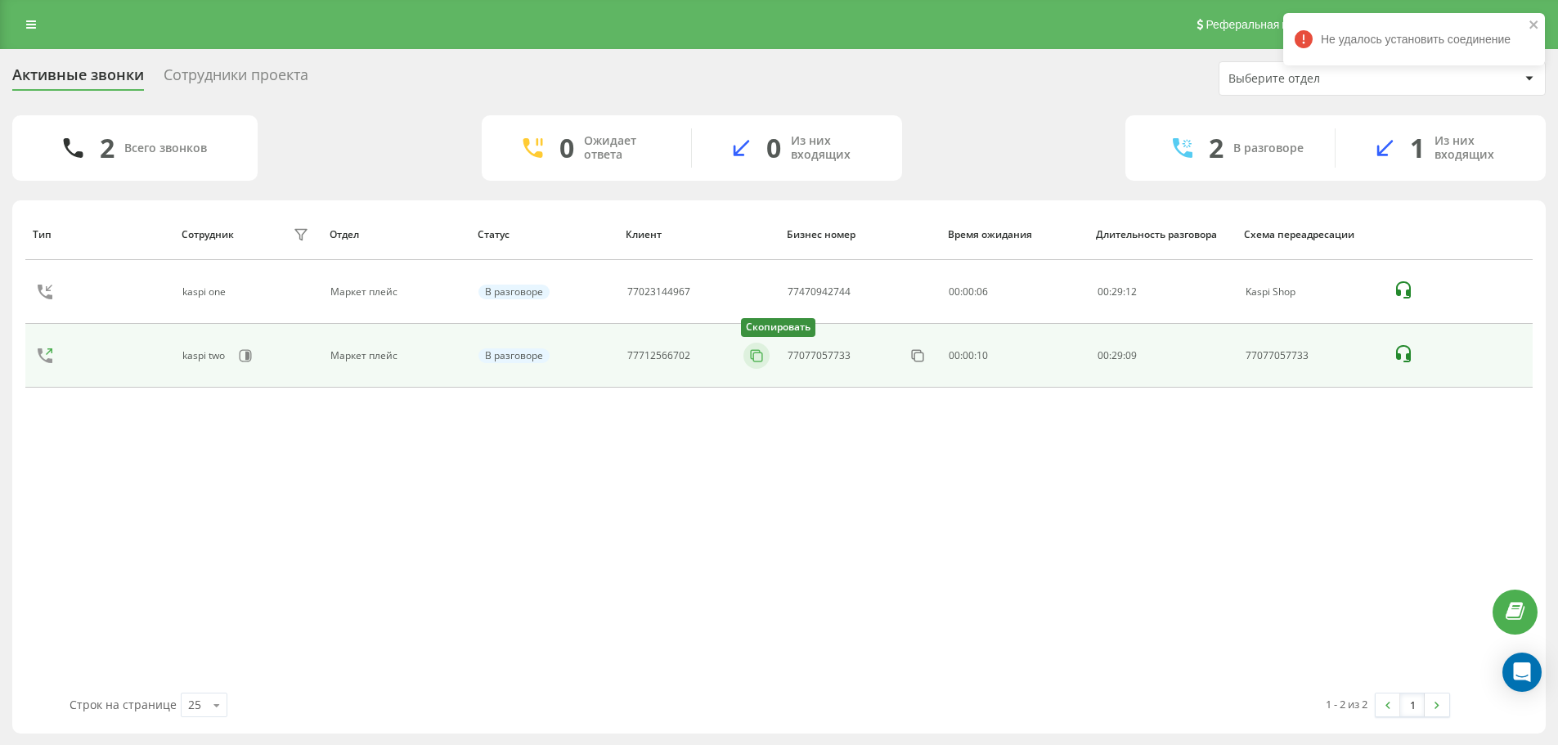
click at [753, 358] on icon at bounding box center [756, 354] width 9 height 9
click at [765, 353] on icon at bounding box center [756, 356] width 16 height 16
click at [762, 351] on icon at bounding box center [756, 356] width 16 height 16
click at [760, 356] on icon at bounding box center [756, 356] width 16 height 16
click at [755, 356] on icon at bounding box center [756, 356] width 16 height 16
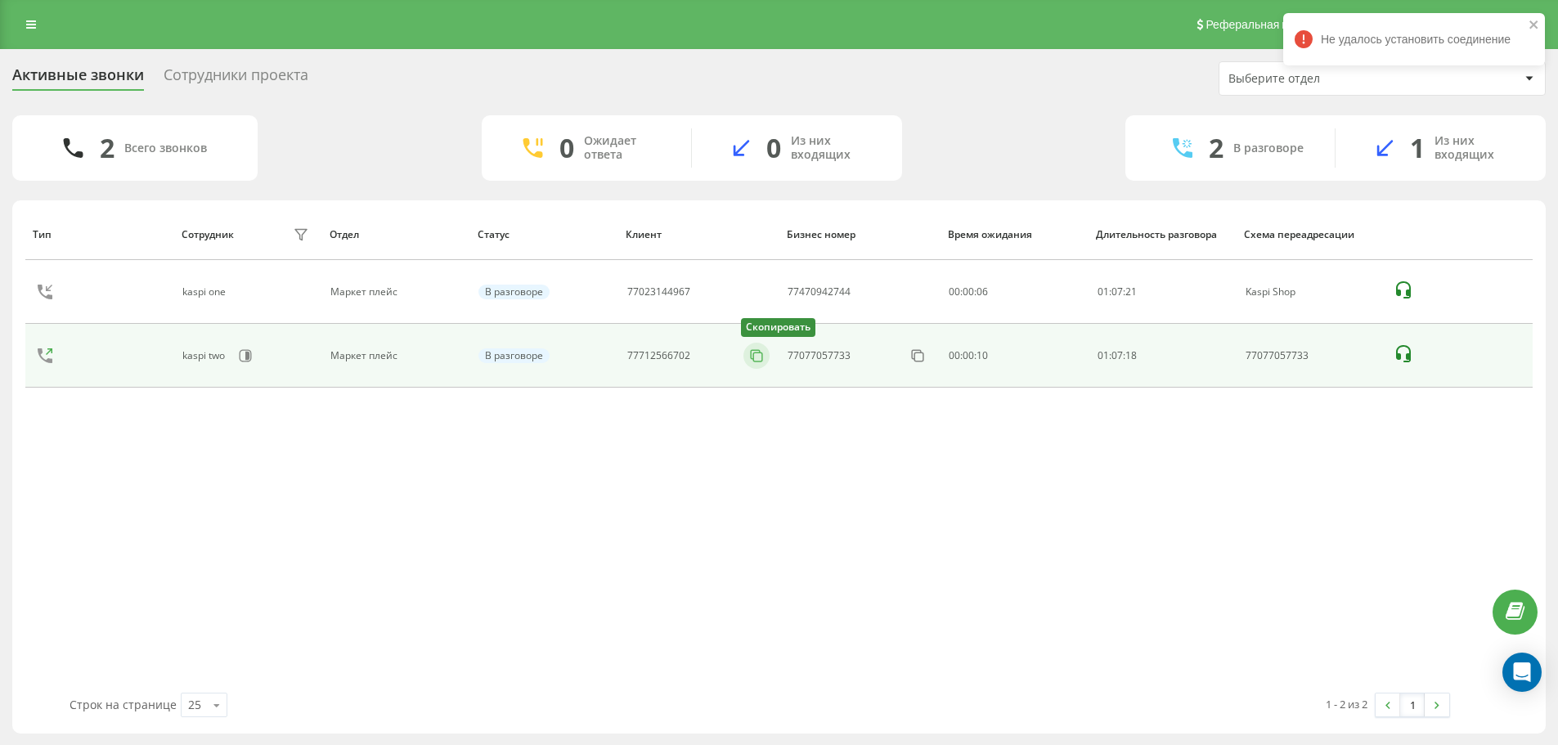
click at [757, 352] on icon at bounding box center [756, 356] width 16 height 16
click at [756, 358] on icon at bounding box center [756, 356] width 16 height 16
click at [758, 353] on rect at bounding box center [758, 357] width 9 height 9
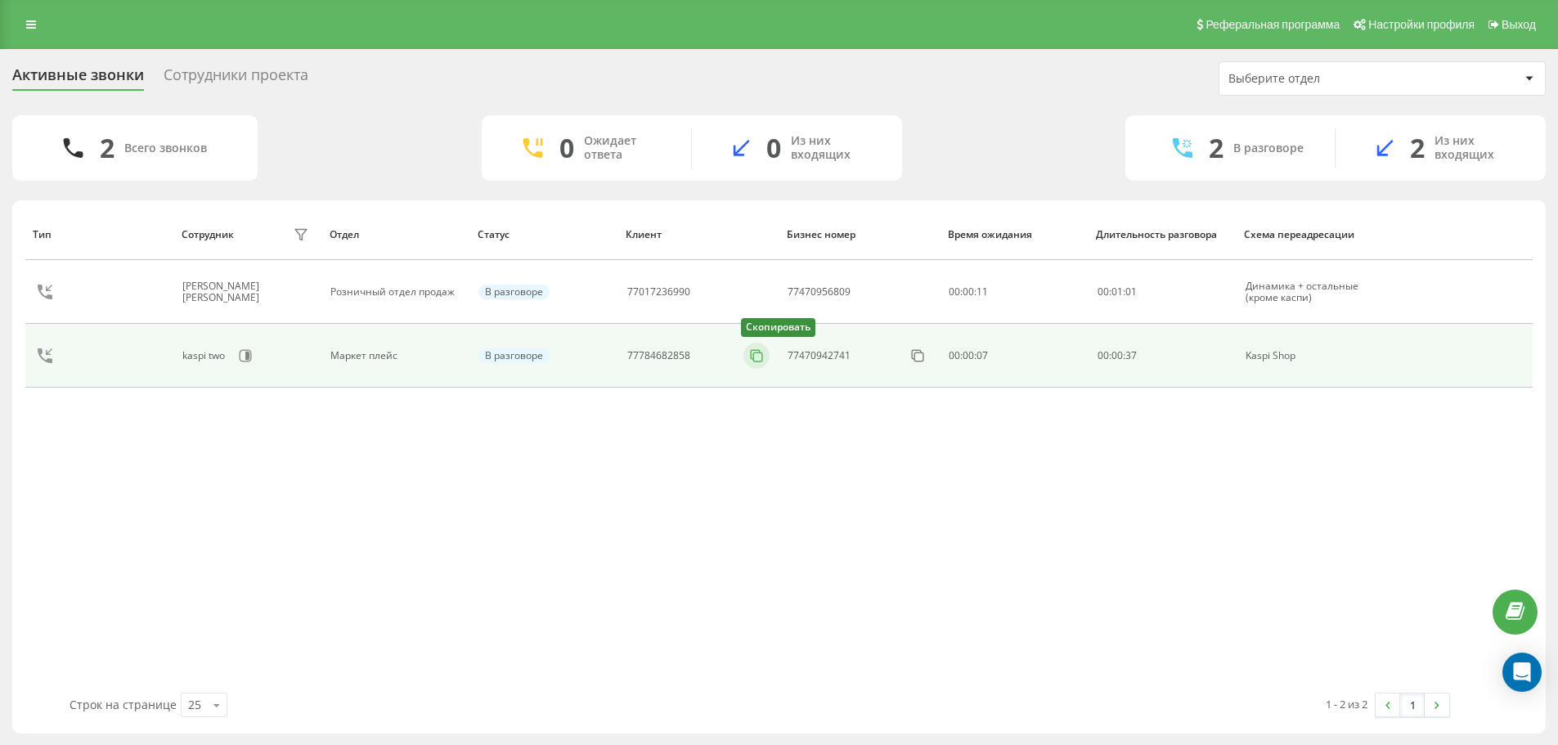
click at [752, 351] on icon at bounding box center [756, 354] width 9 height 9
click at [759, 349] on icon at bounding box center [756, 356] width 16 height 16
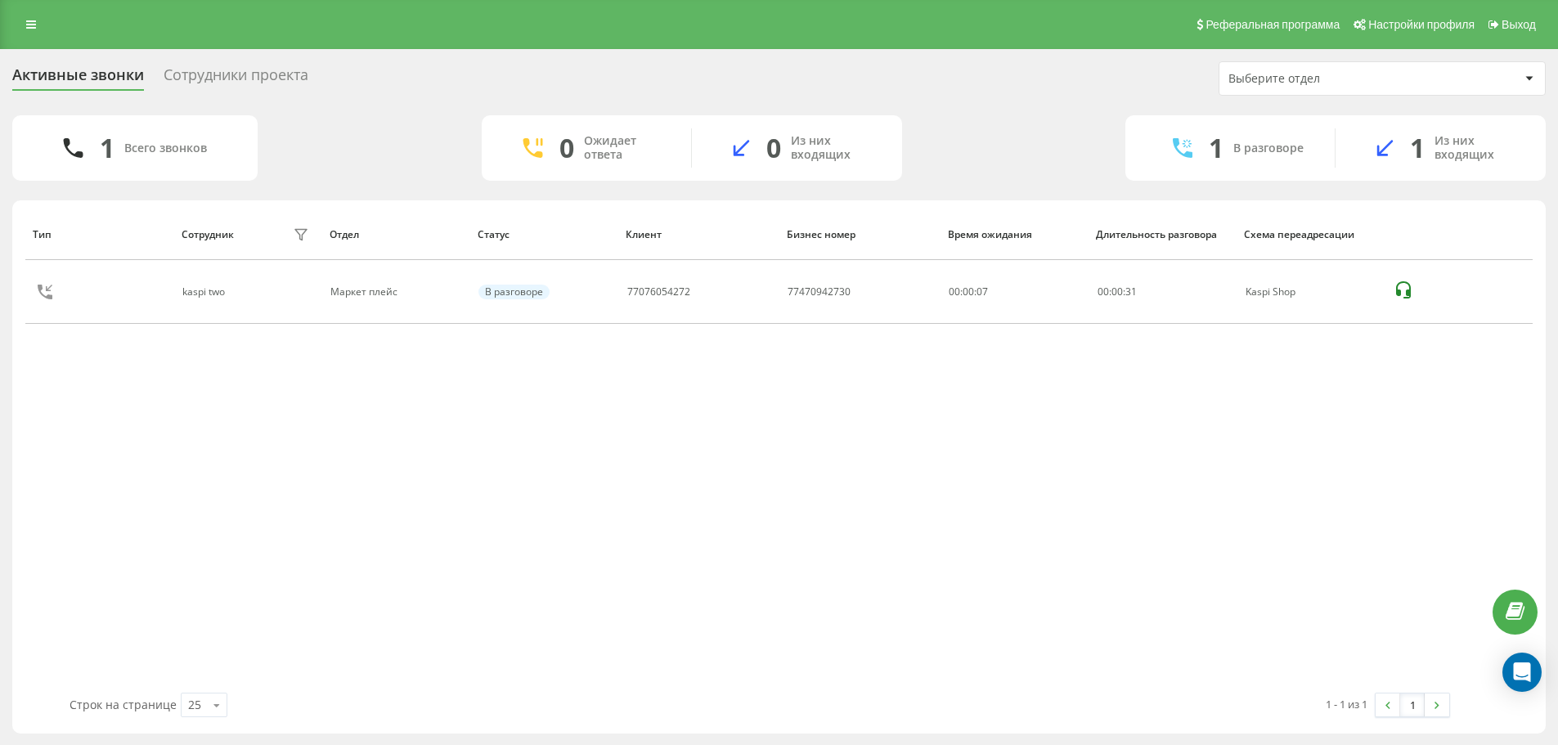
drag, startPoint x: 598, startPoint y: 218, endPoint x: 587, endPoint y: 214, distance: 11.7
click at [599, 218] on th "Статус" at bounding box center [544, 235] width 148 height 52
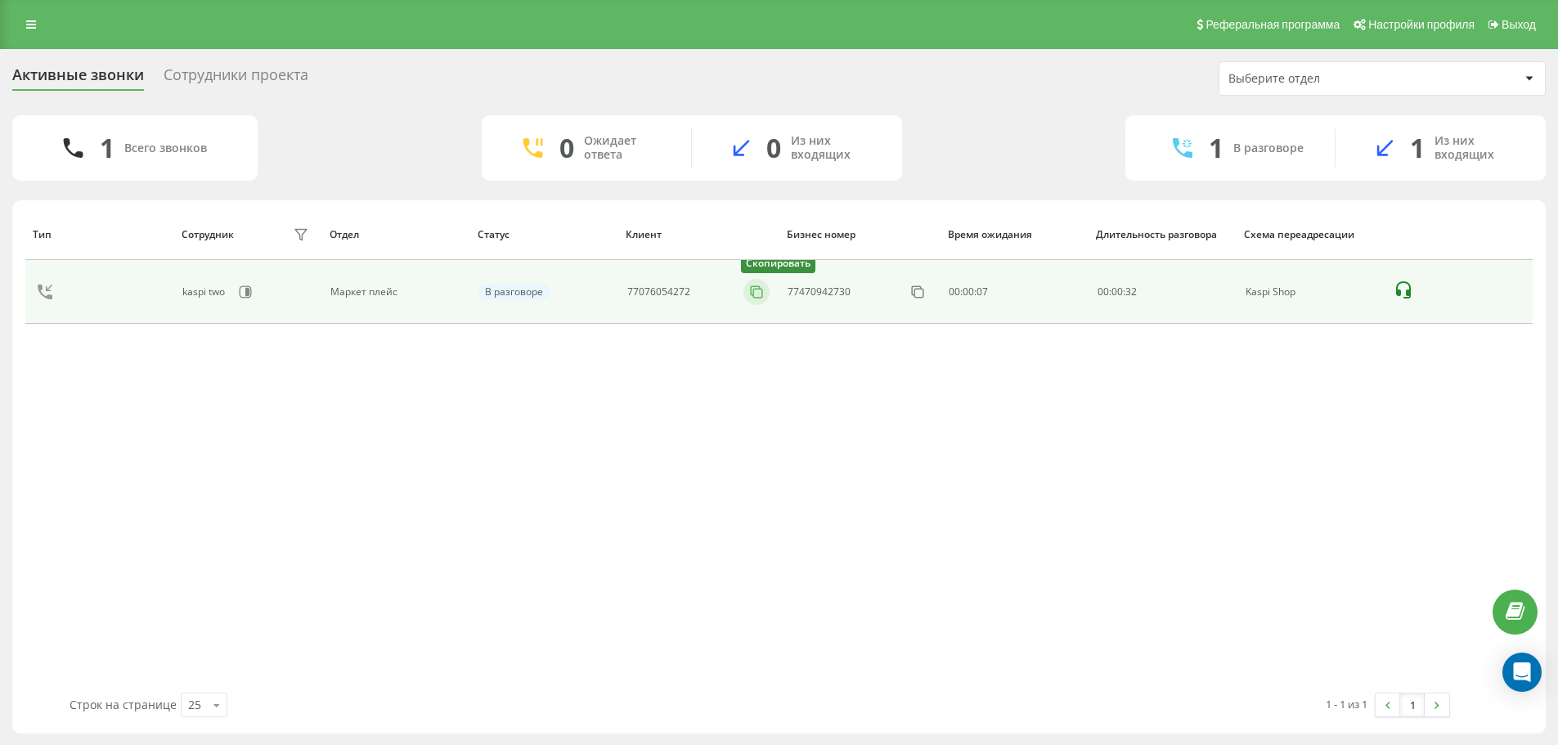
click at [754, 292] on rect at bounding box center [758, 293] width 9 height 9
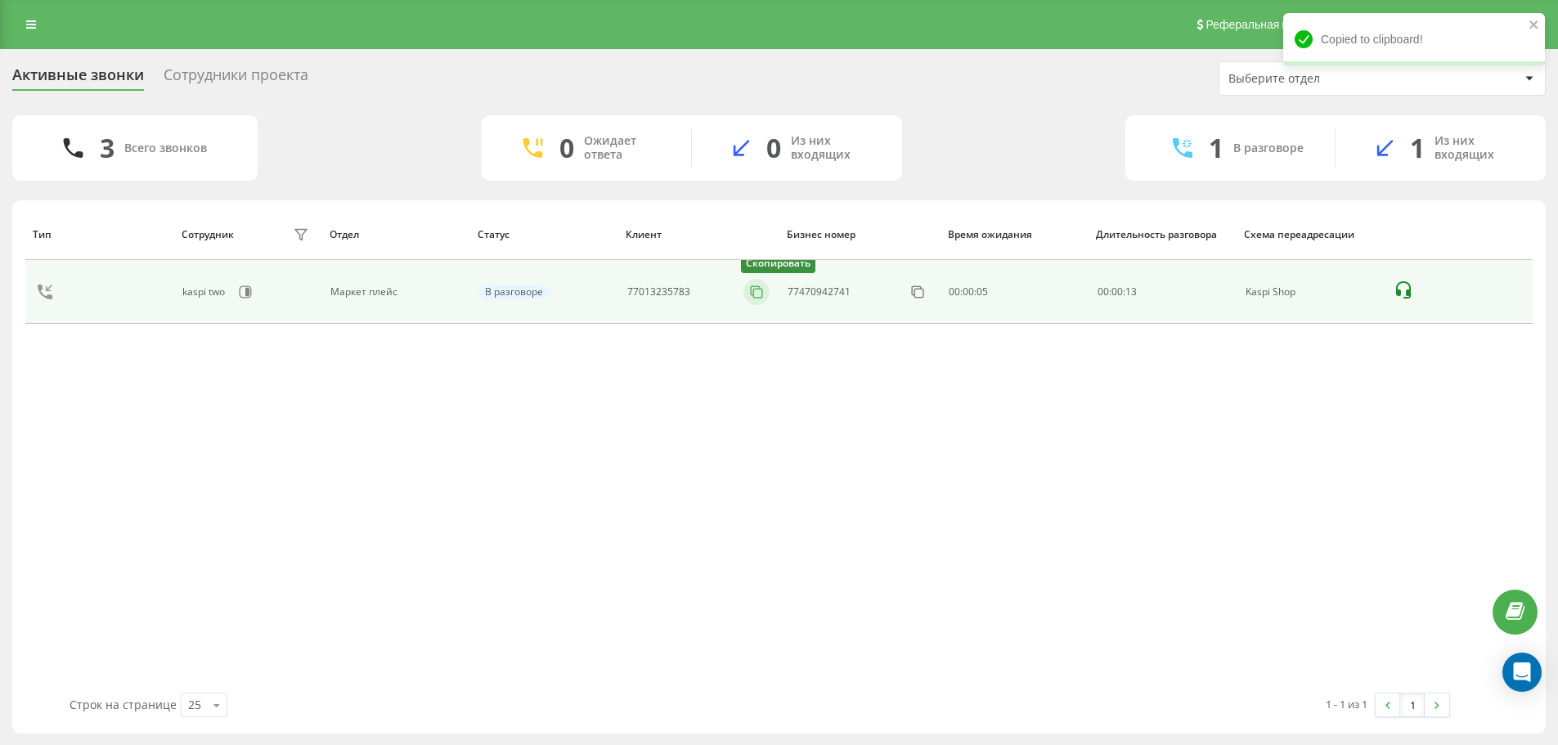
click at [759, 297] on icon at bounding box center [756, 292] width 16 height 16
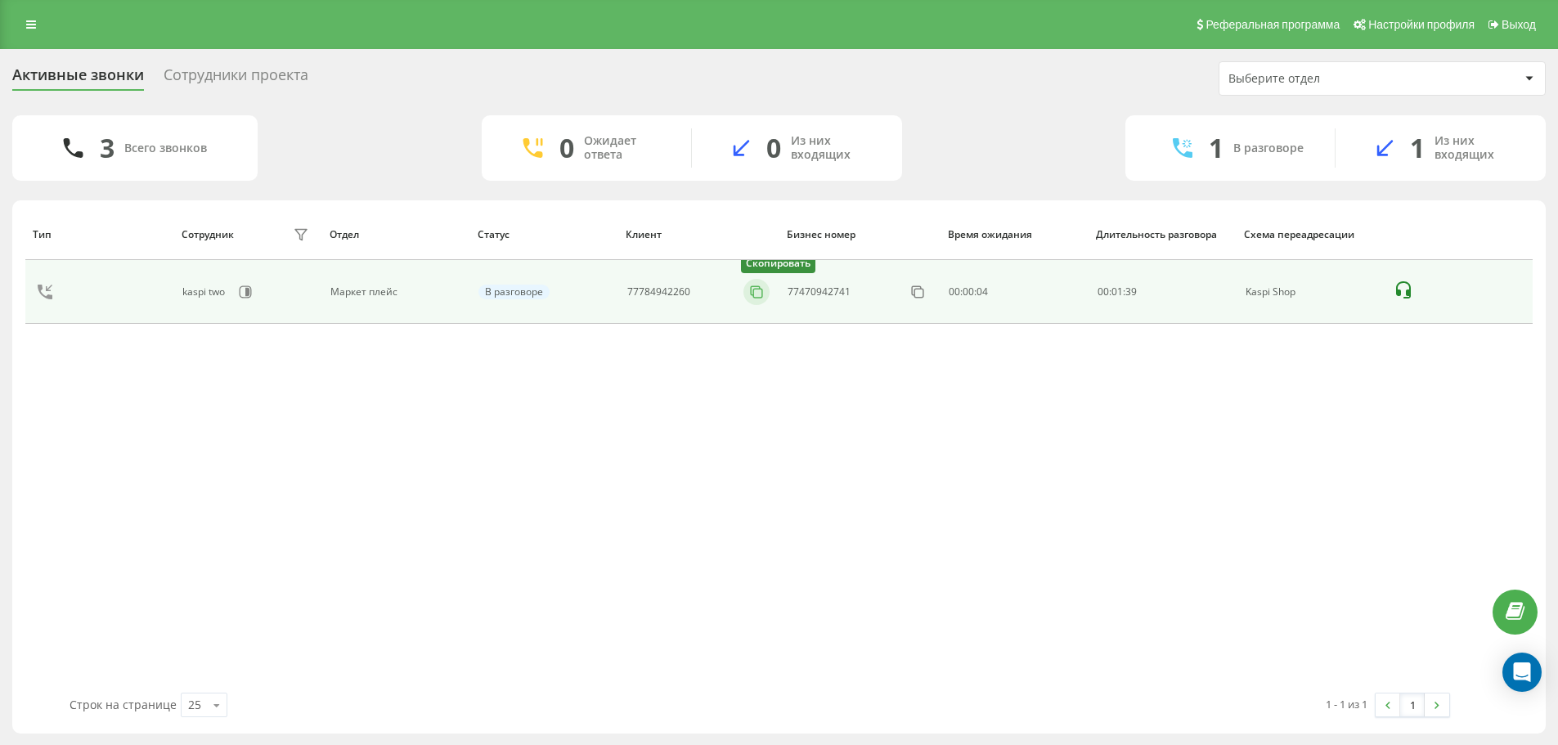
click at [757, 293] on icon at bounding box center [756, 292] width 16 height 16
click at [757, 295] on icon at bounding box center [756, 292] width 16 height 16
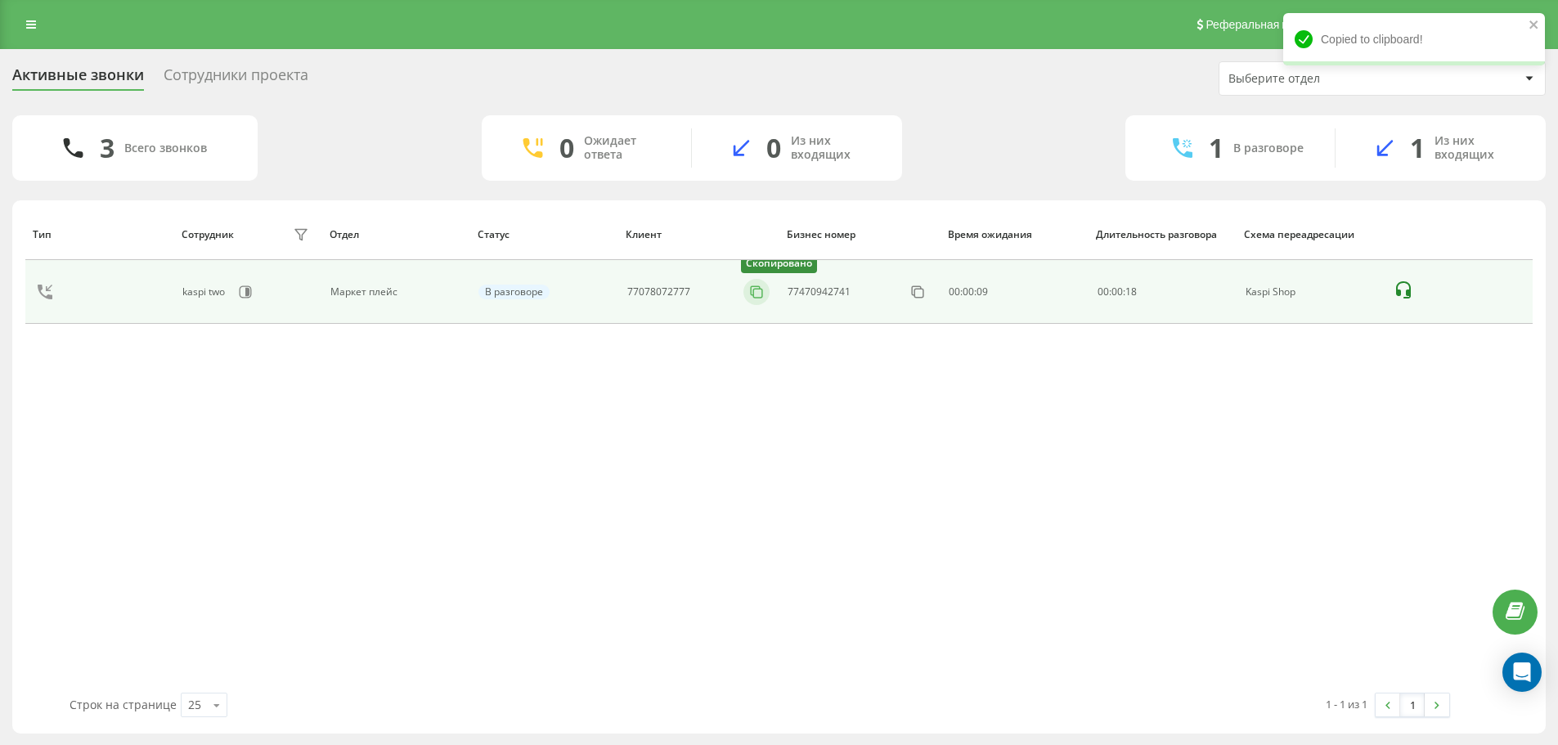
click at [758, 295] on icon at bounding box center [756, 292] width 16 height 16
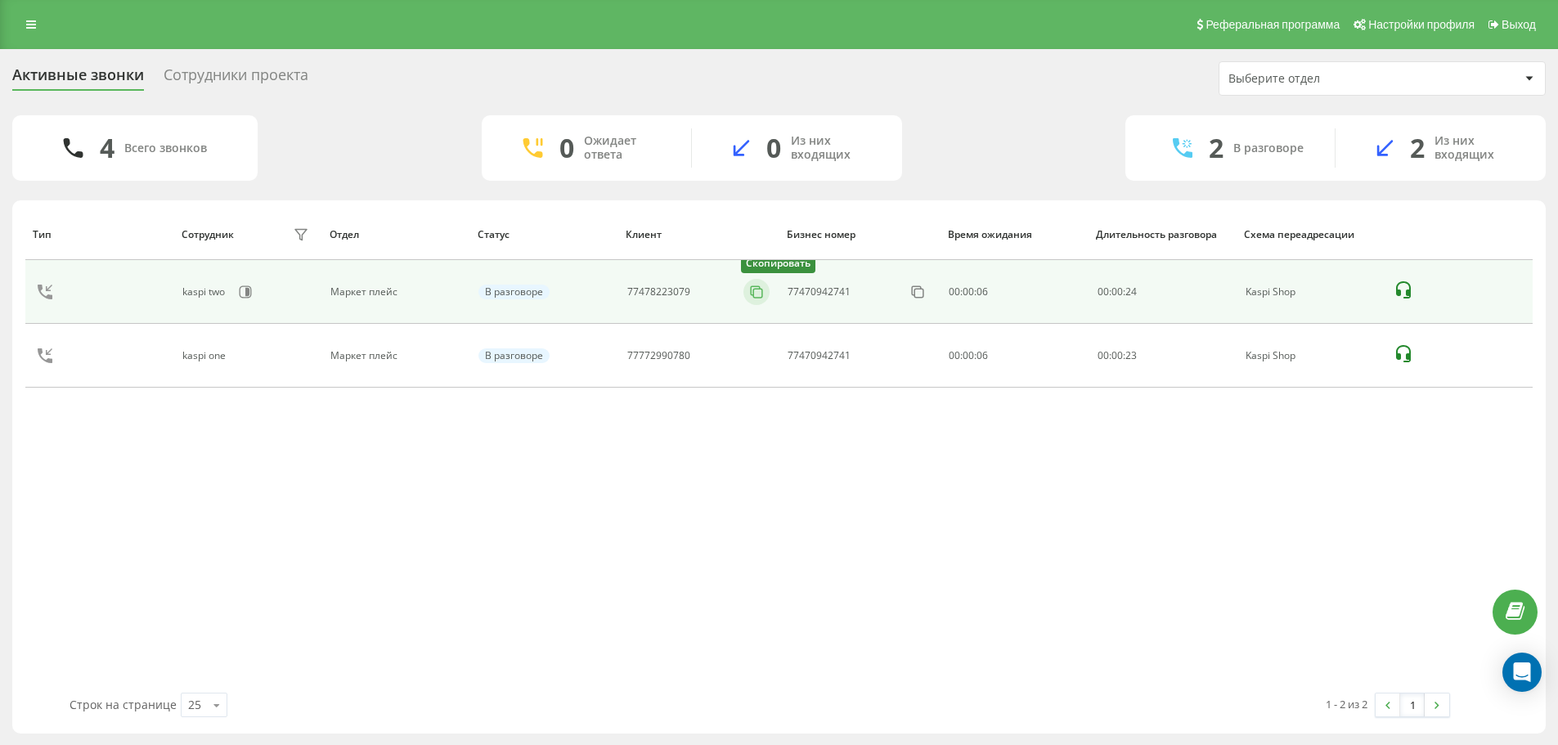
click at [759, 291] on icon at bounding box center [756, 292] width 16 height 16
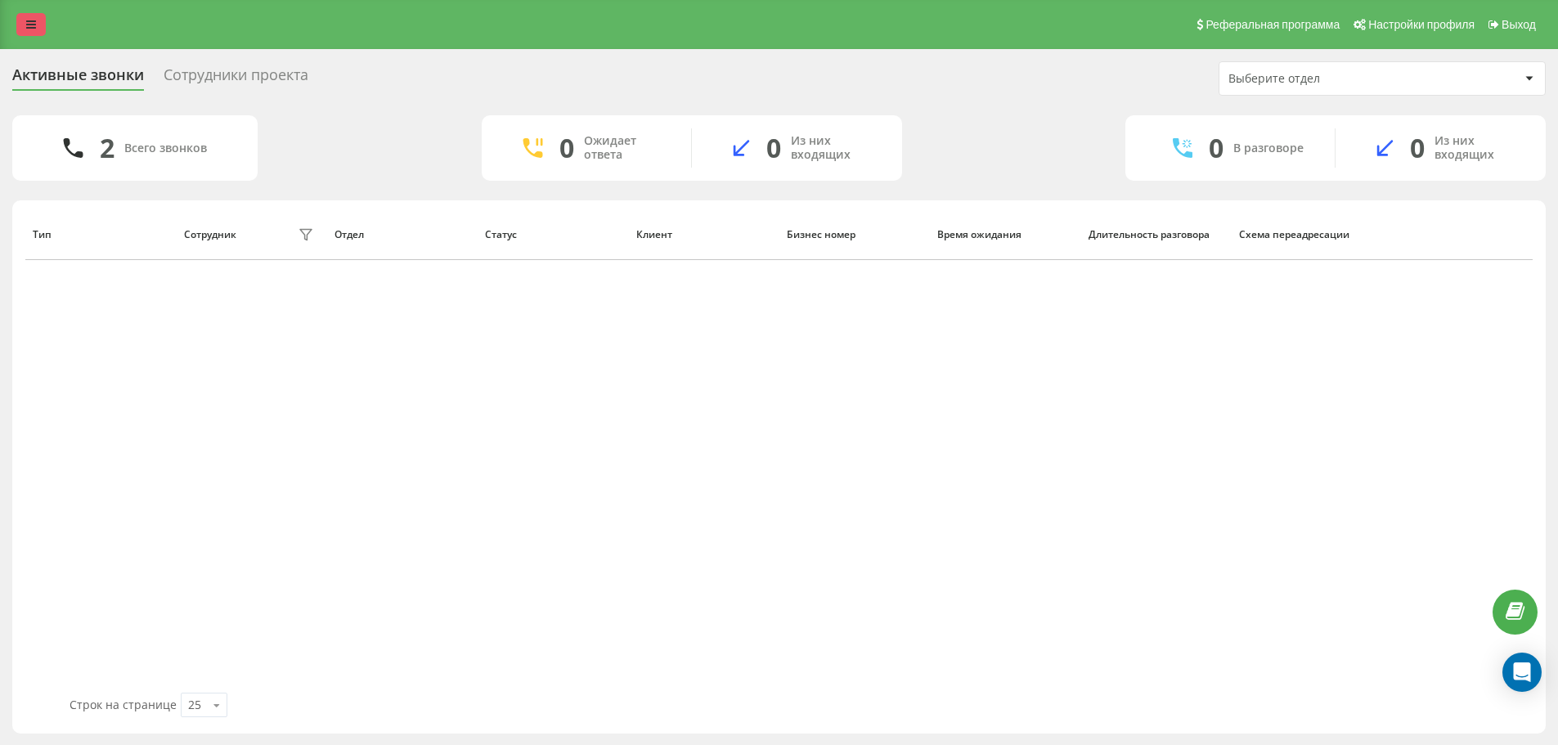
click at [29, 9] on div "Реферальная программа Настройки профиля Выход" at bounding box center [779, 24] width 1558 height 49
click at [29, 20] on icon at bounding box center [31, 24] width 10 height 11
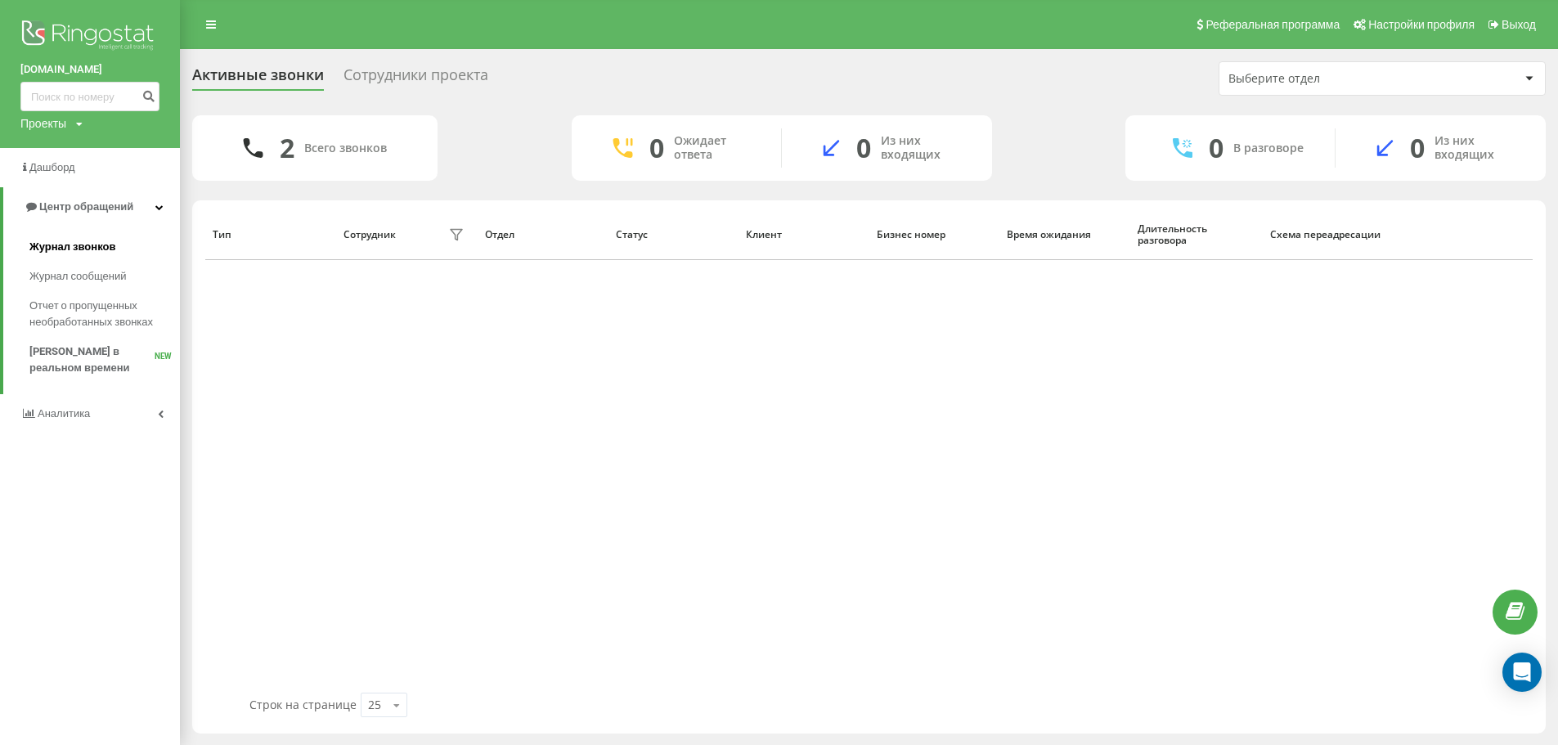
click at [88, 248] on span "Журнал звонков" at bounding box center [72, 247] width 86 height 16
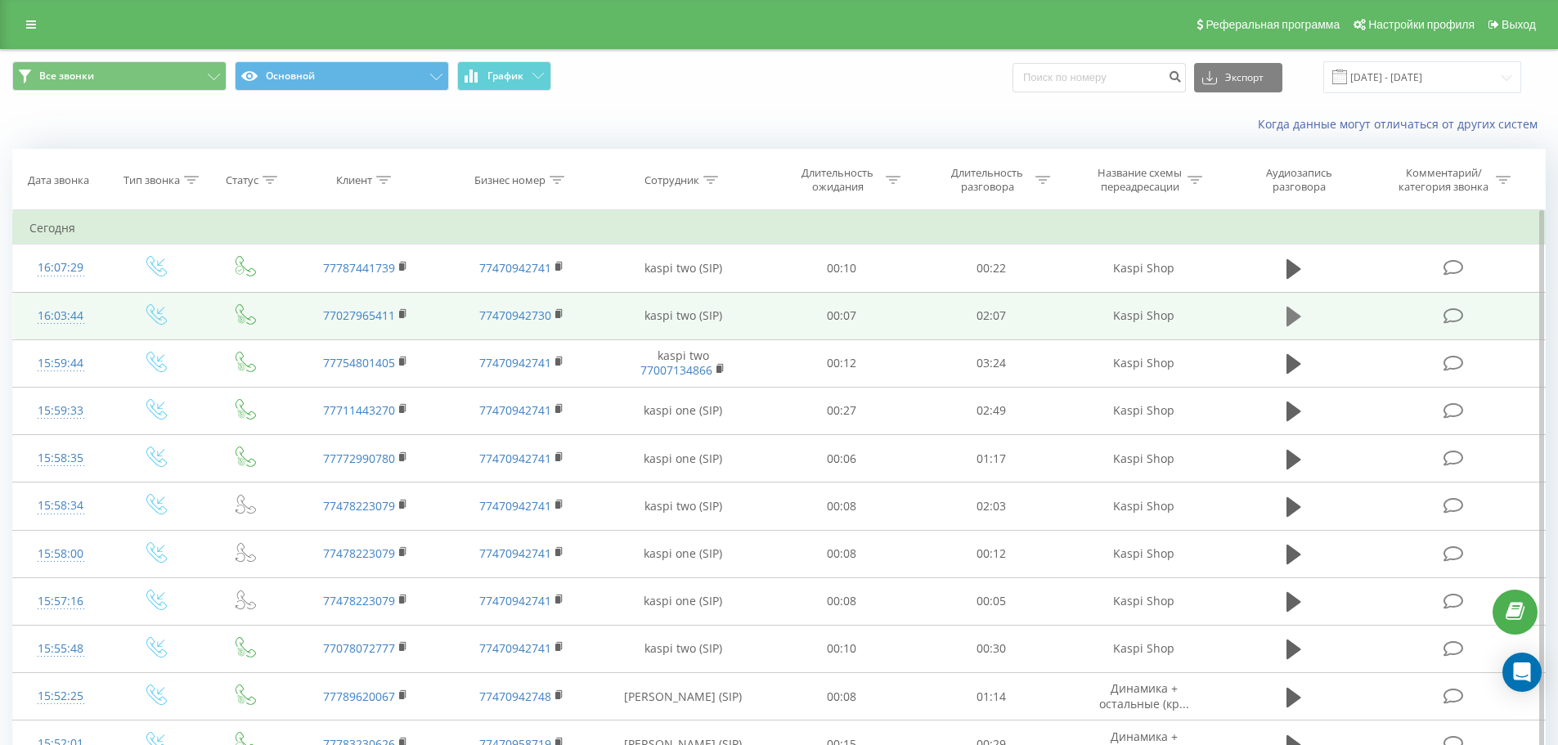
click at [1299, 315] on icon at bounding box center [1294, 317] width 15 height 20
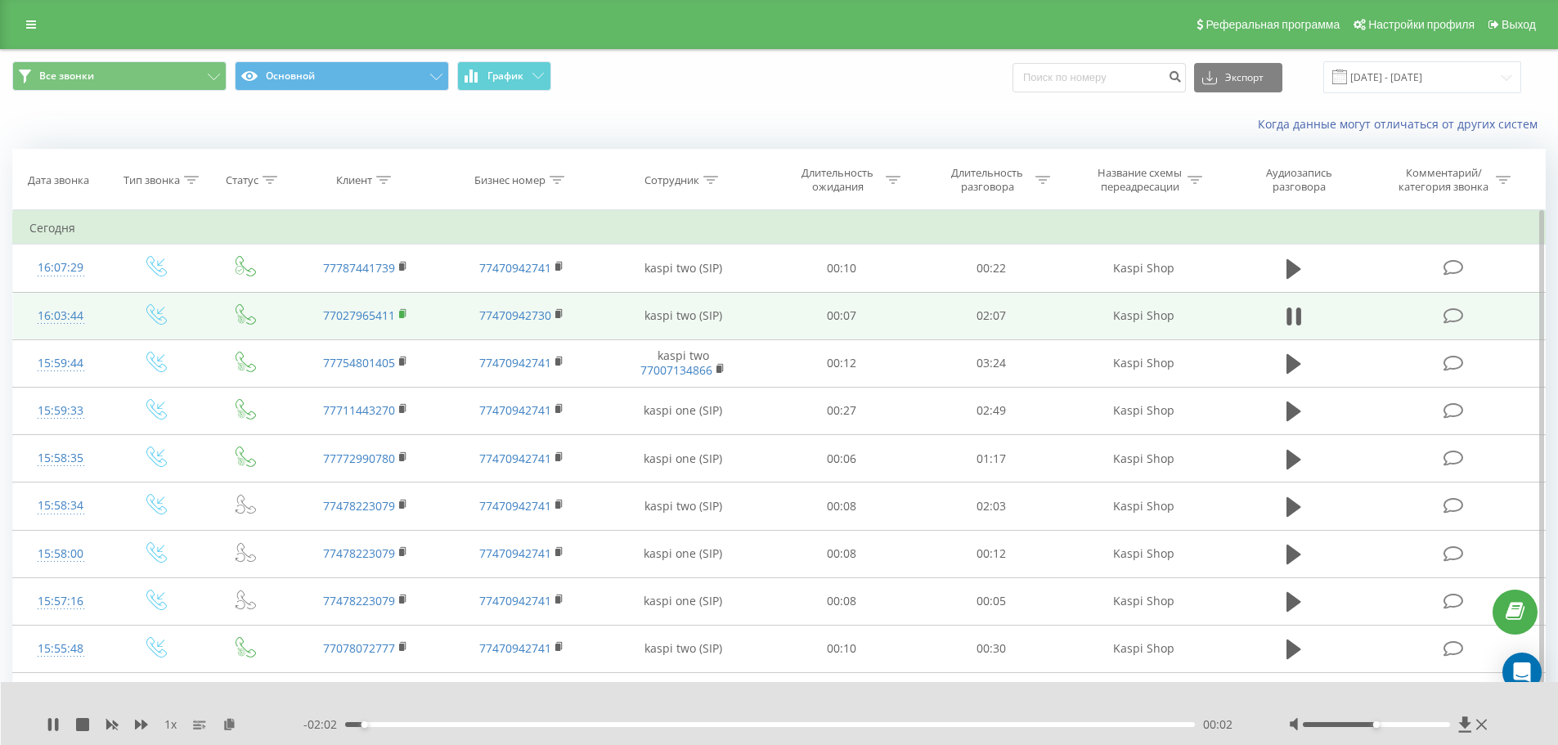
click at [403, 313] on rect at bounding box center [401, 314] width 5 height 7
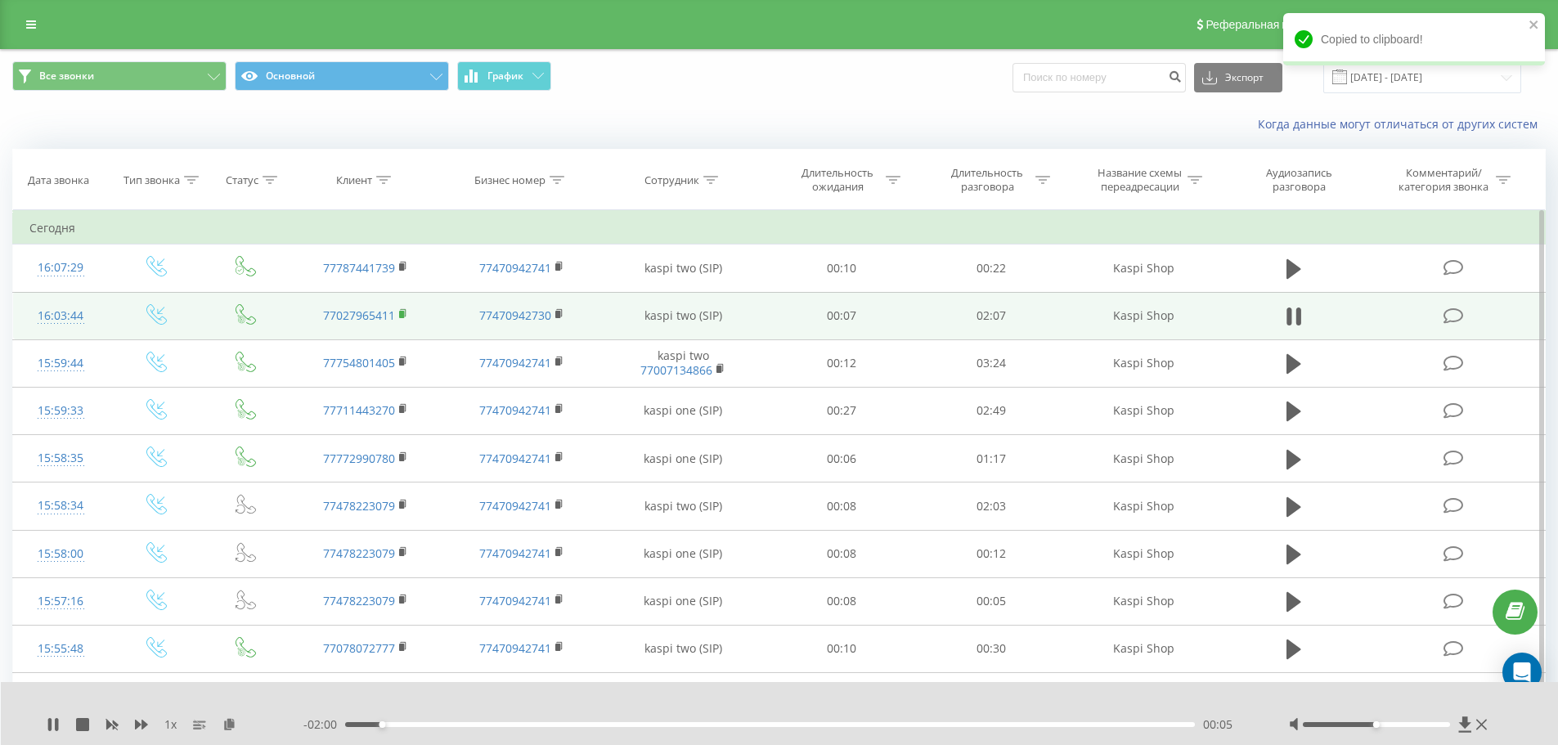
click at [403, 313] on rect at bounding box center [401, 314] width 5 height 7
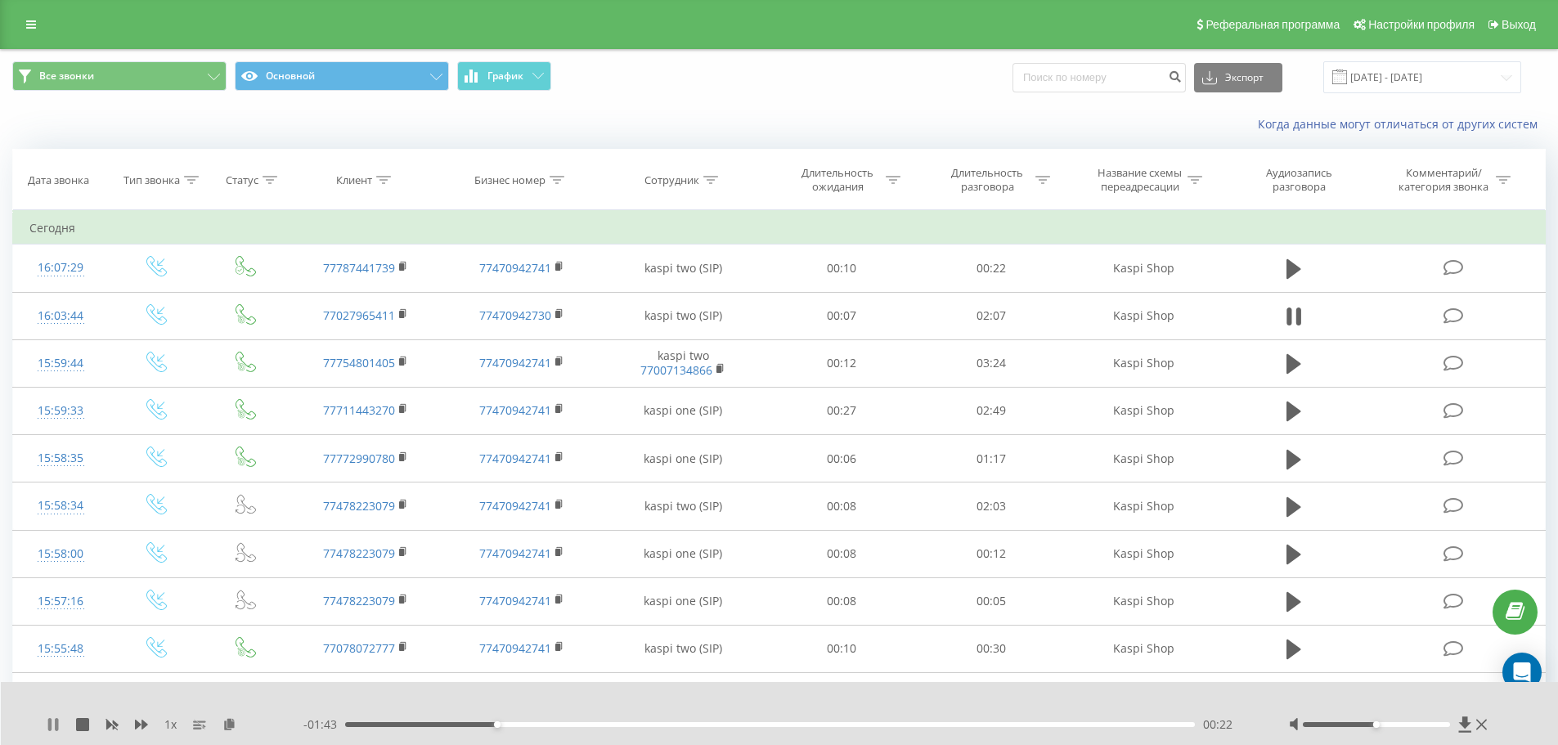
click at [52, 726] on icon at bounding box center [49, 724] width 3 height 13
click at [43, 29] on link at bounding box center [30, 24] width 29 height 23
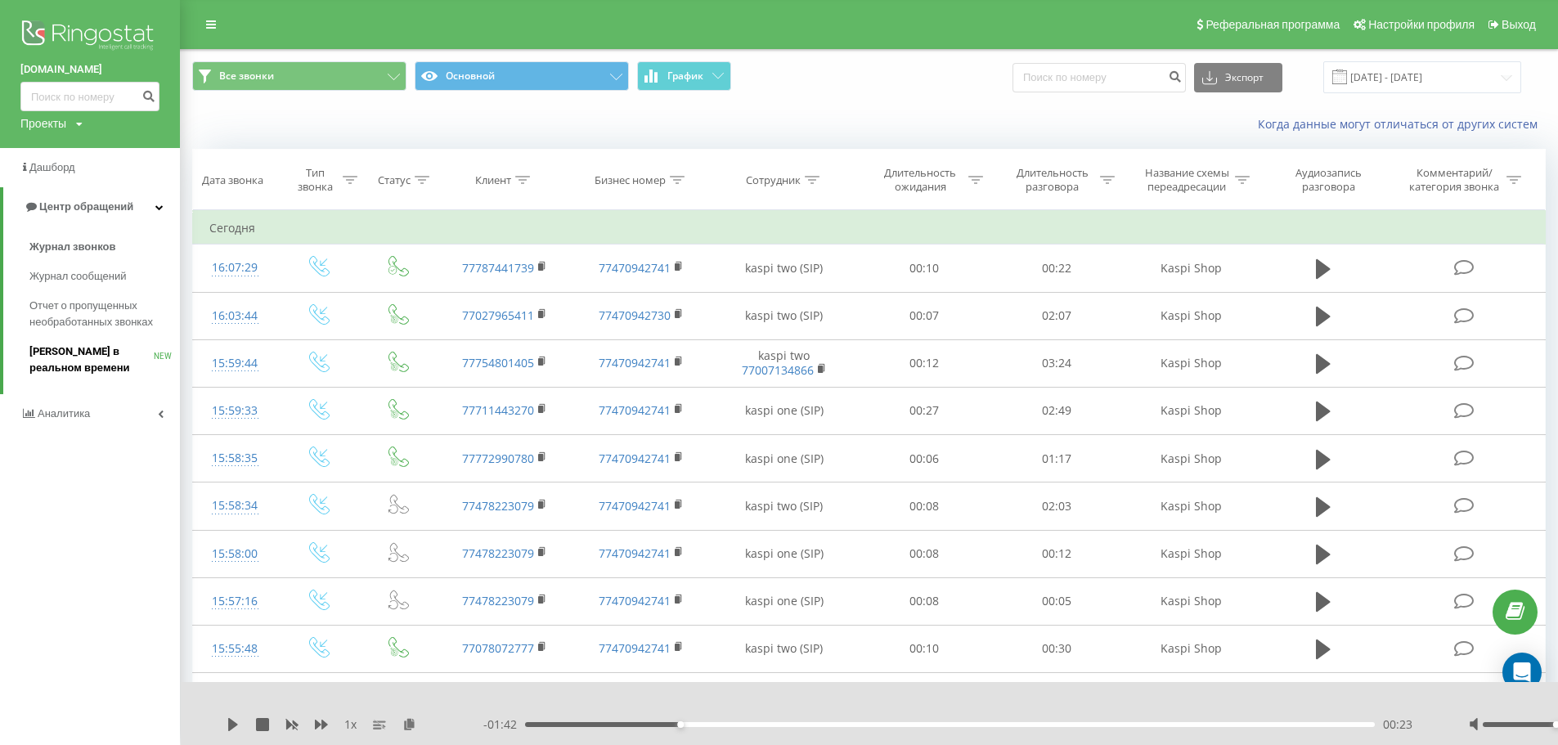
click at [64, 346] on span "[PERSON_NAME] в реальном времени" at bounding box center [91, 360] width 124 height 33
click at [70, 366] on span "[PERSON_NAME] в реальном времени" at bounding box center [91, 360] width 124 height 33
click at [106, 353] on span "[PERSON_NAME] в реальном времени" at bounding box center [91, 360] width 124 height 33
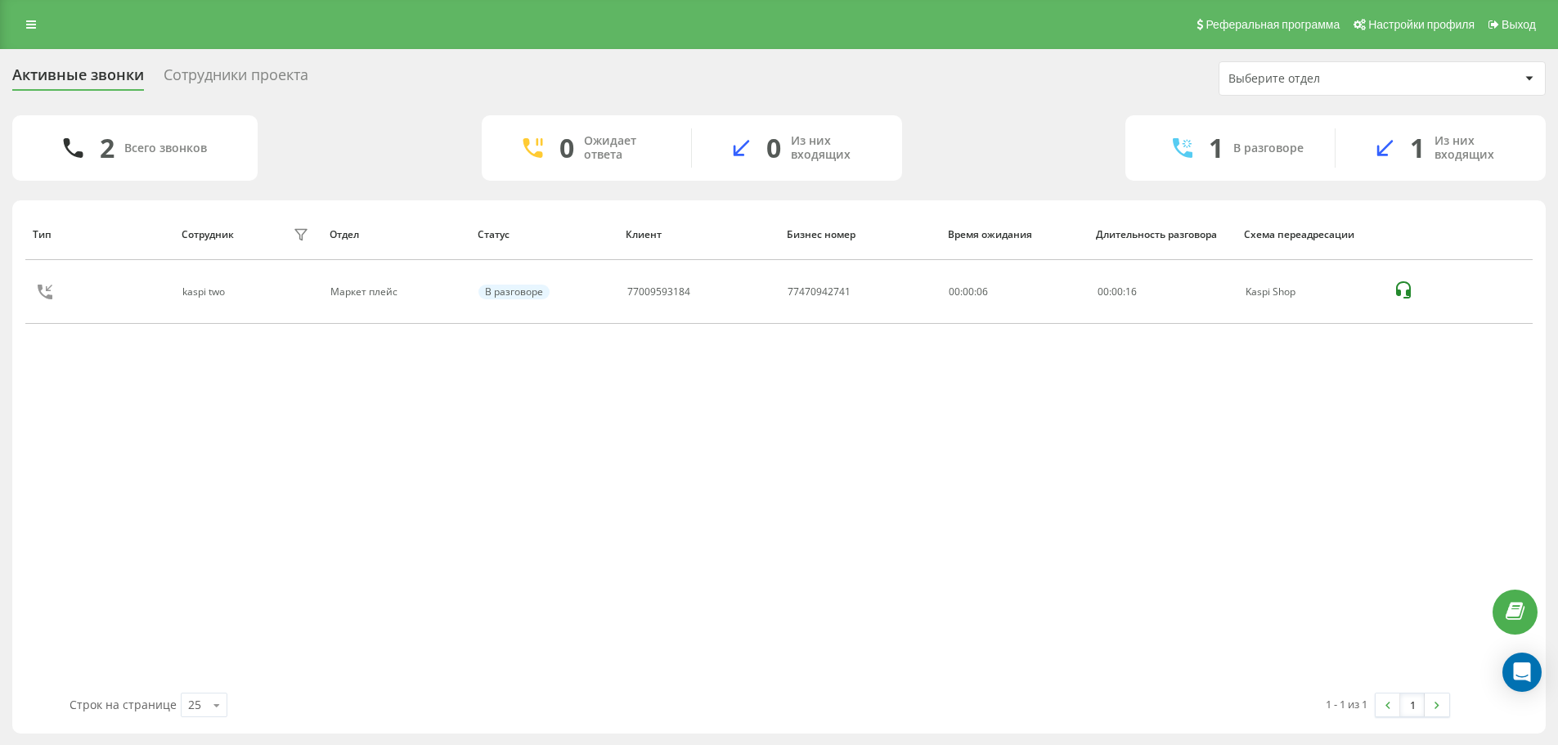
click at [966, 366] on div "Тип Сотрудник фильтра Отдел Статус Клиент Бизнес номер Время ожидания Длительно…" at bounding box center [779, 451] width 1508 height 484
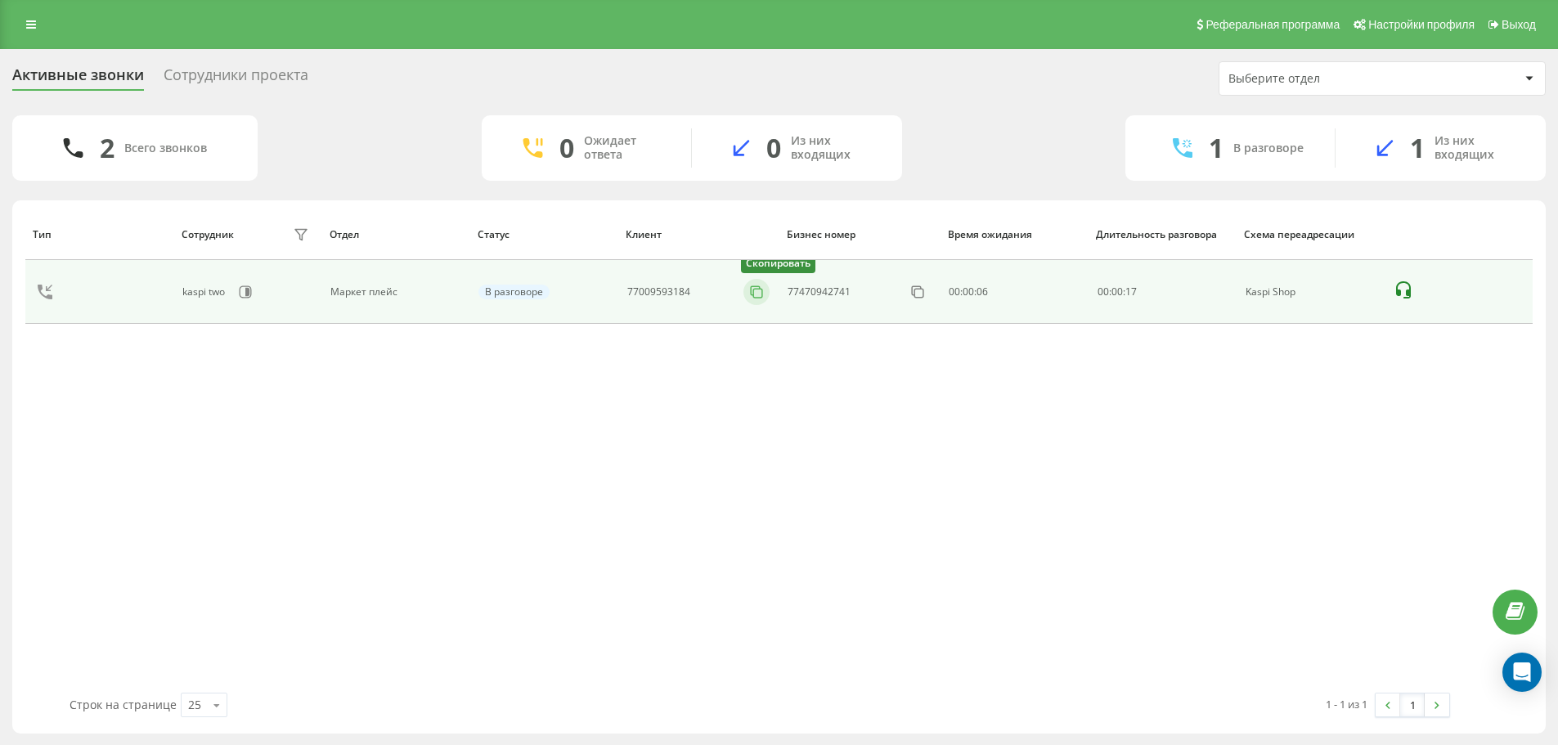
click at [753, 294] on icon at bounding box center [756, 292] width 16 height 16
click at [757, 287] on icon at bounding box center [756, 292] width 16 height 16
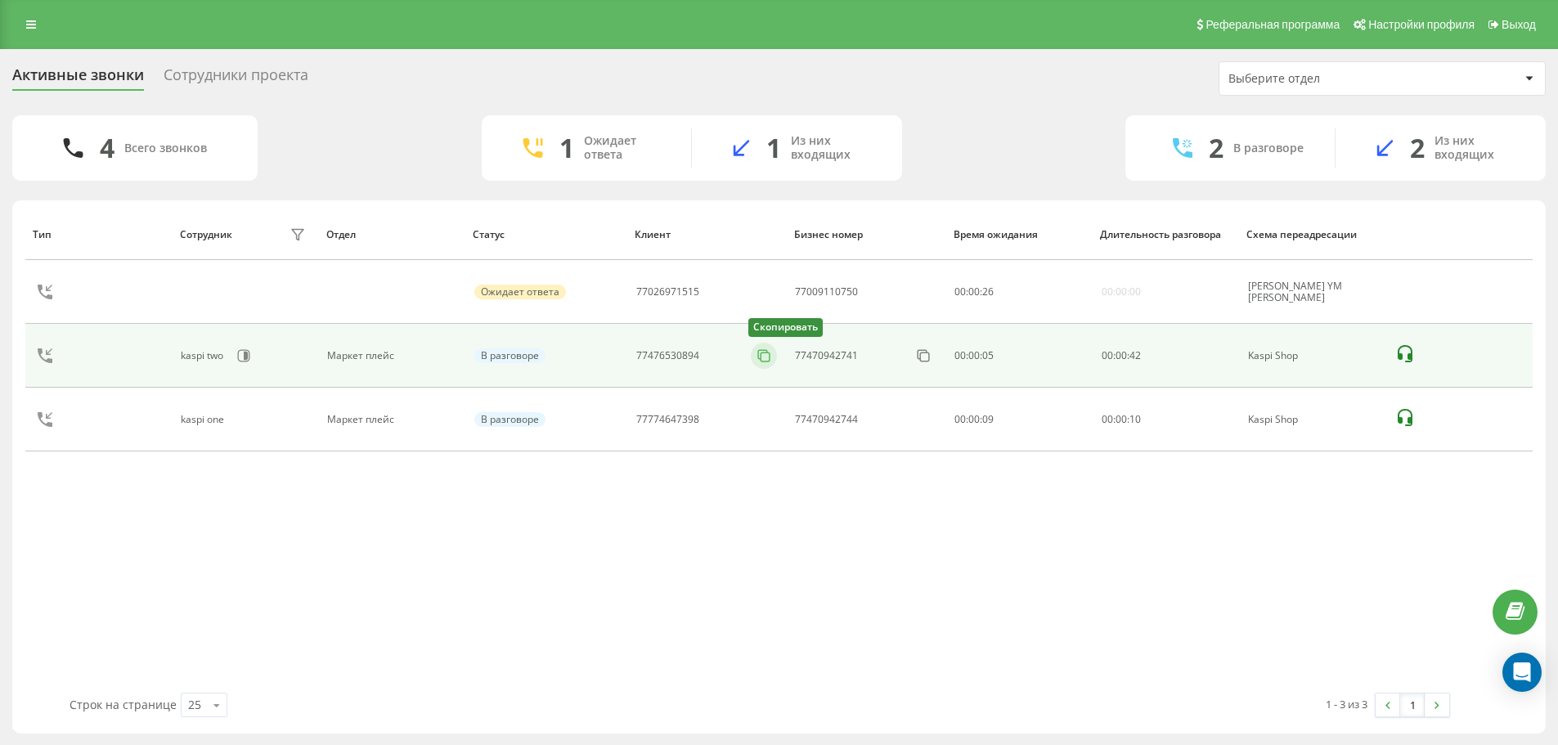
click at [762, 355] on rect at bounding box center [766, 357] width 9 height 9
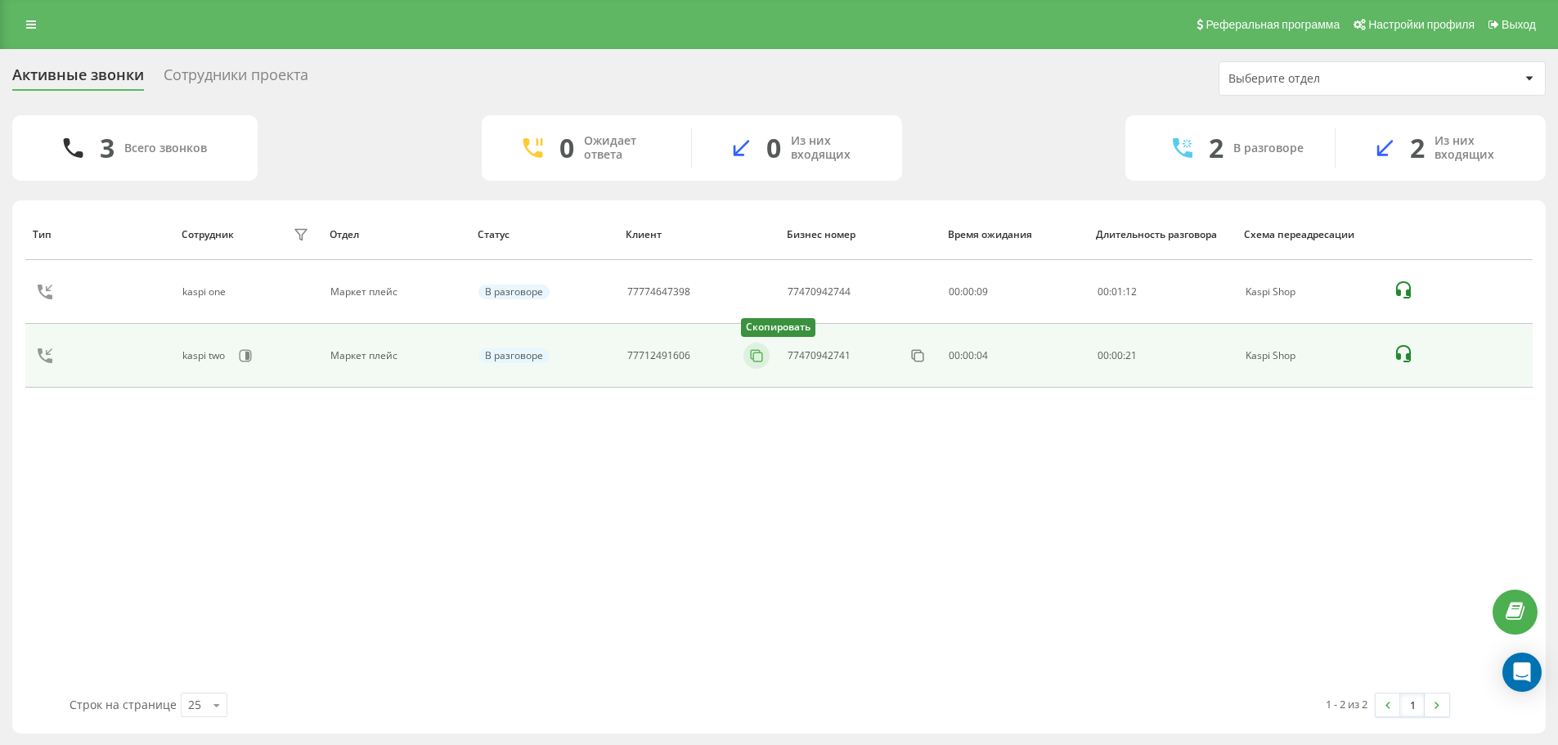
click at [753, 355] on icon at bounding box center [756, 356] width 16 height 16
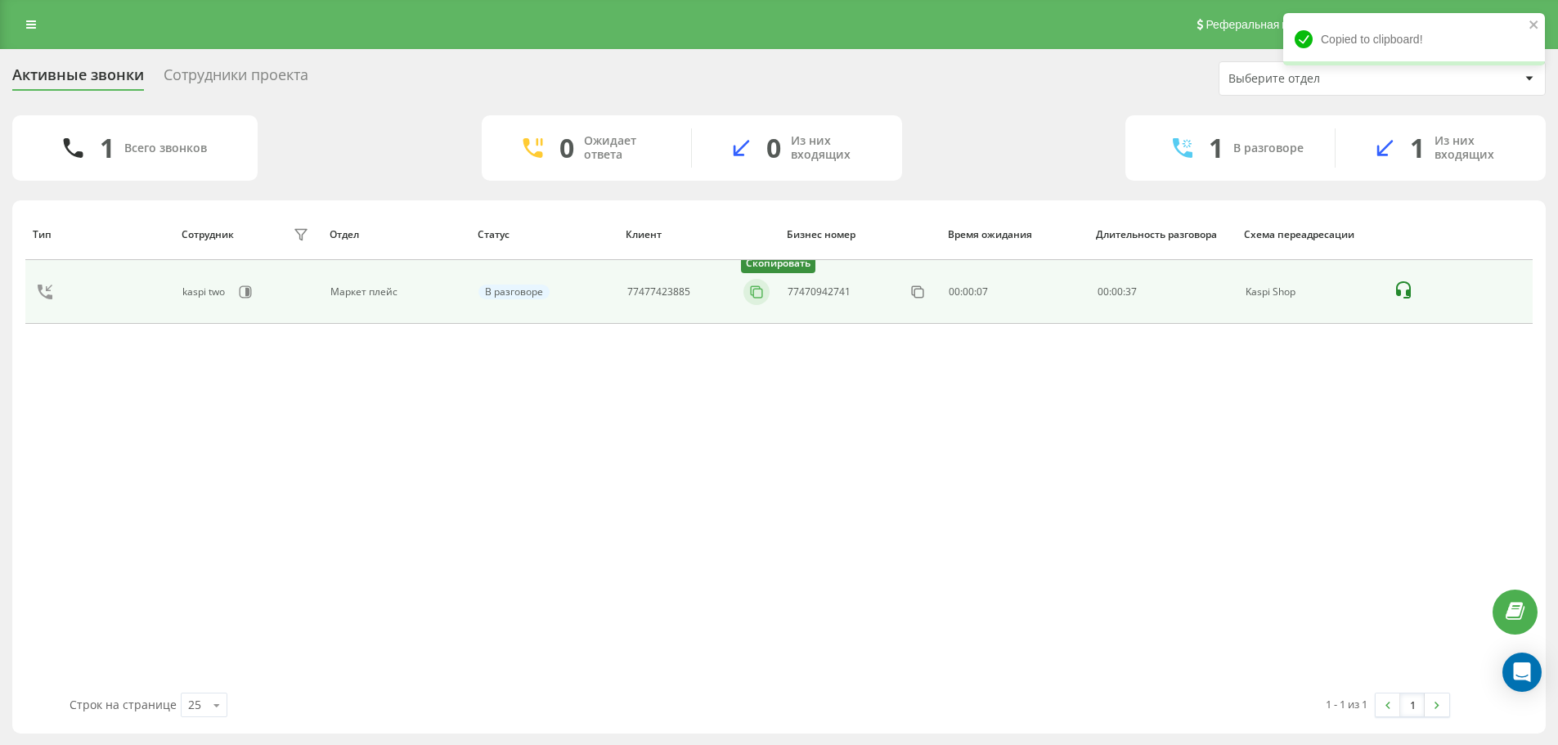
click at [756, 294] on icon at bounding box center [756, 292] width 16 height 16
click at [754, 293] on rect at bounding box center [758, 293] width 9 height 9
click at [750, 295] on icon at bounding box center [756, 292] width 16 height 16
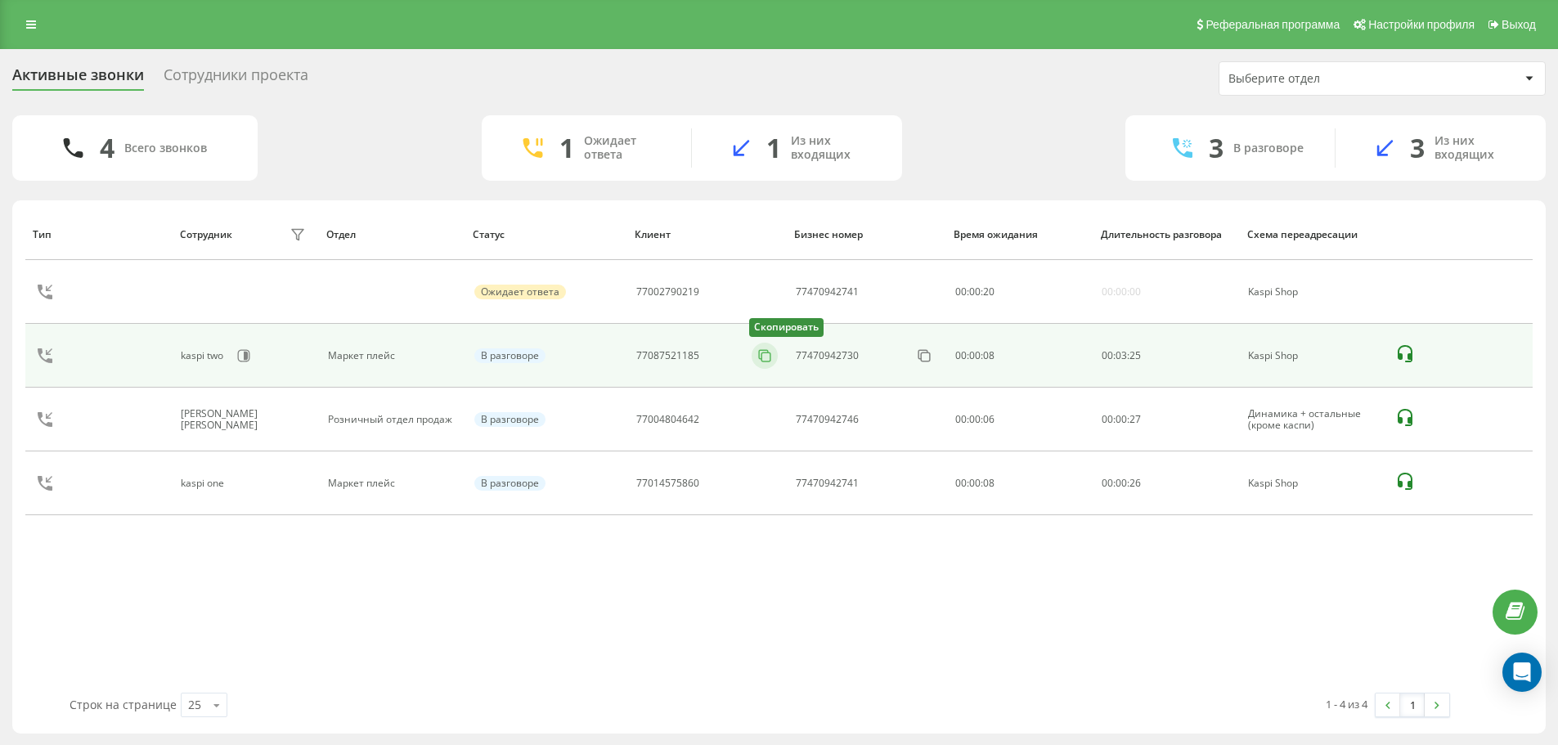
click at [766, 356] on icon at bounding box center [765, 356] width 16 height 16
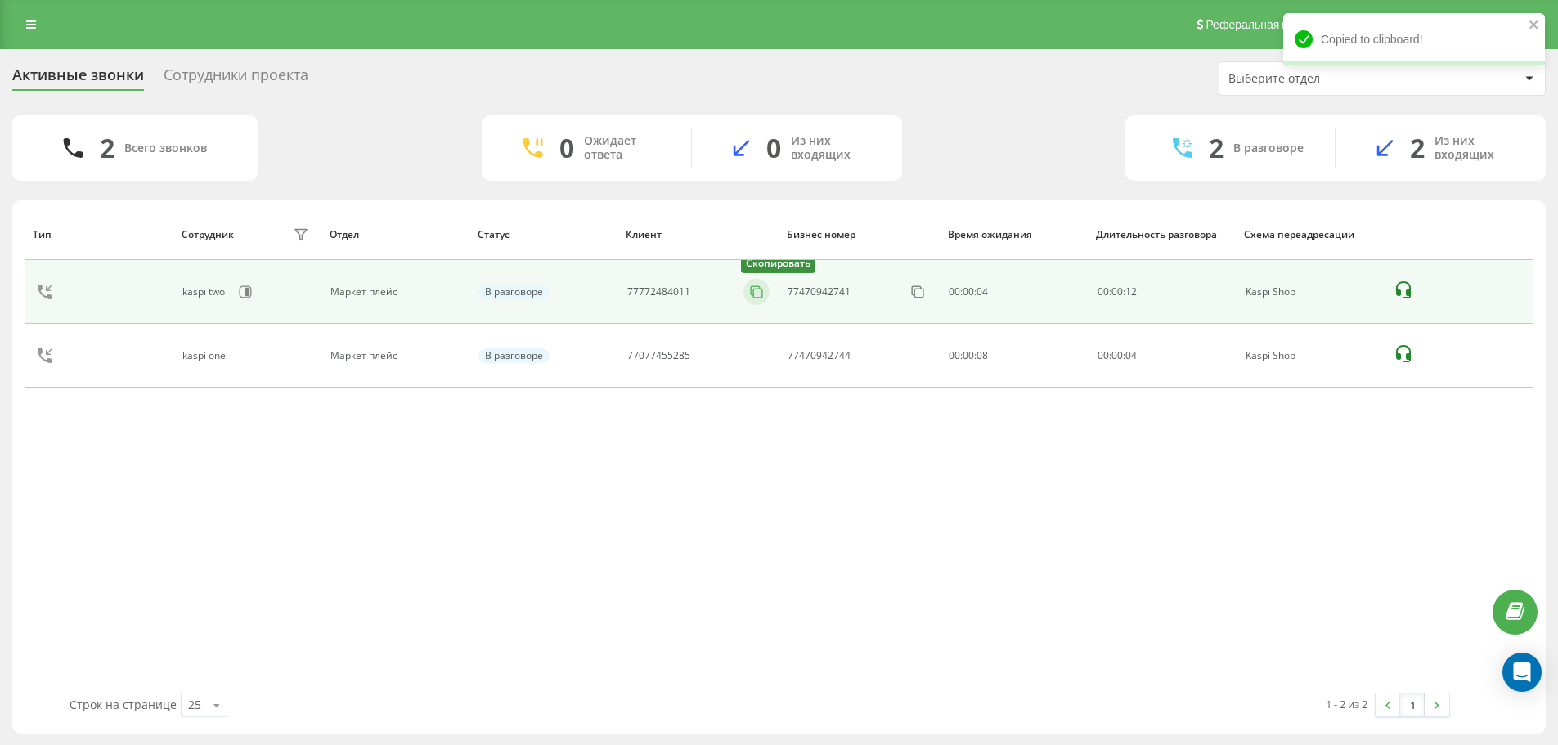
click at [757, 287] on icon at bounding box center [756, 292] width 16 height 16
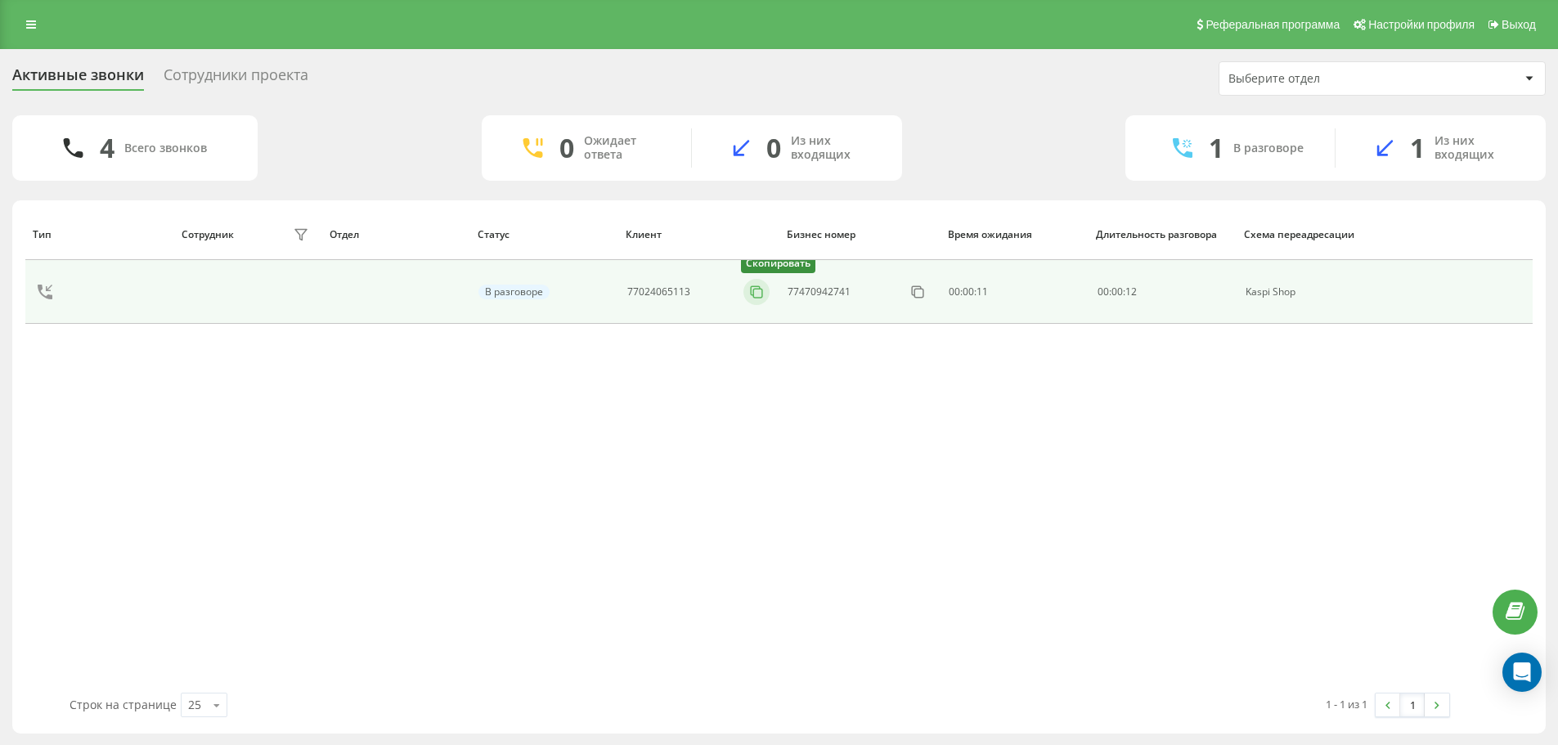
click at [763, 292] on icon at bounding box center [756, 292] width 16 height 16
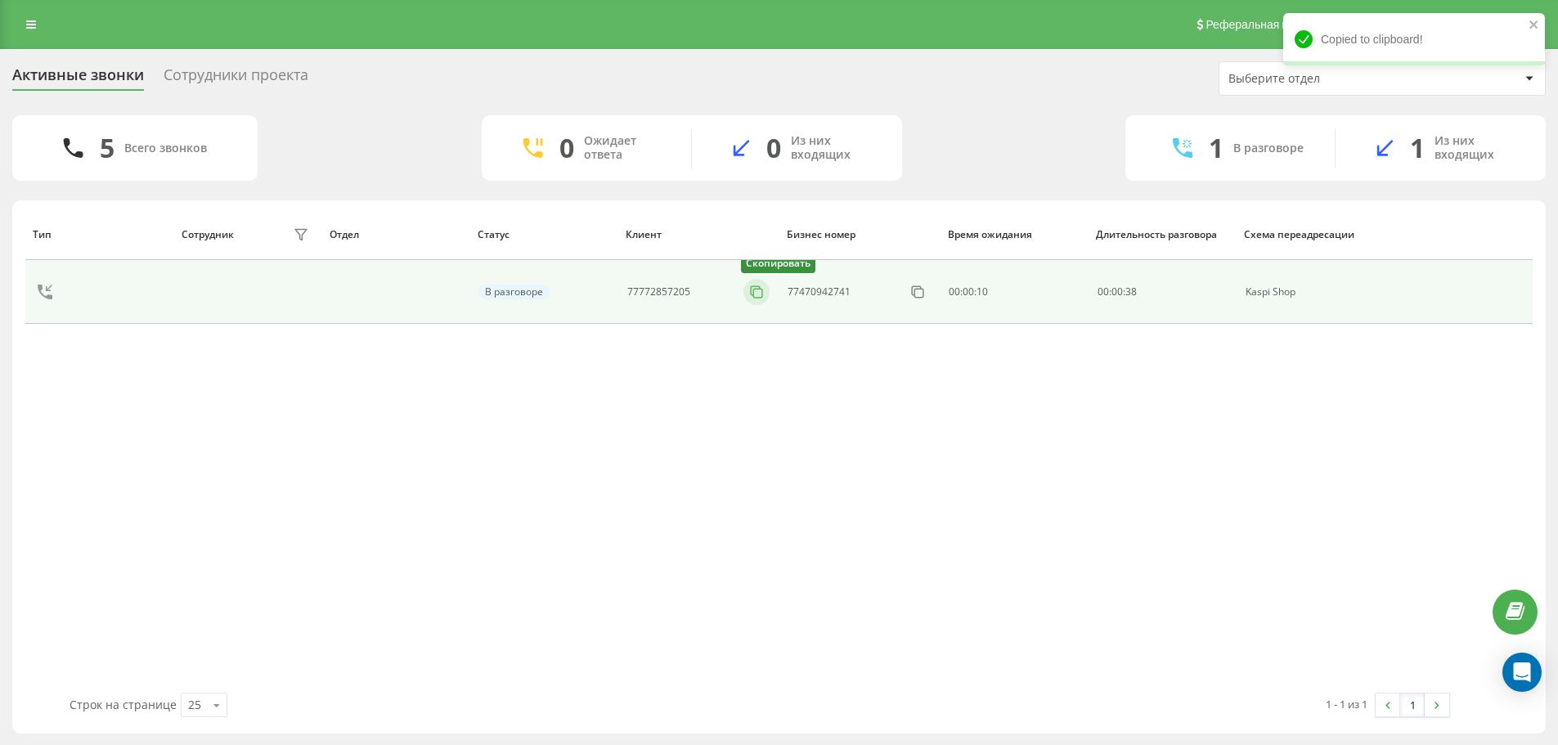
click at [757, 291] on icon at bounding box center [756, 292] width 16 height 16
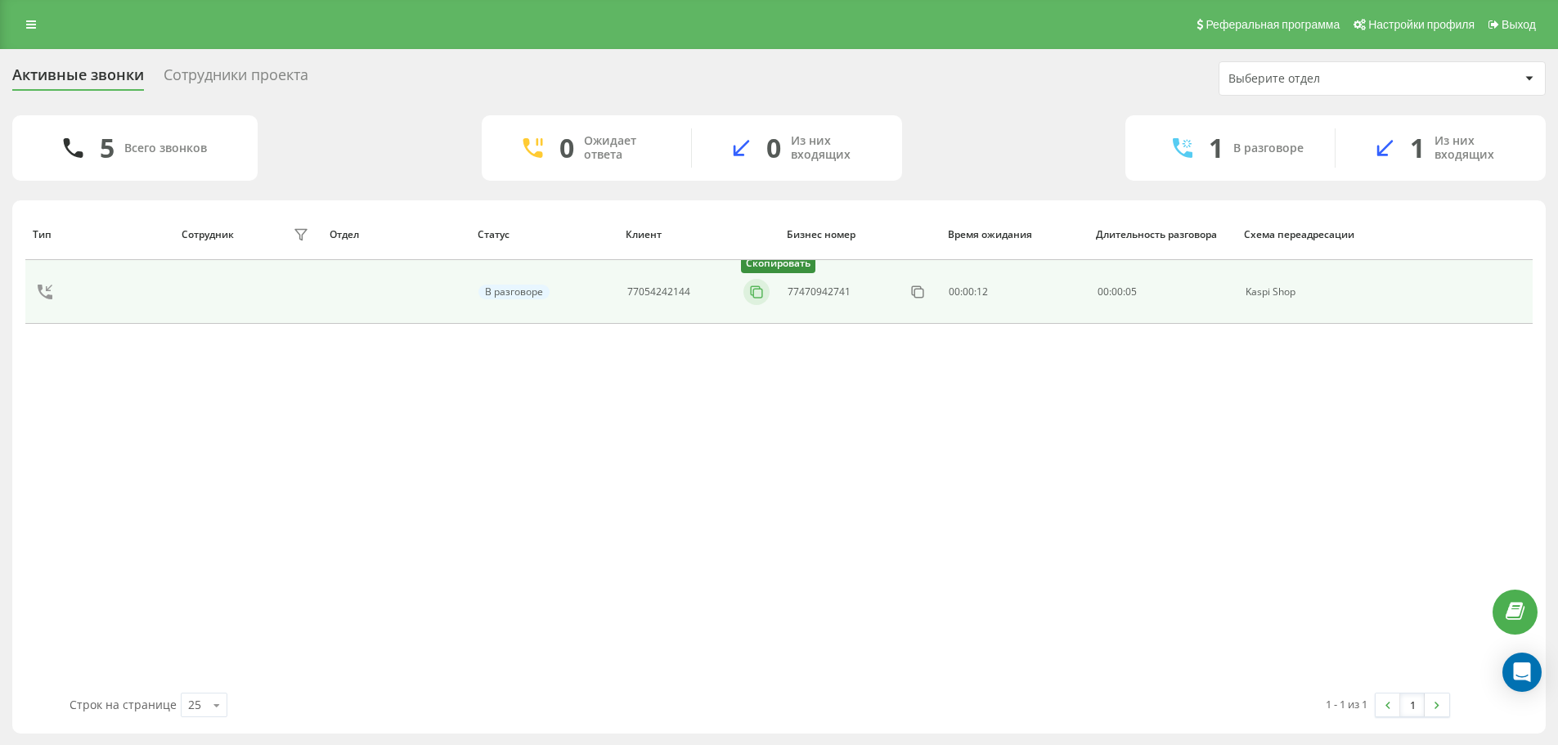
click at [752, 297] on icon at bounding box center [756, 292] width 16 height 16
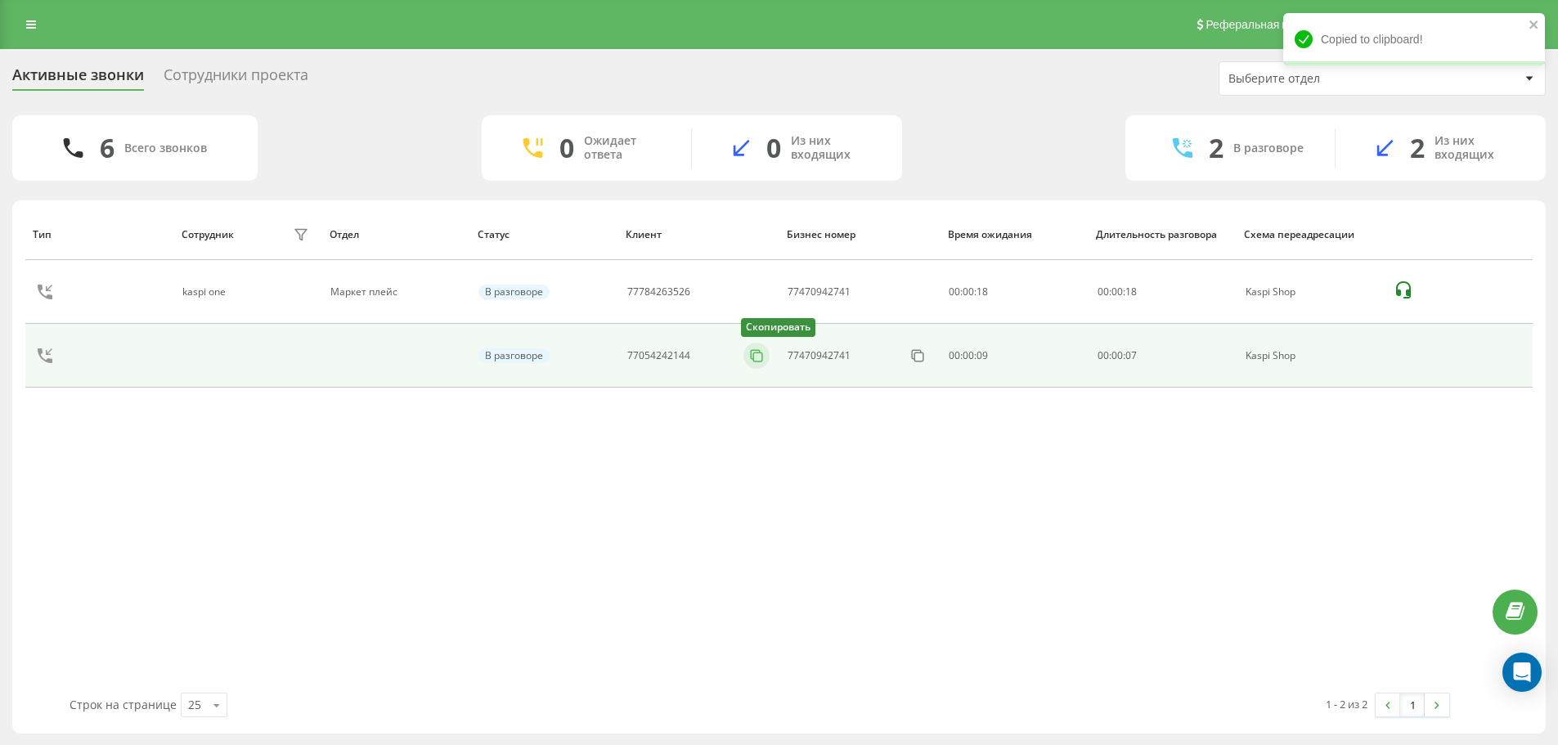
click at [760, 355] on icon at bounding box center [756, 356] width 16 height 16
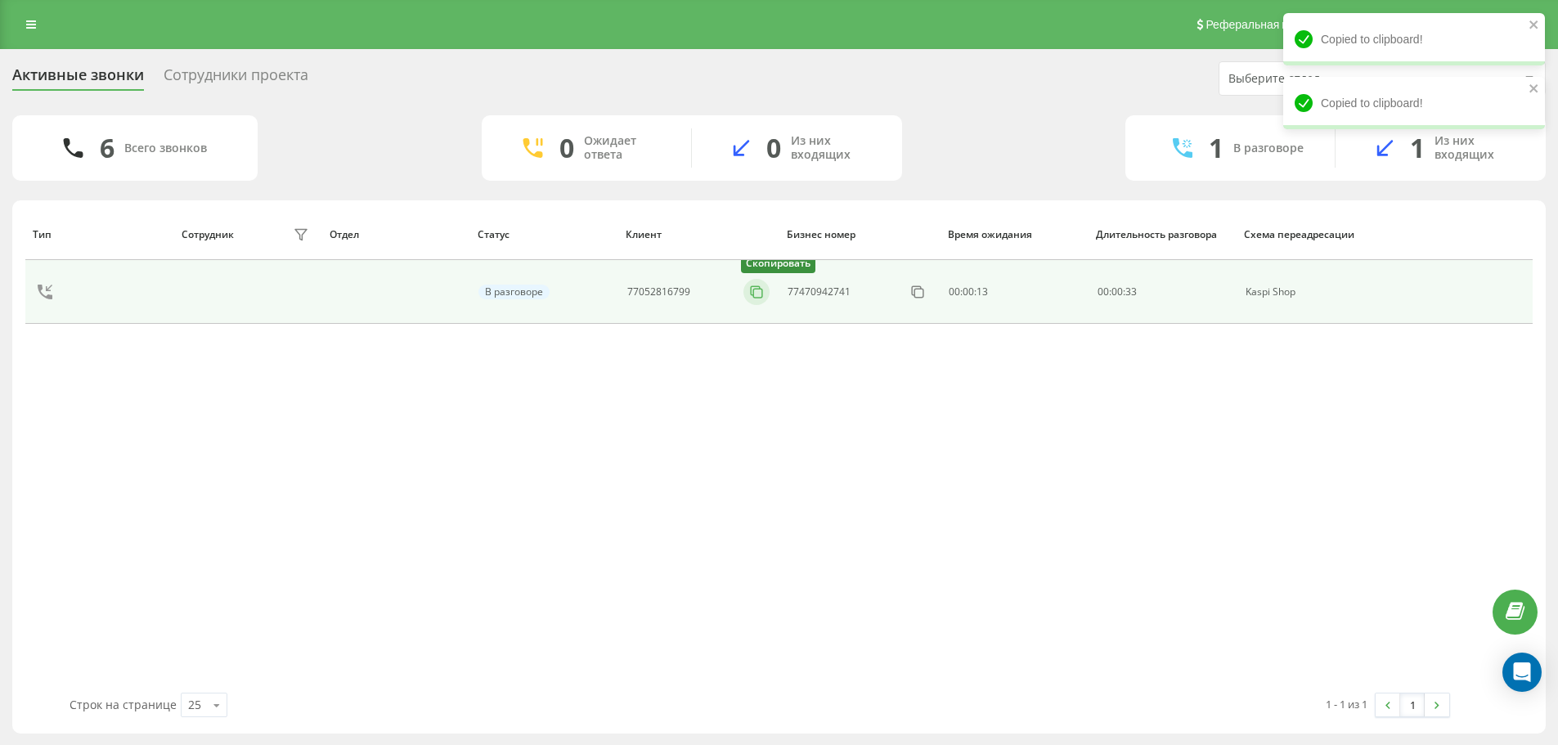
click at [757, 294] on icon at bounding box center [756, 292] width 16 height 16
click at [756, 299] on icon at bounding box center [756, 292] width 16 height 16
click at [751, 294] on icon at bounding box center [756, 292] width 16 height 16
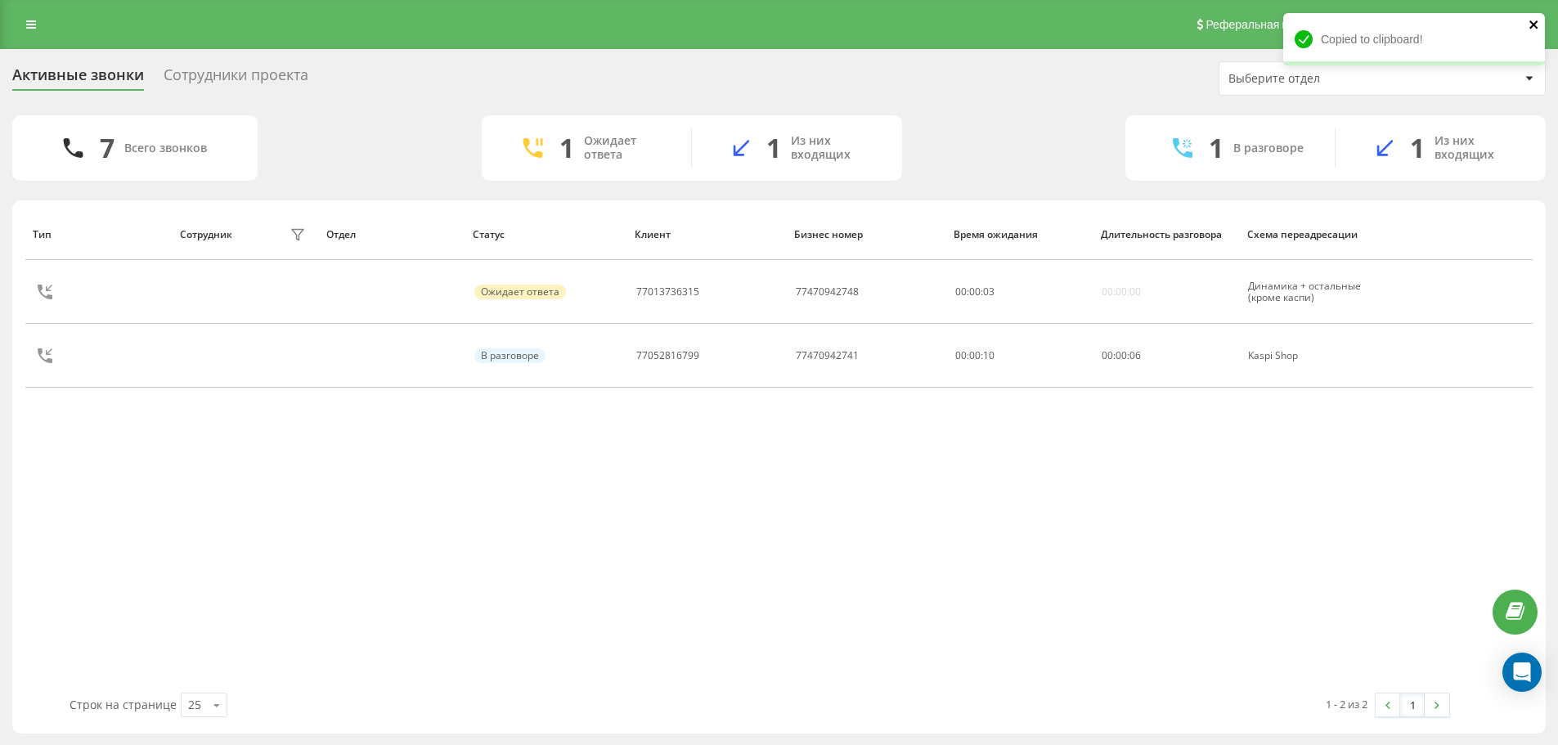
click at [1532, 24] on icon "close" at bounding box center [1534, 24] width 8 height 8
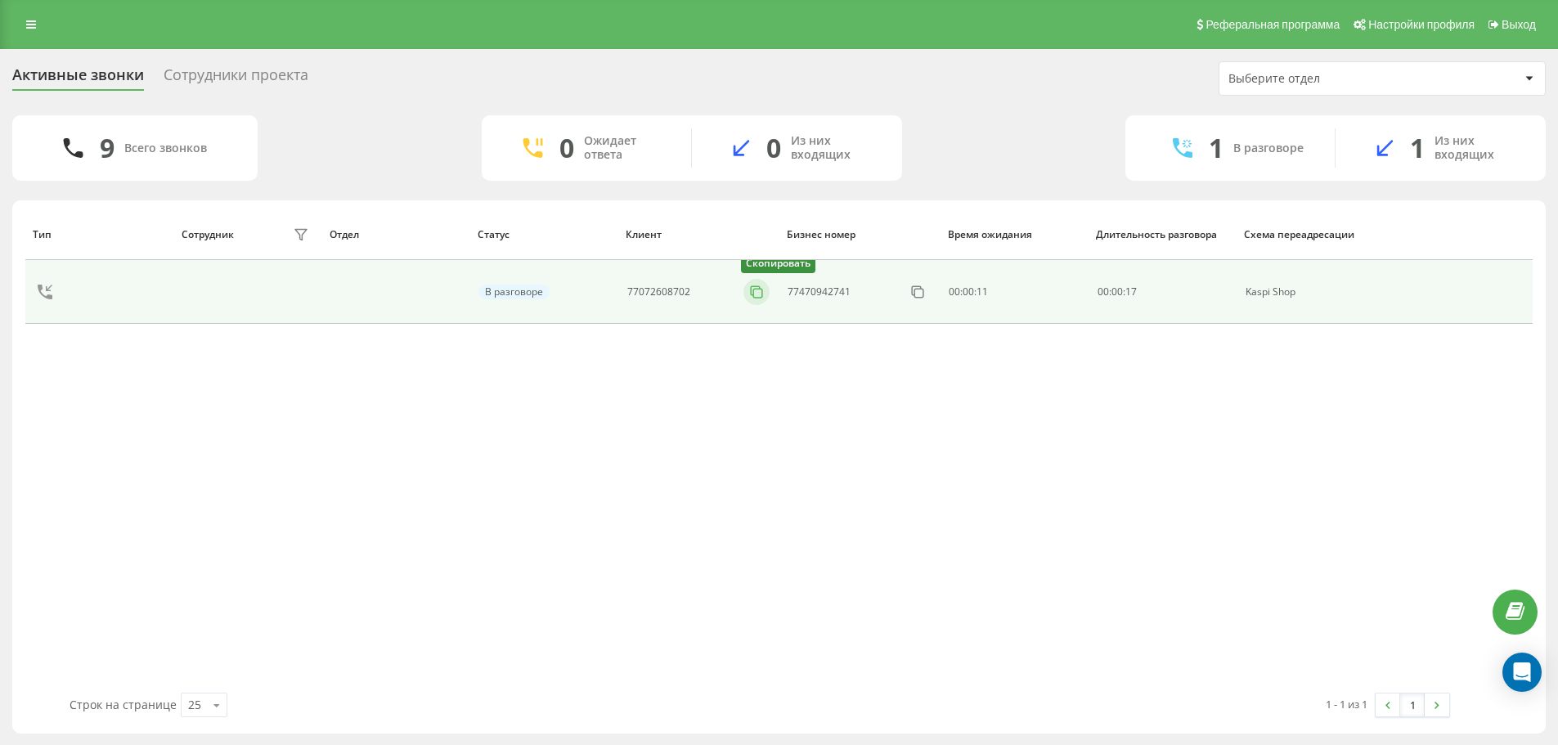
click at [759, 285] on icon at bounding box center [756, 292] width 16 height 16
